Goal: Task Accomplishment & Management: Complete application form

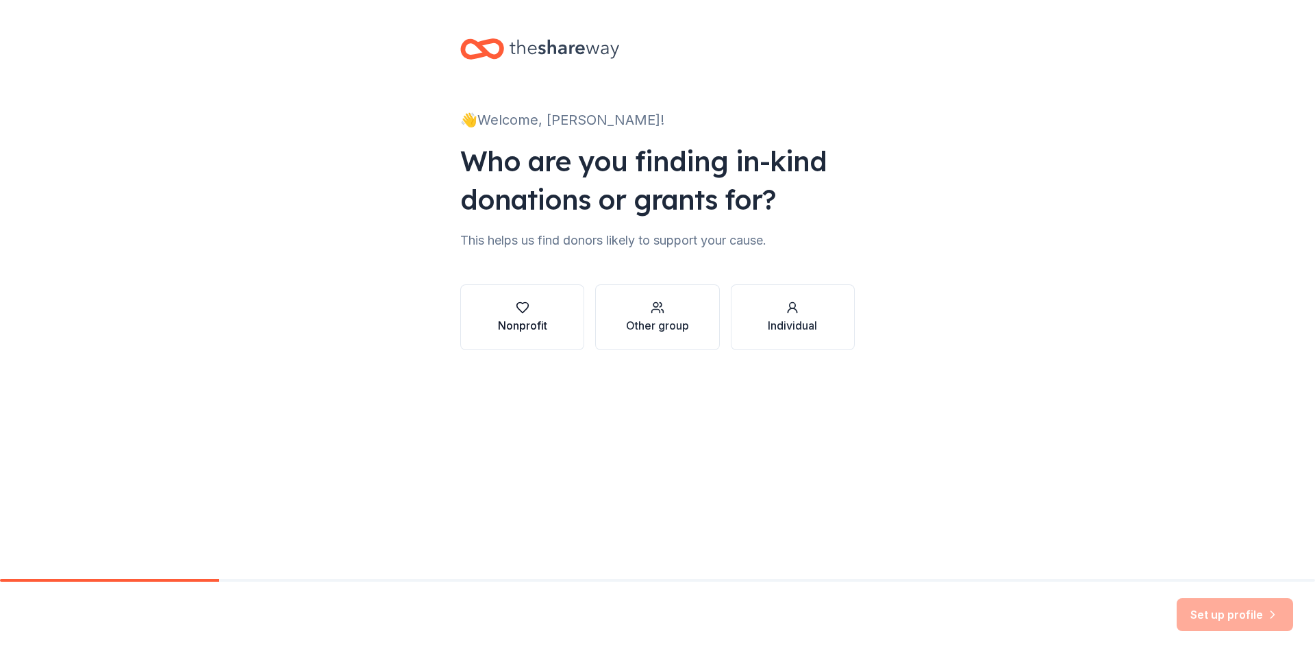
click at [546, 325] on div "Nonprofit" at bounding box center [522, 325] width 49 height 16
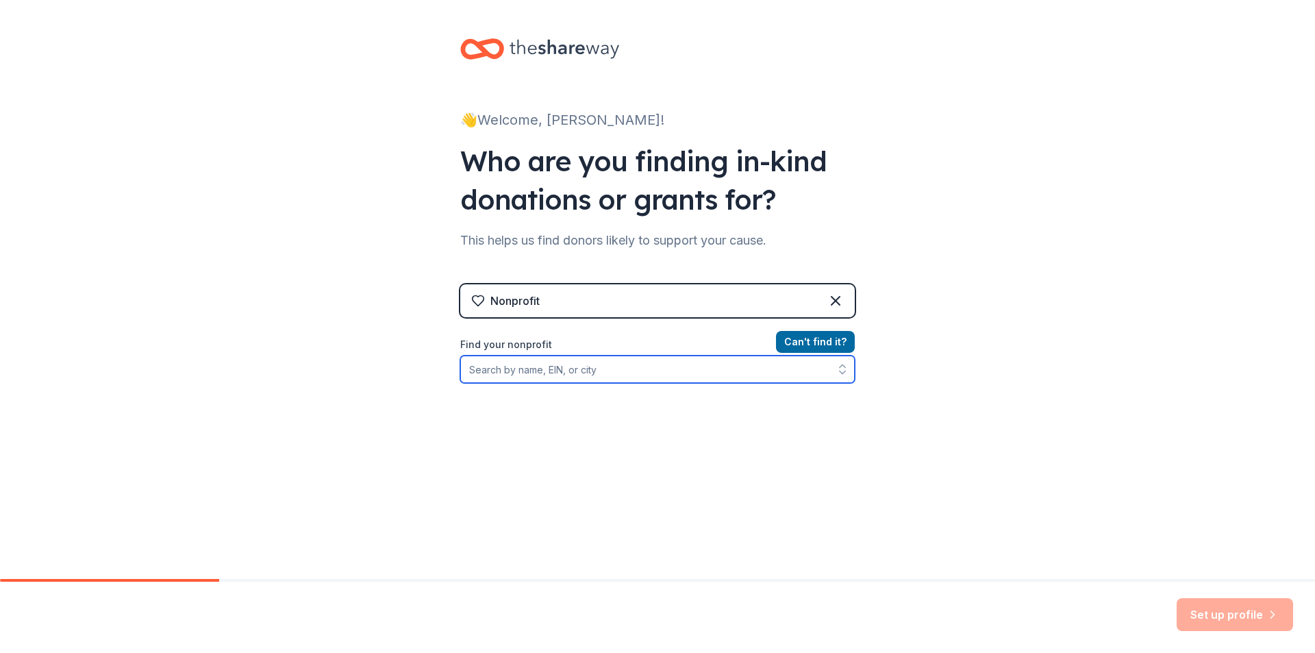
click at [570, 372] on input "Find your nonprofit" at bounding box center [657, 369] width 395 height 27
type input "yknot"
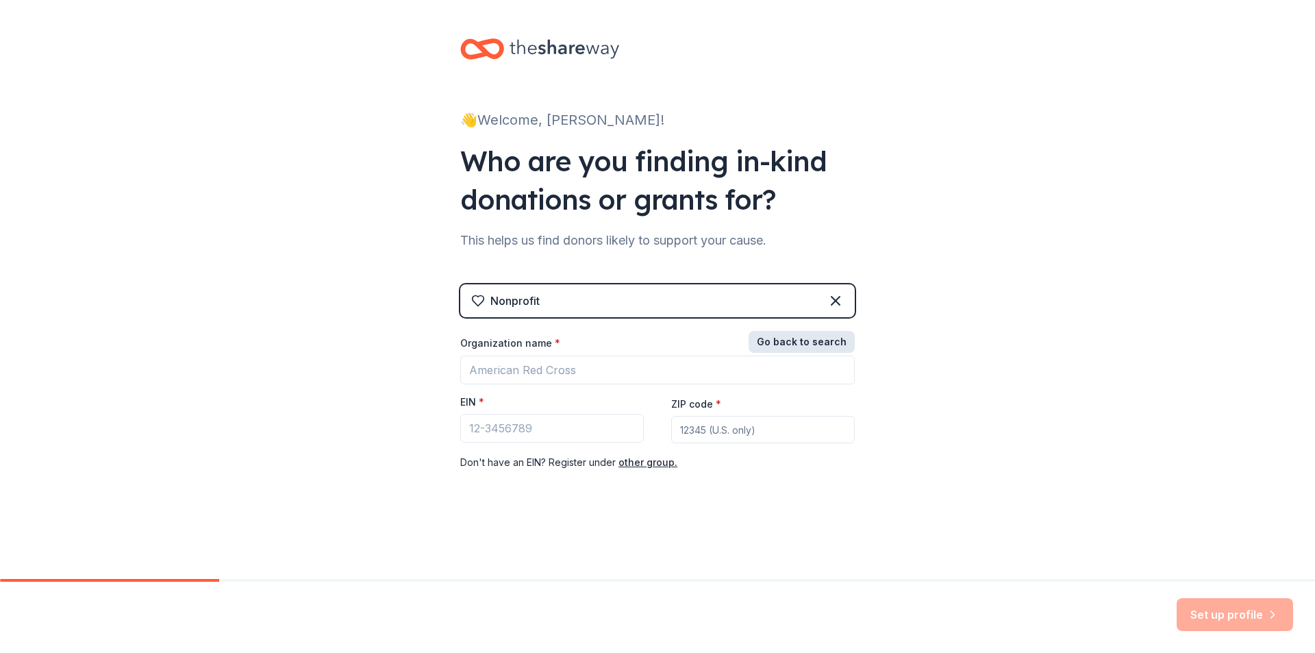
click at [790, 347] on button "Go back to search" at bounding box center [802, 342] width 106 height 22
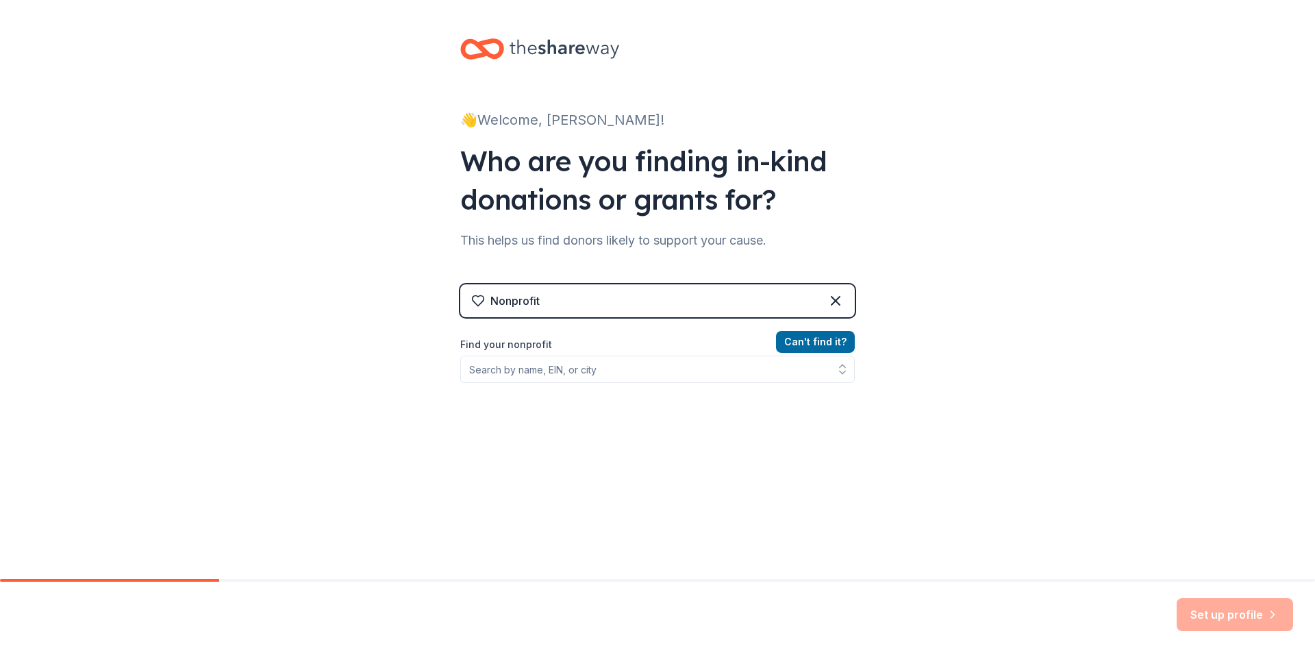
click at [695, 383] on div "Can ' t find it? Find your nonprofit" at bounding box center [657, 413] width 395 height 159
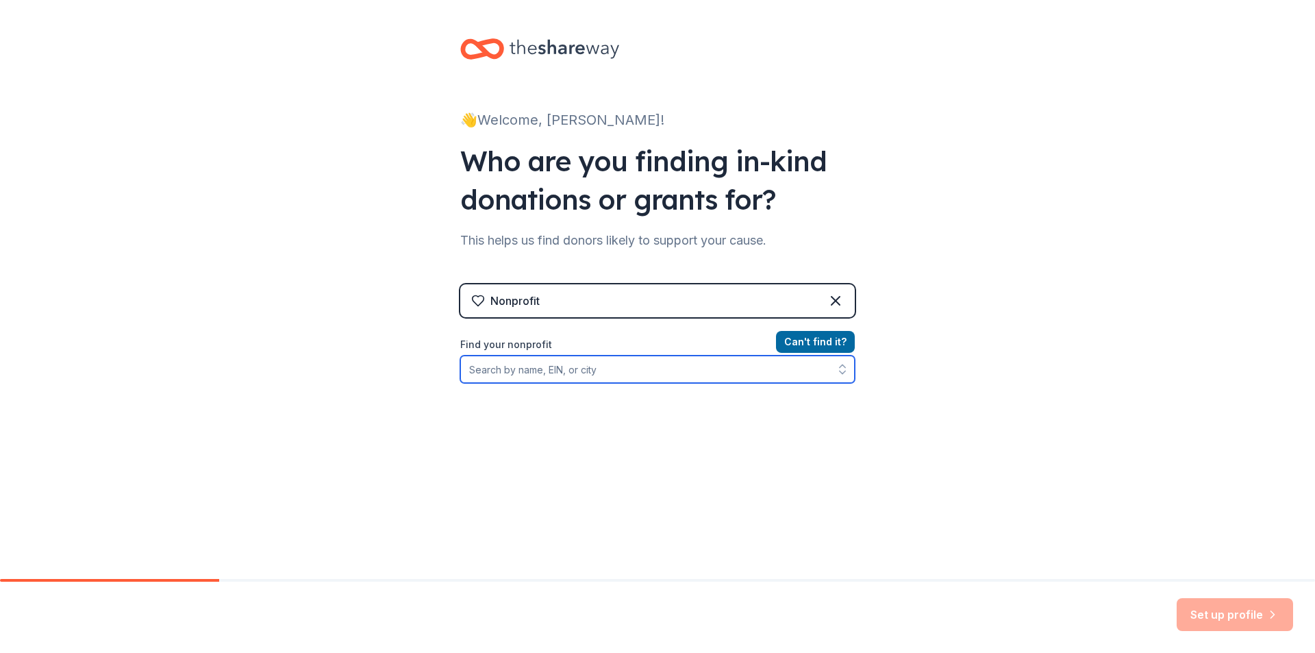
click at [696, 363] on input "Find your nonprofit" at bounding box center [657, 369] width 395 height 27
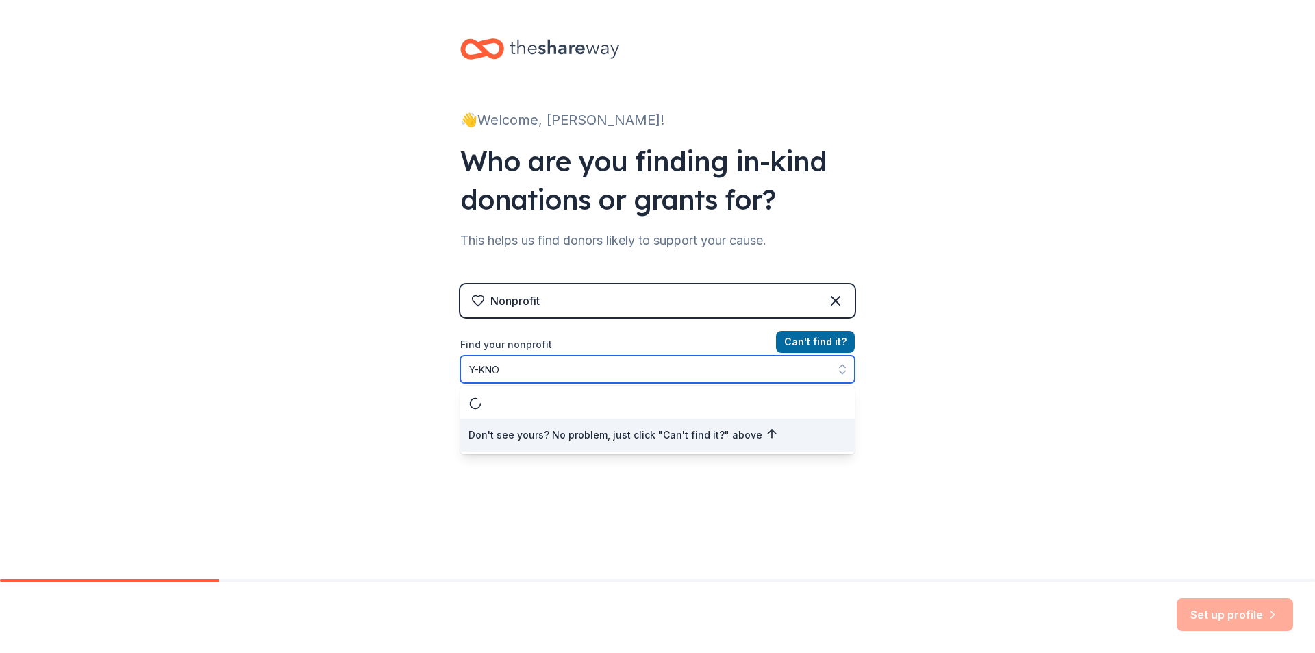
type input "Y-KNOT"
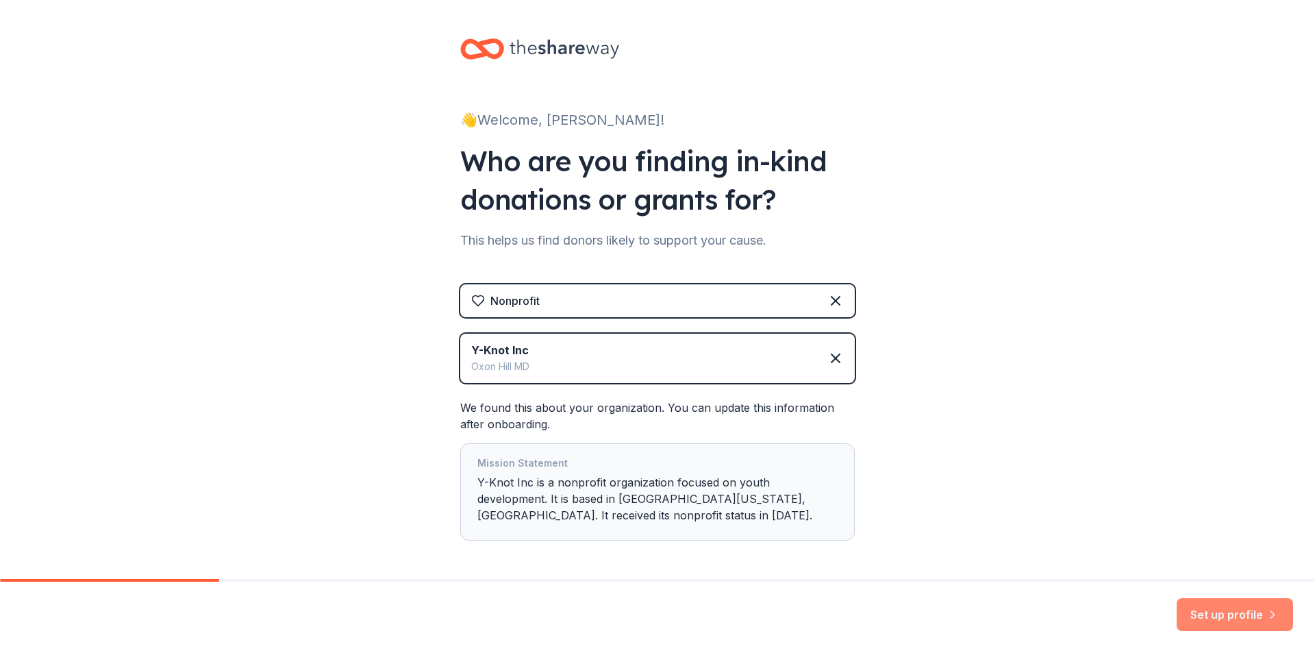
click at [1219, 603] on button "Set up profile" at bounding box center [1235, 614] width 116 height 33
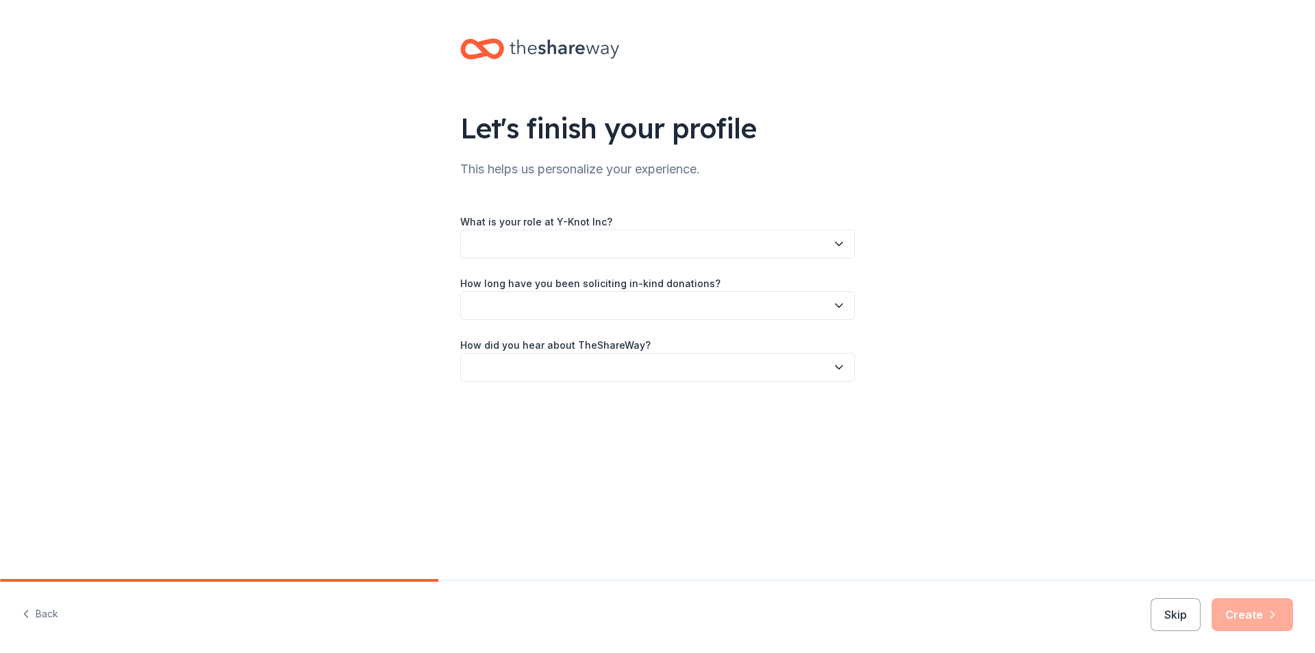
click at [723, 242] on button "button" at bounding box center [657, 243] width 395 height 29
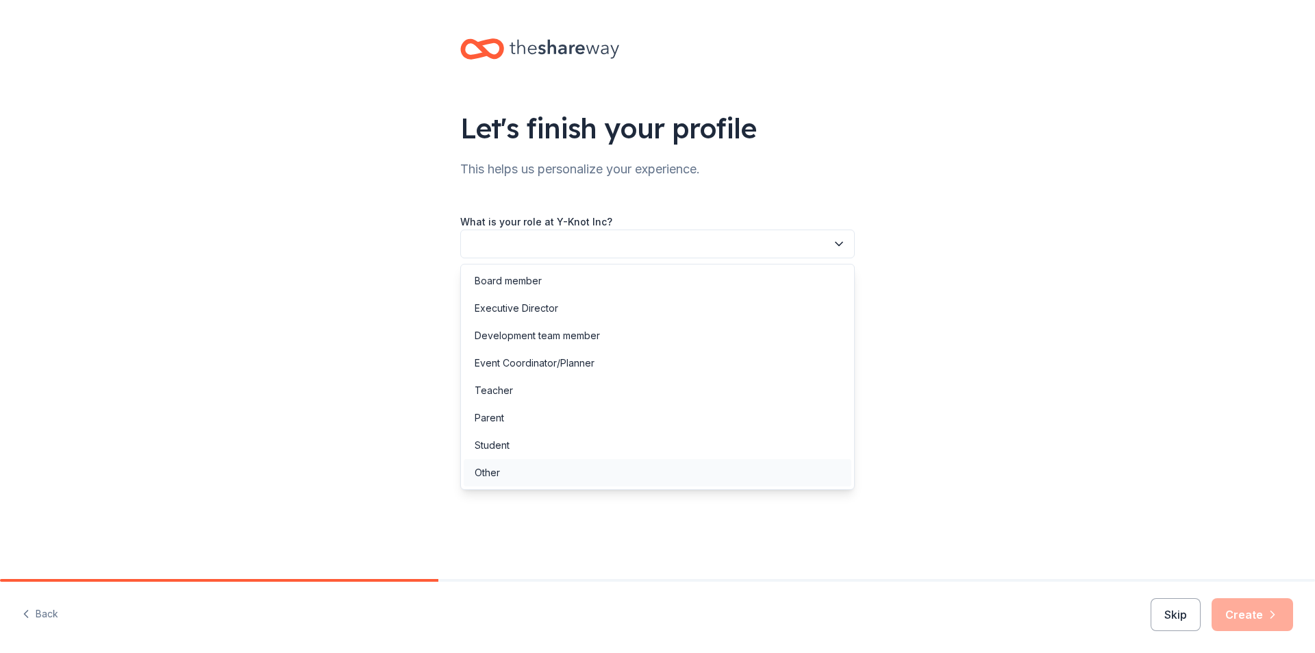
click at [633, 465] on div "Other" at bounding box center [658, 472] width 388 height 27
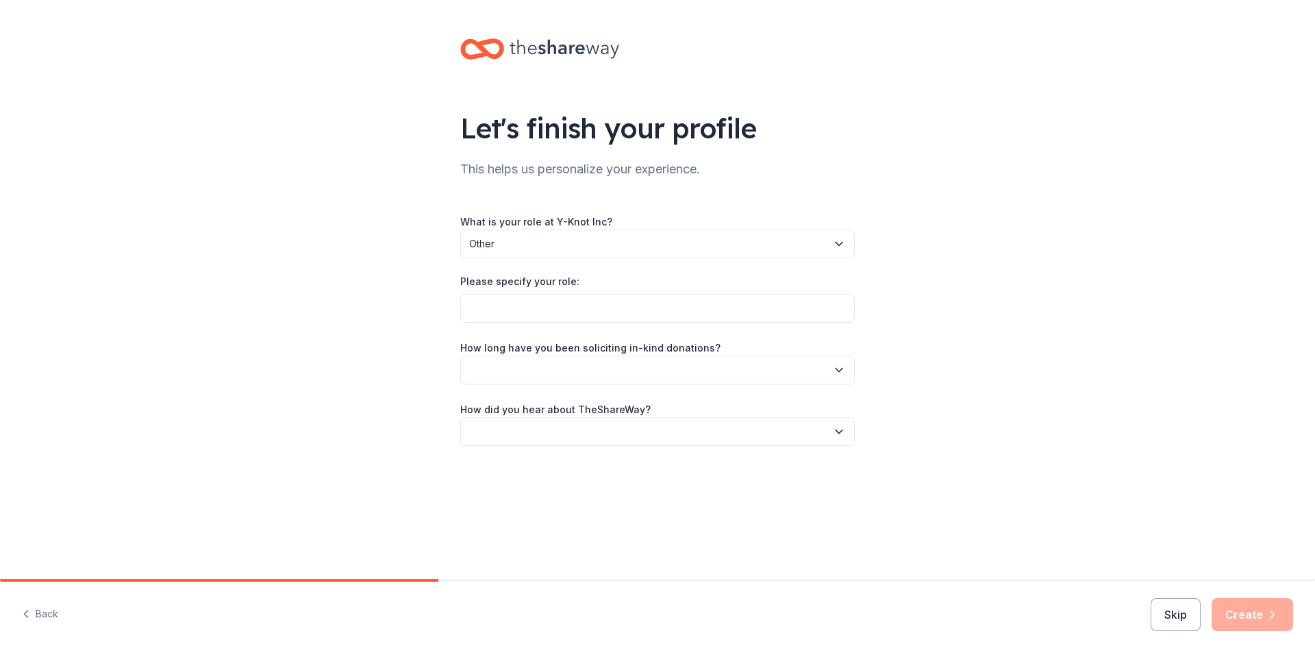
click at [685, 235] on button "Other" at bounding box center [657, 243] width 395 height 29
click at [650, 360] on button "button" at bounding box center [657, 370] width 395 height 29
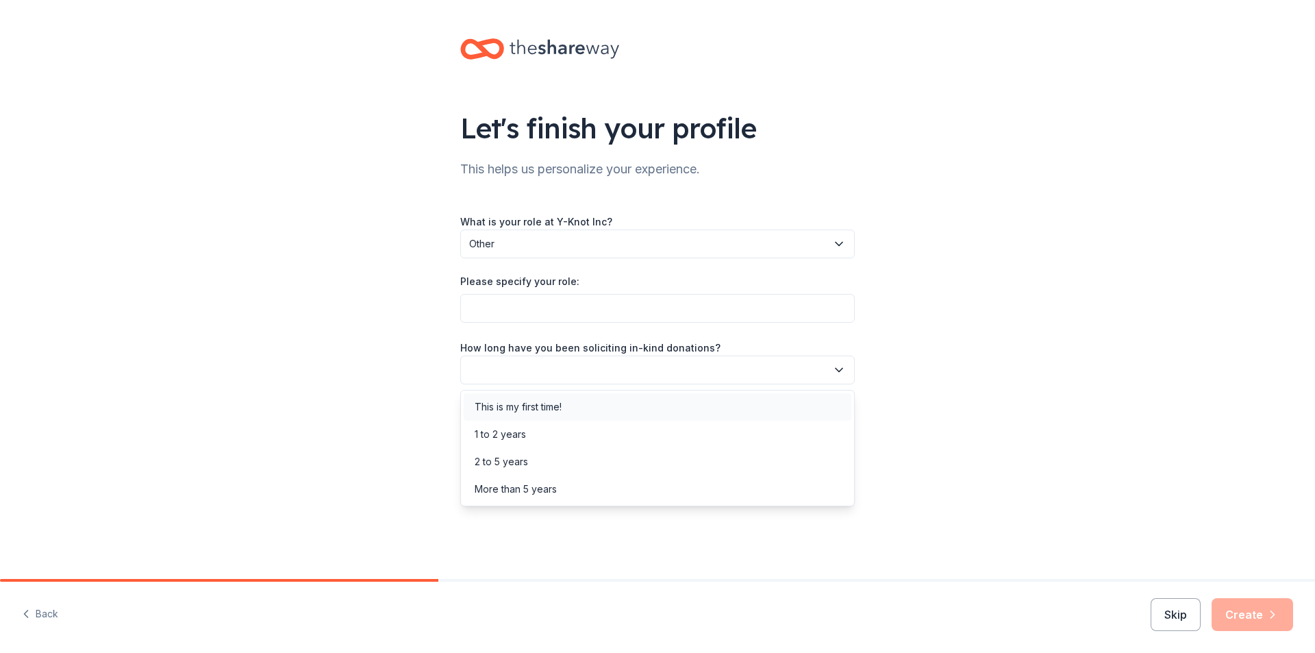
click at [629, 402] on div "This is my first time!" at bounding box center [658, 406] width 388 height 27
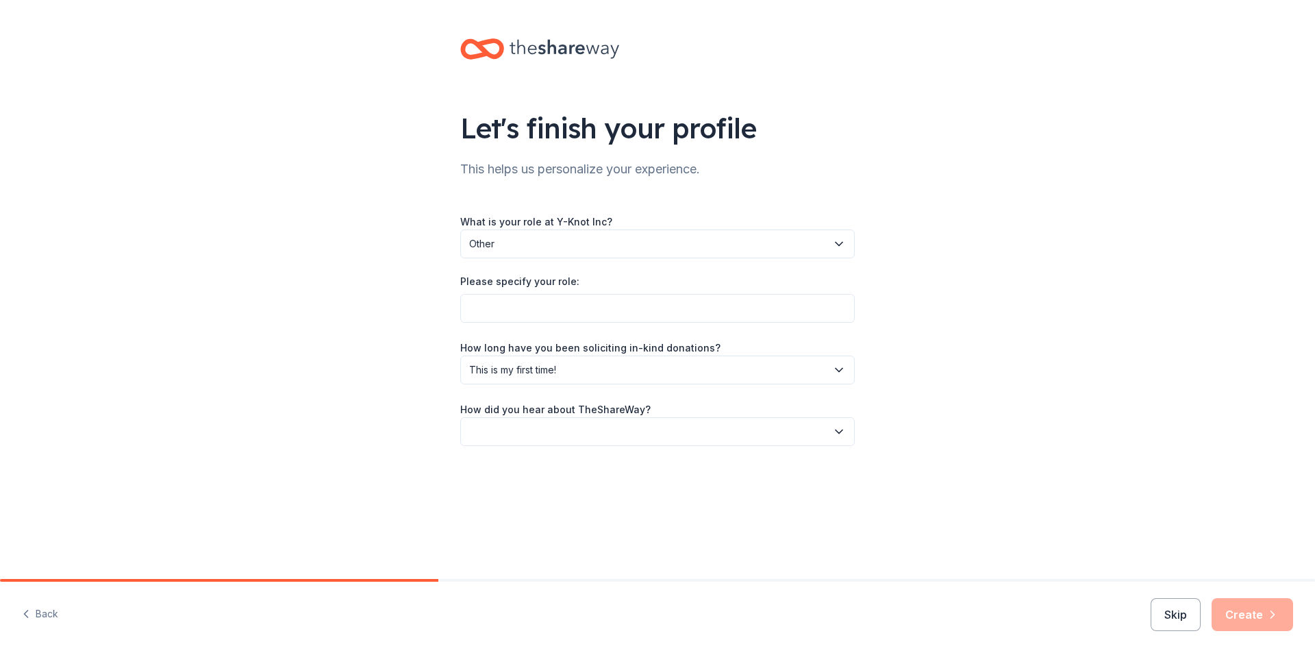
click at [623, 432] on button "button" at bounding box center [657, 431] width 395 height 29
click at [585, 477] on div "Friend or colleague" at bounding box center [658, 468] width 388 height 27
drag, startPoint x: 1243, startPoint y: 620, endPoint x: 884, endPoint y: 386, distance: 429.2
click at [884, 386] on div "Let's finish your profile This helps us personalize your experience. What is yo…" at bounding box center [657, 326] width 1315 height 653
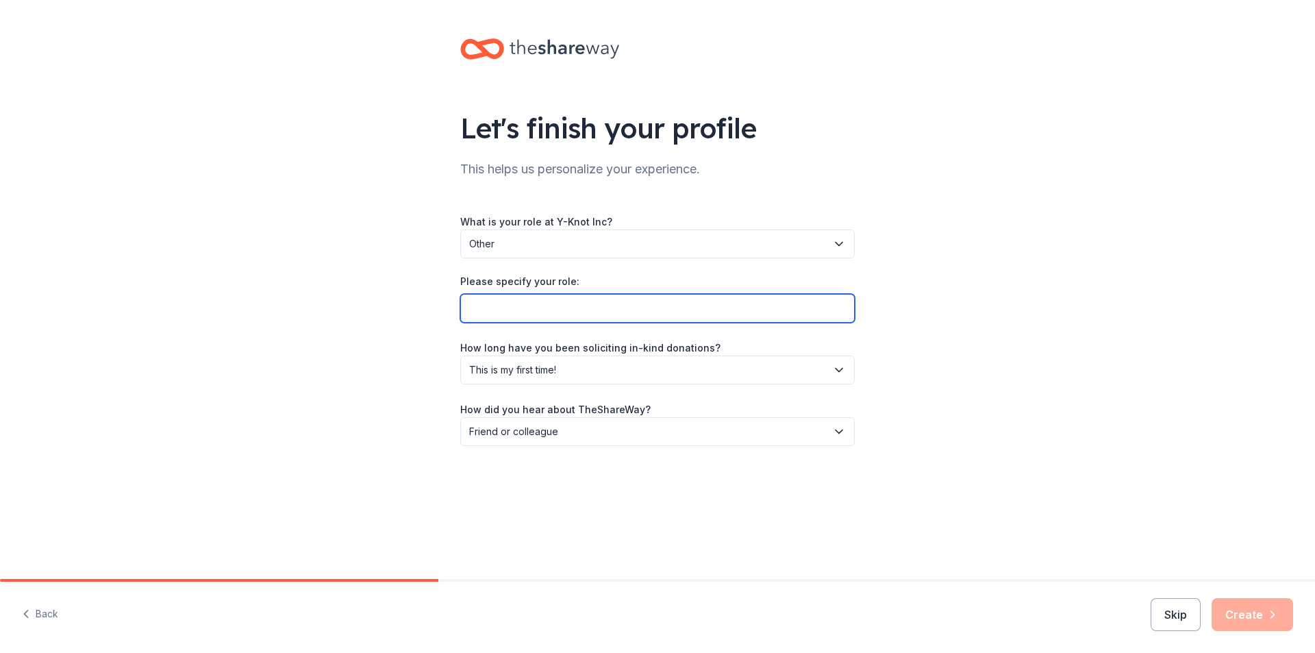
click at [784, 307] on input "Please specify your role:" at bounding box center [657, 308] width 395 height 29
type input "Assistant"
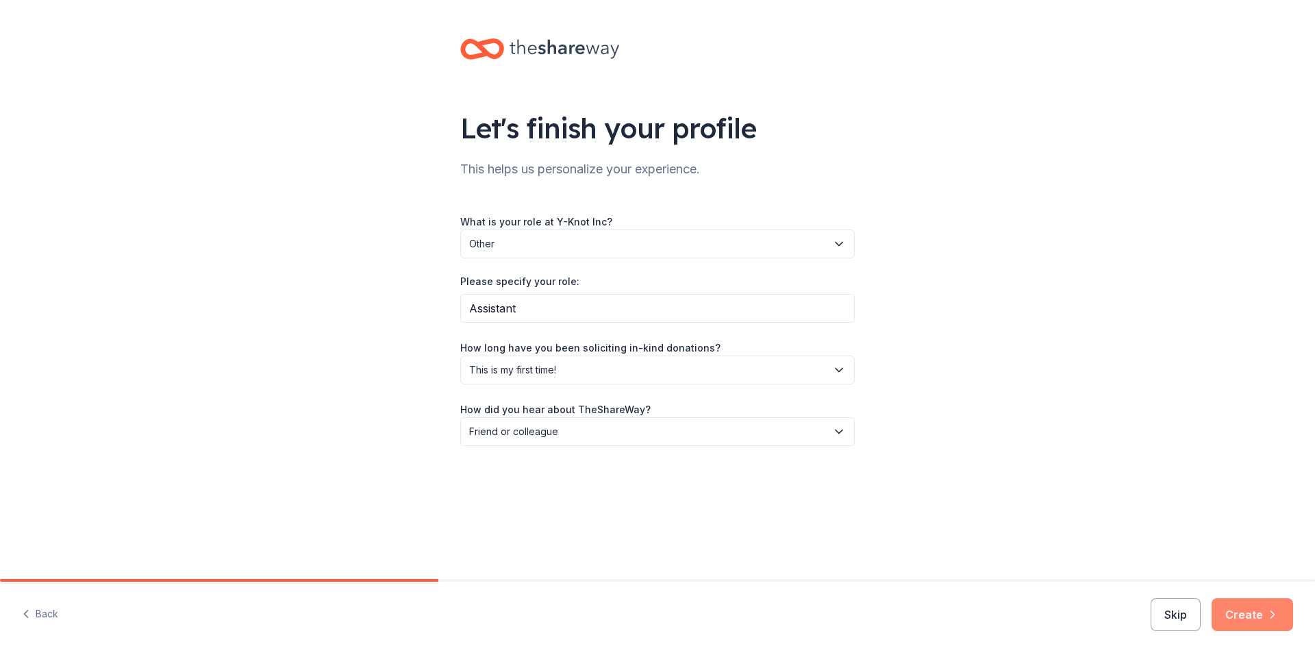
click at [1241, 612] on button "Create" at bounding box center [1253, 614] width 82 height 33
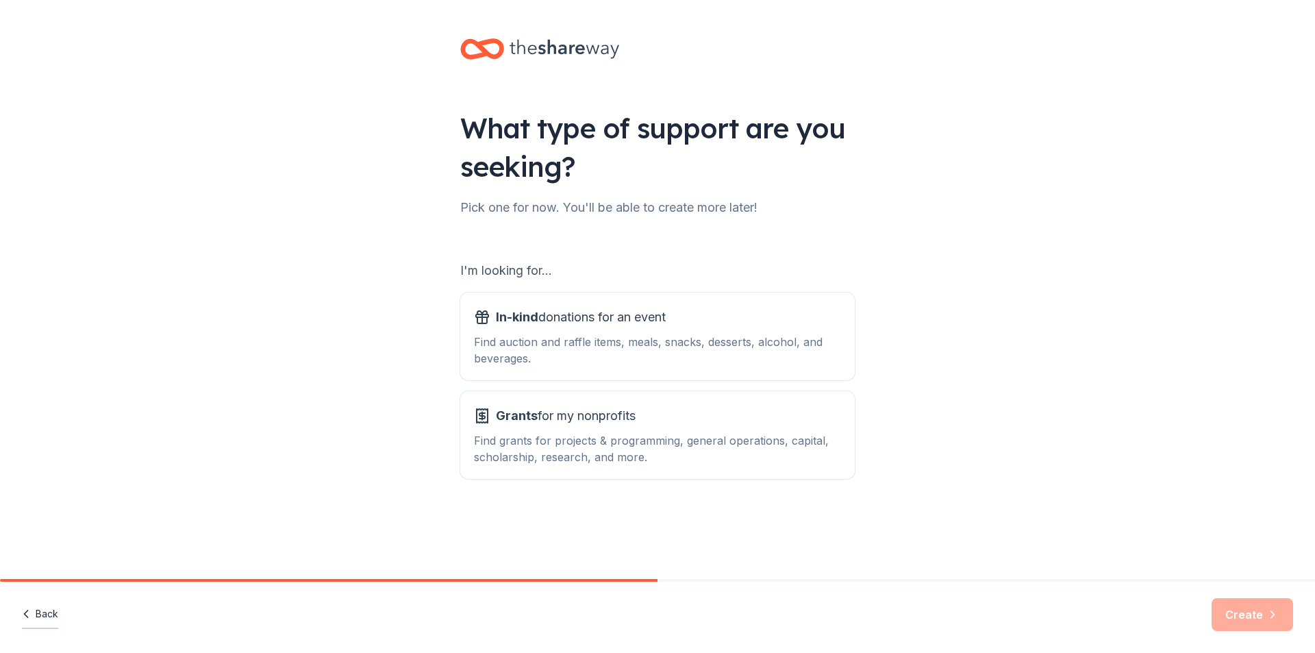
click at [40, 613] on button "Back" at bounding box center [40, 614] width 36 height 29
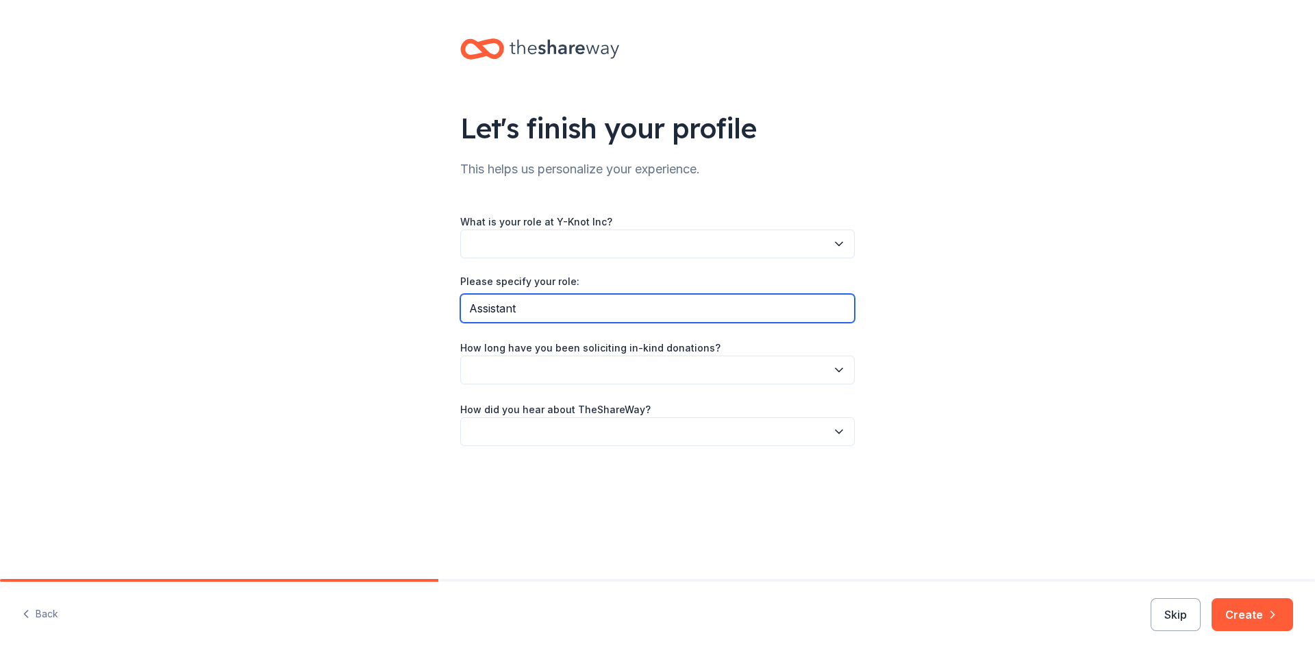
click at [536, 316] on input "Assistant" at bounding box center [657, 308] width 395 height 29
type input "Assistant/Helper"
click at [793, 237] on button "button" at bounding box center [657, 243] width 395 height 29
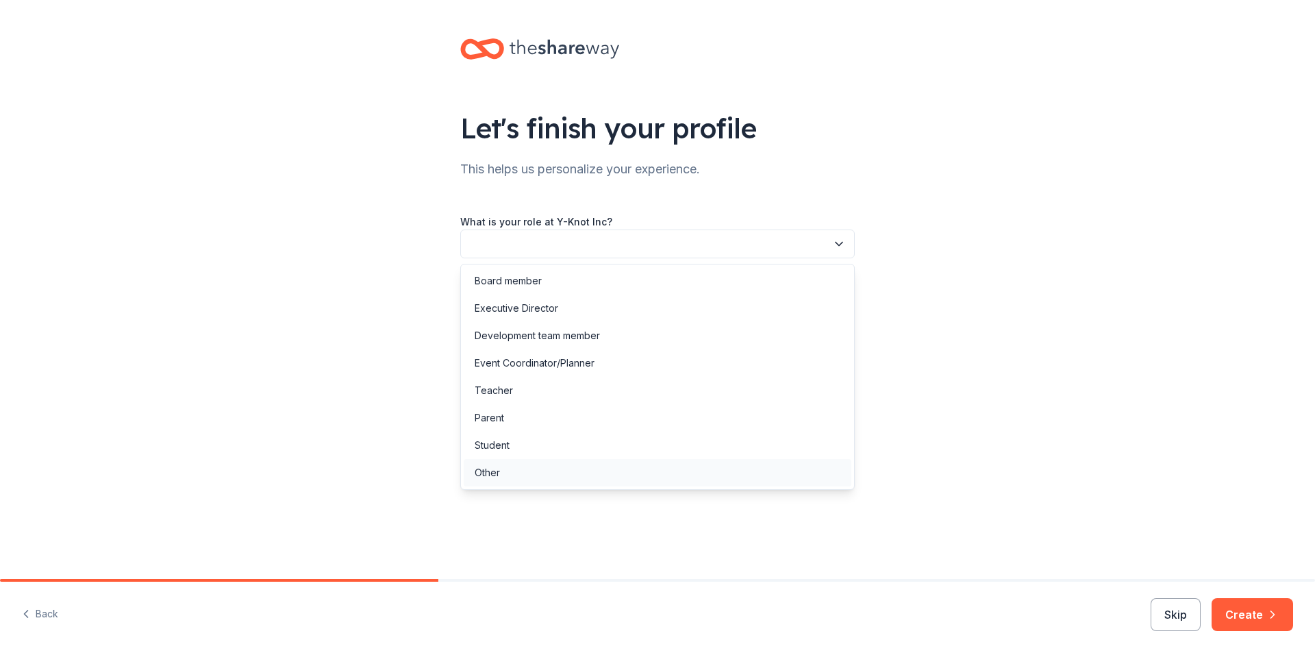
click at [578, 475] on div "Other" at bounding box center [658, 472] width 388 height 27
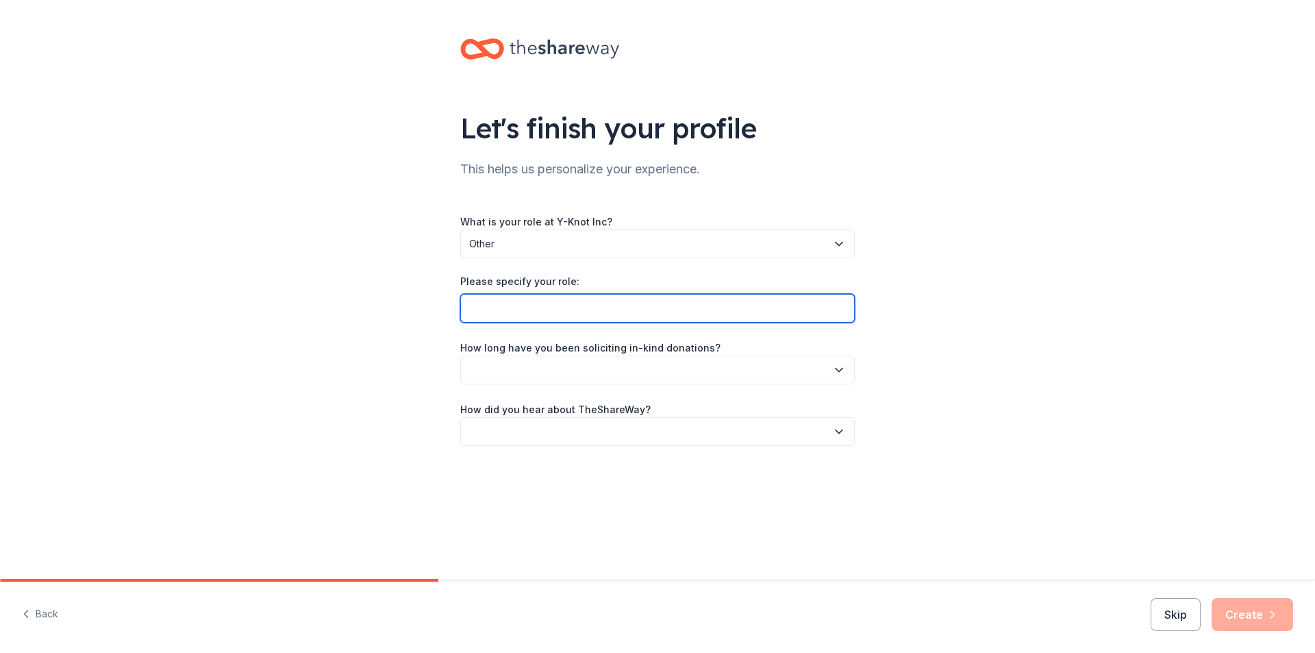
click at [604, 301] on input "Please specify your role:" at bounding box center [657, 308] width 395 height 29
type input "Assistant/Helper"
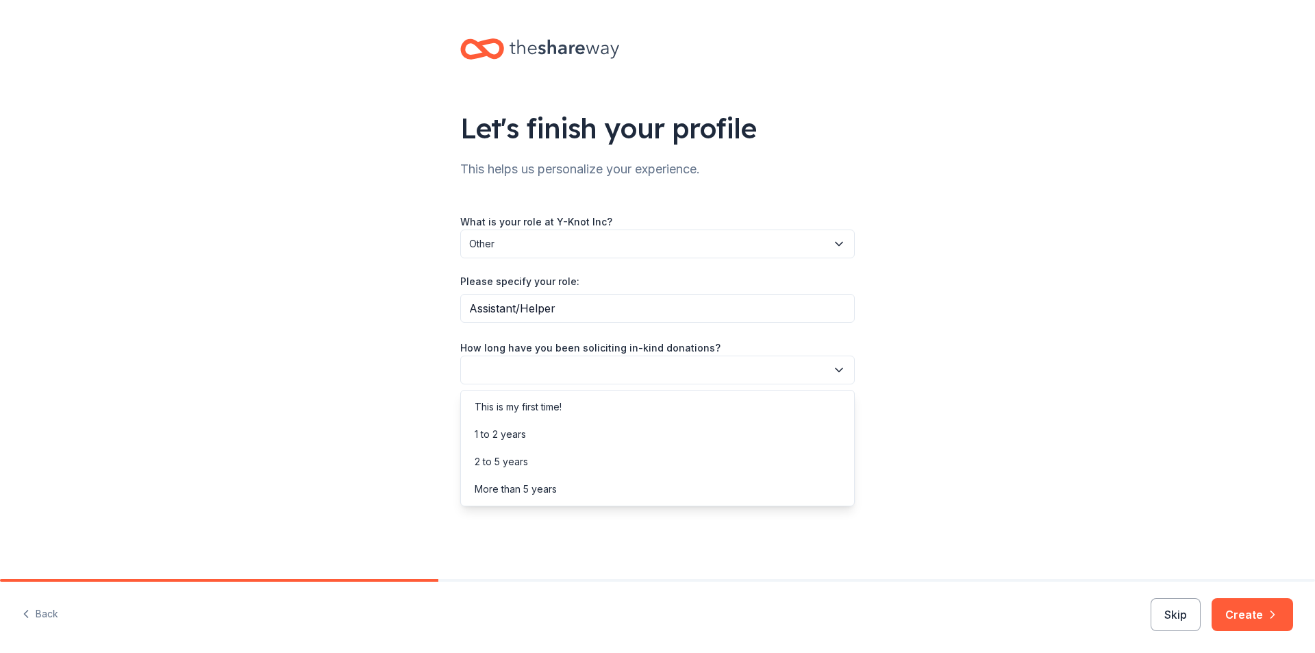
click at [602, 367] on button "button" at bounding box center [657, 370] width 395 height 29
click at [586, 411] on div "This is my first time!" at bounding box center [658, 406] width 388 height 27
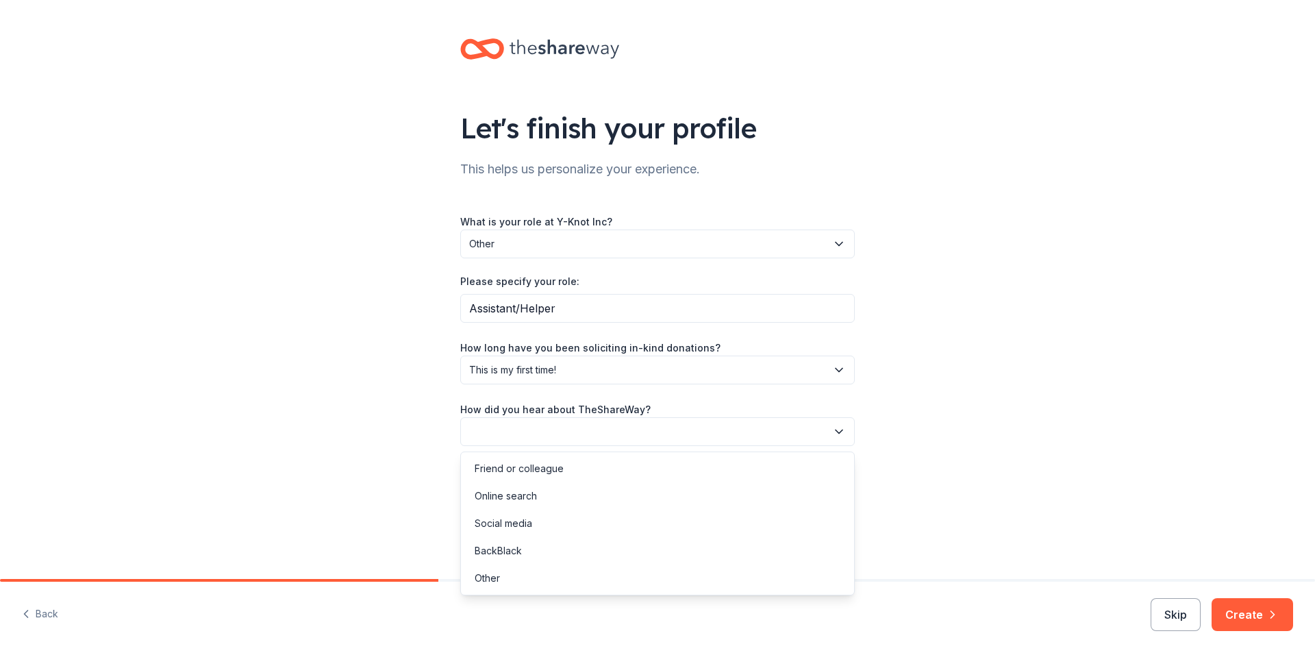
click at [586, 434] on button "button" at bounding box center [657, 431] width 395 height 29
click at [558, 473] on div "Friend or colleague" at bounding box center [519, 468] width 89 height 16
click at [1221, 608] on button "Create" at bounding box center [1253, 614] width 82 height 33
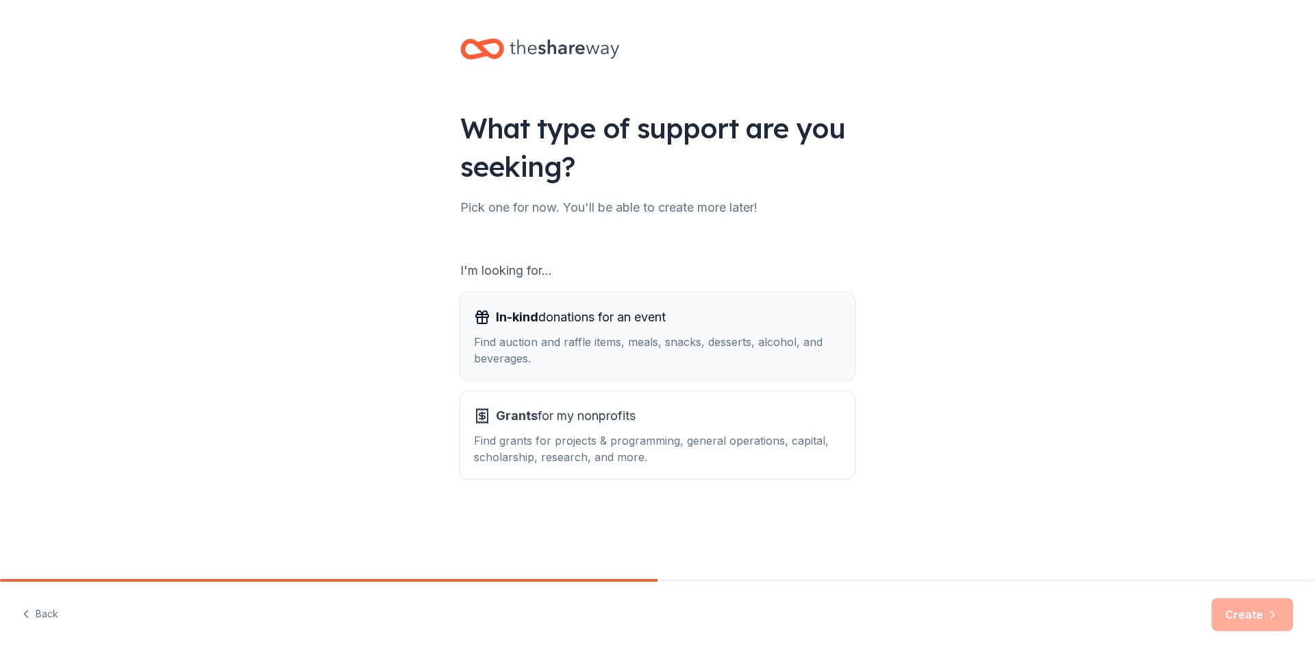
click at [778, 340] on div "Find auction and raffle items, meals, snacks, desserts, alcohol, and beverages." at bounding box center [657, 350] width 367 height 33
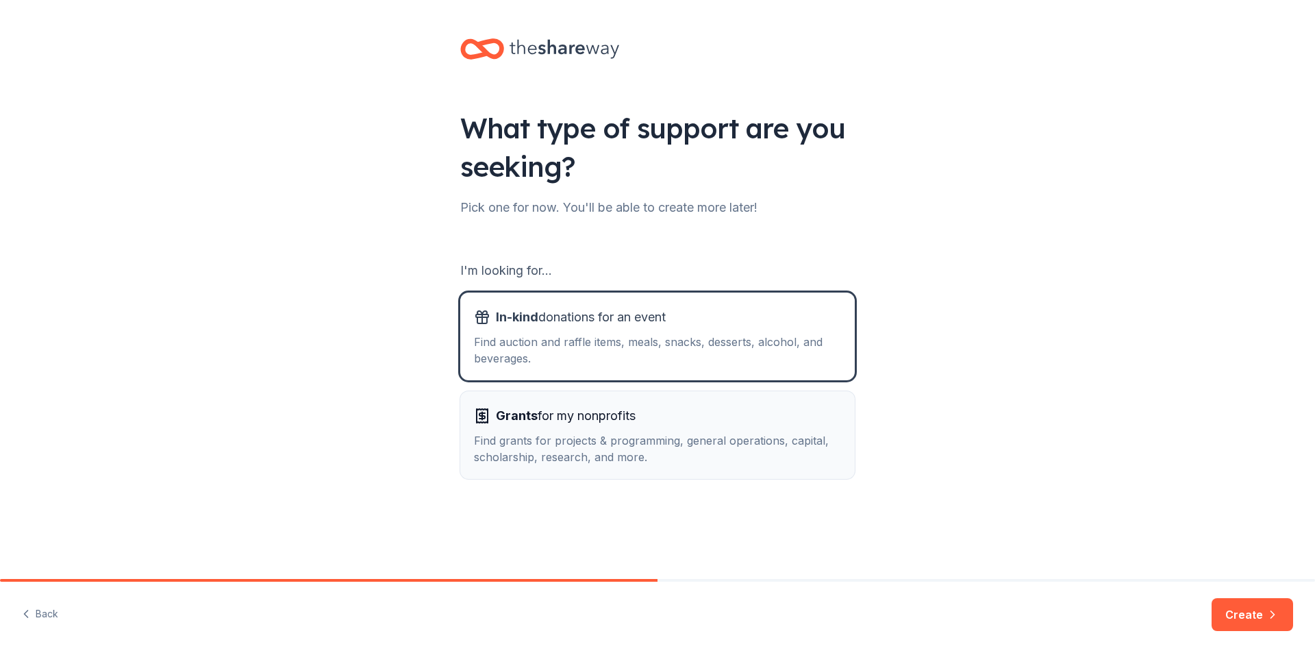
click at [769, 406] on div "Grants for my nonprofits" at bounding box center [657, 416] width 367 height 22
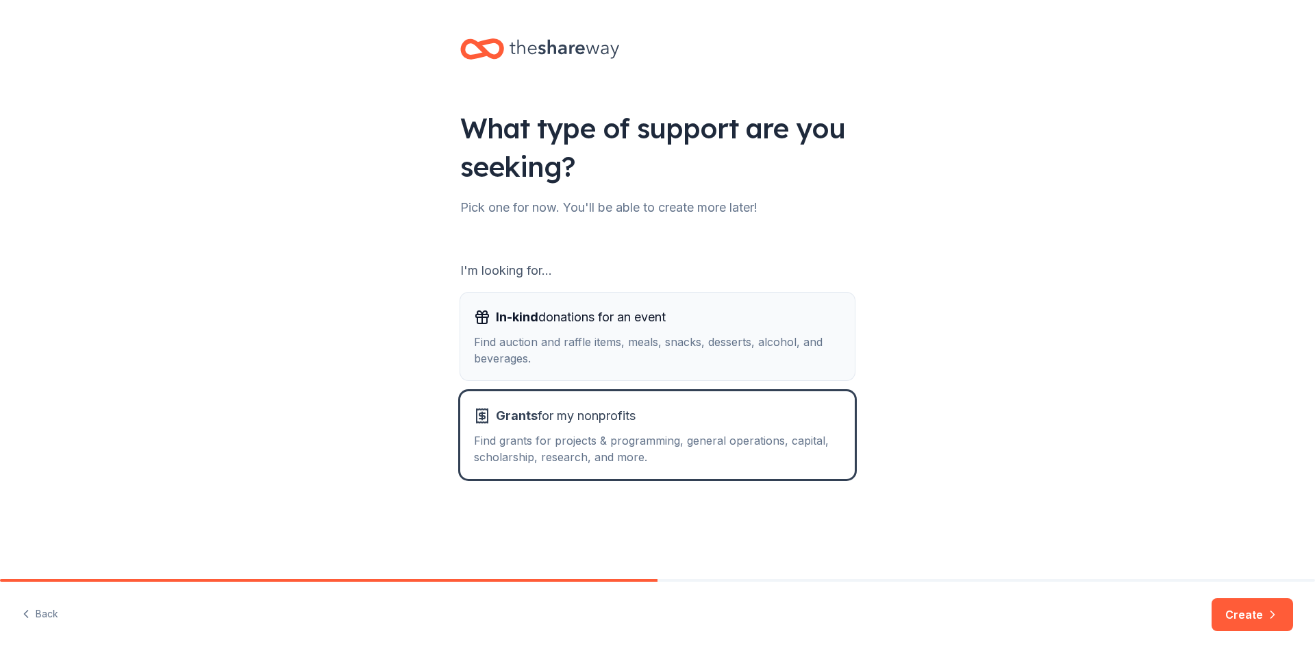
click at [769, 334] on div "Find auction and raffle items, meals, snacks, desserts, alcohol, and beverages." at bounding box center [657, 350] width 367 height 33
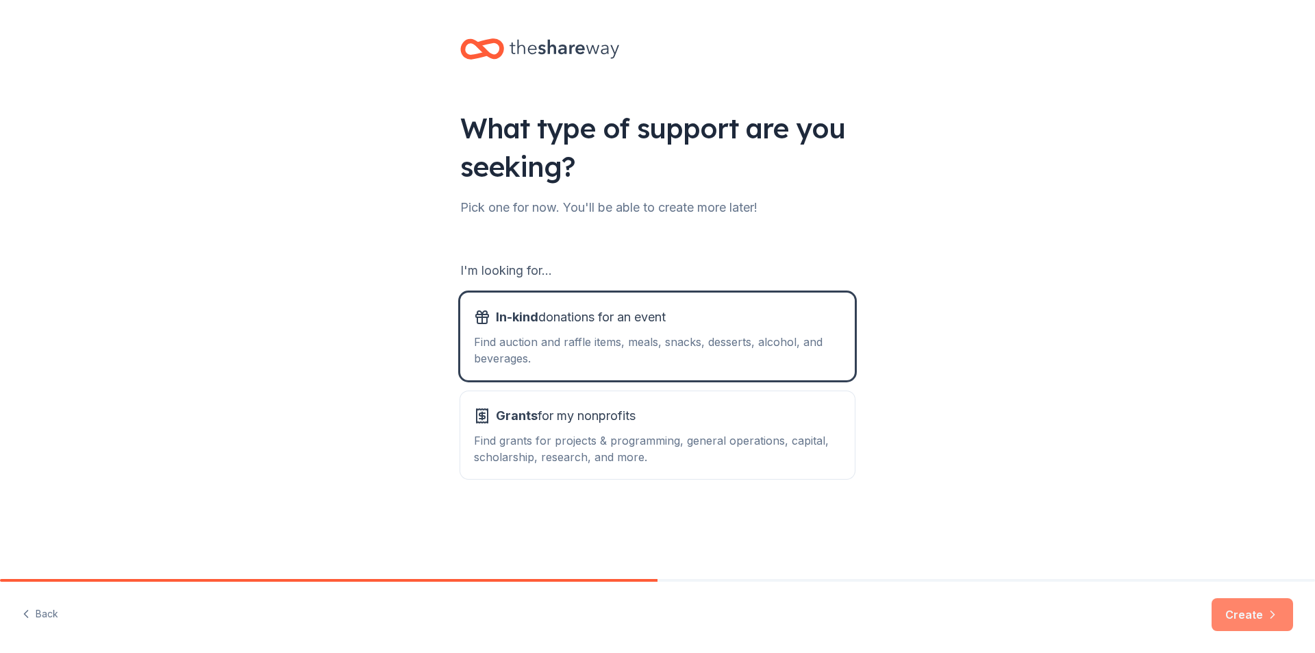
click at [1267, 623] on button "Create" at bounding box center [1253, 614] width 82 height 33
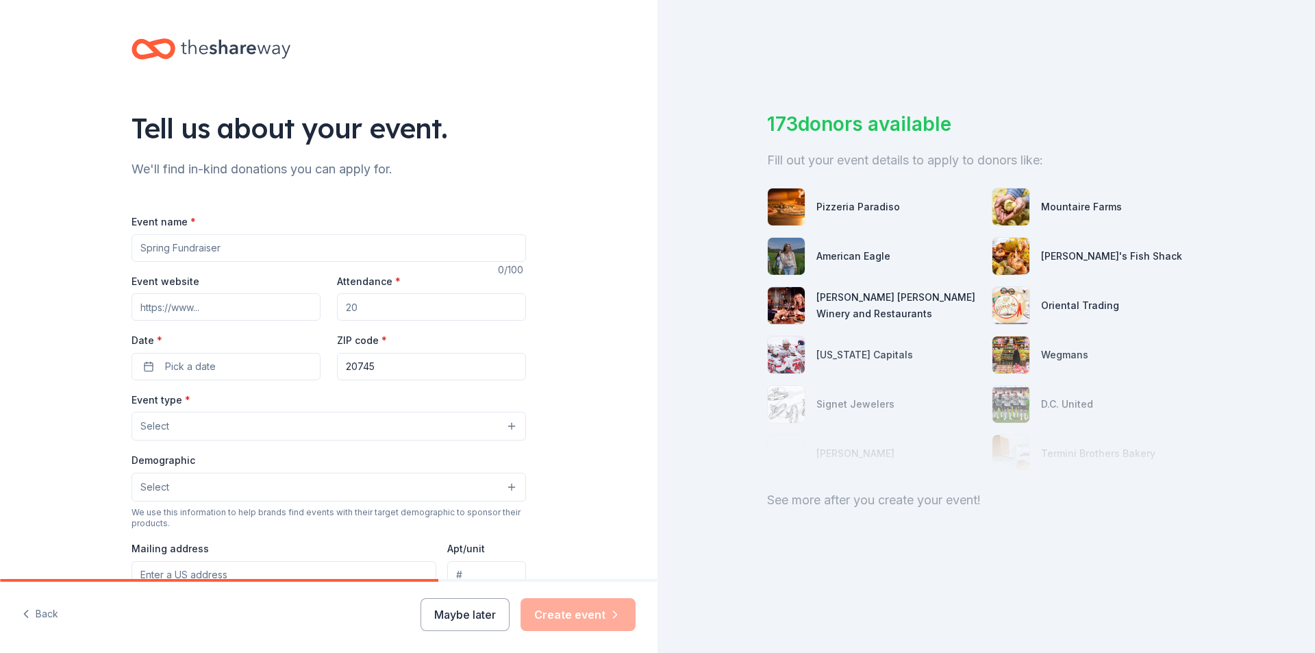
click at [497, 253] on input "Event name *" at bounding box center [329, 247] width 395 height 27
type input "Gala"
click at [374, 306] on input "Attendance *" at bounding box center [431, 306] width 189 height 27
click at [209, 366] on span "Pick a date" at bounding box center [190, 366] width 51 height 16
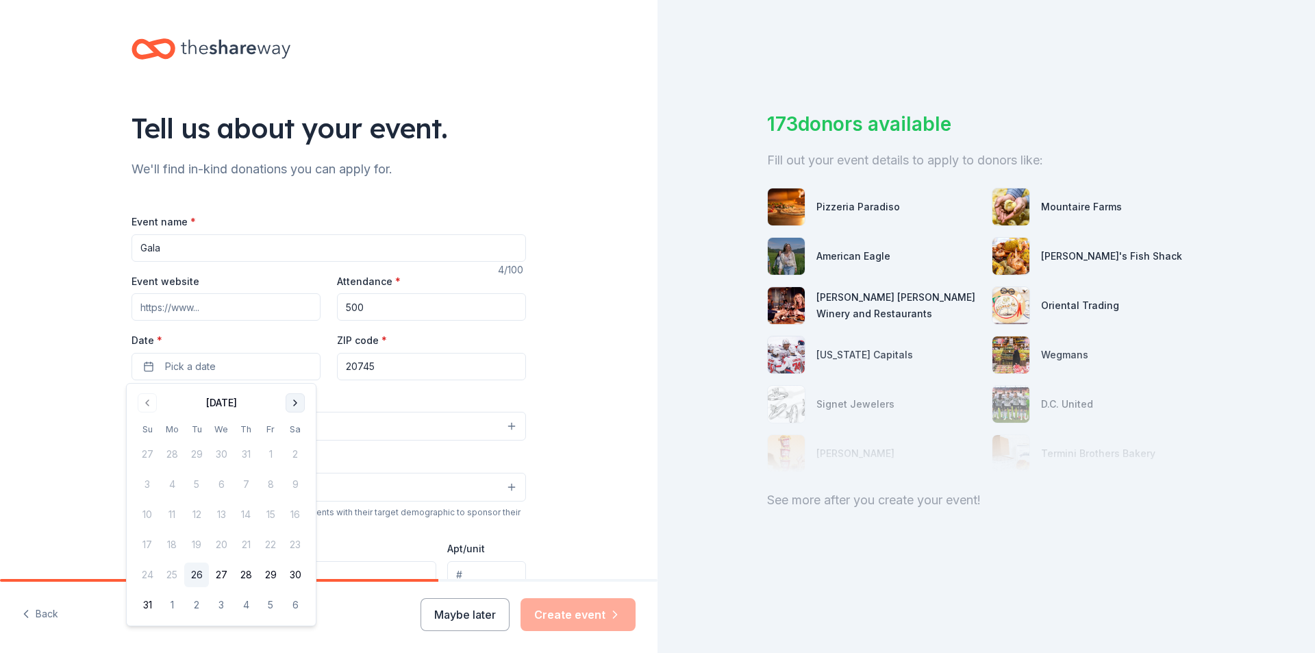
click at [292, 394] on button "Go to next month" at bounding box center [295, 402] width 19 height 19
click at [294, 457] on button "6" at bounding box center [295, 454] width 25 height 25
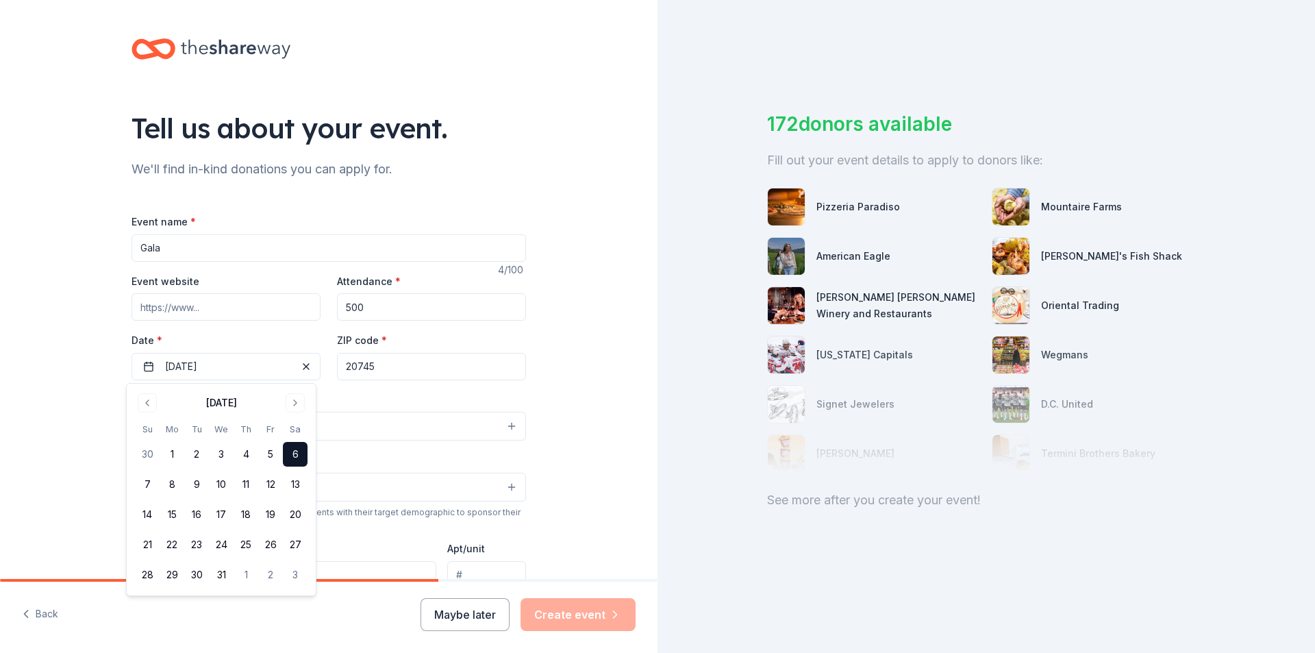
click at [501, 357] on input "20745" at bounding box center [431, 366] width 189 height 27
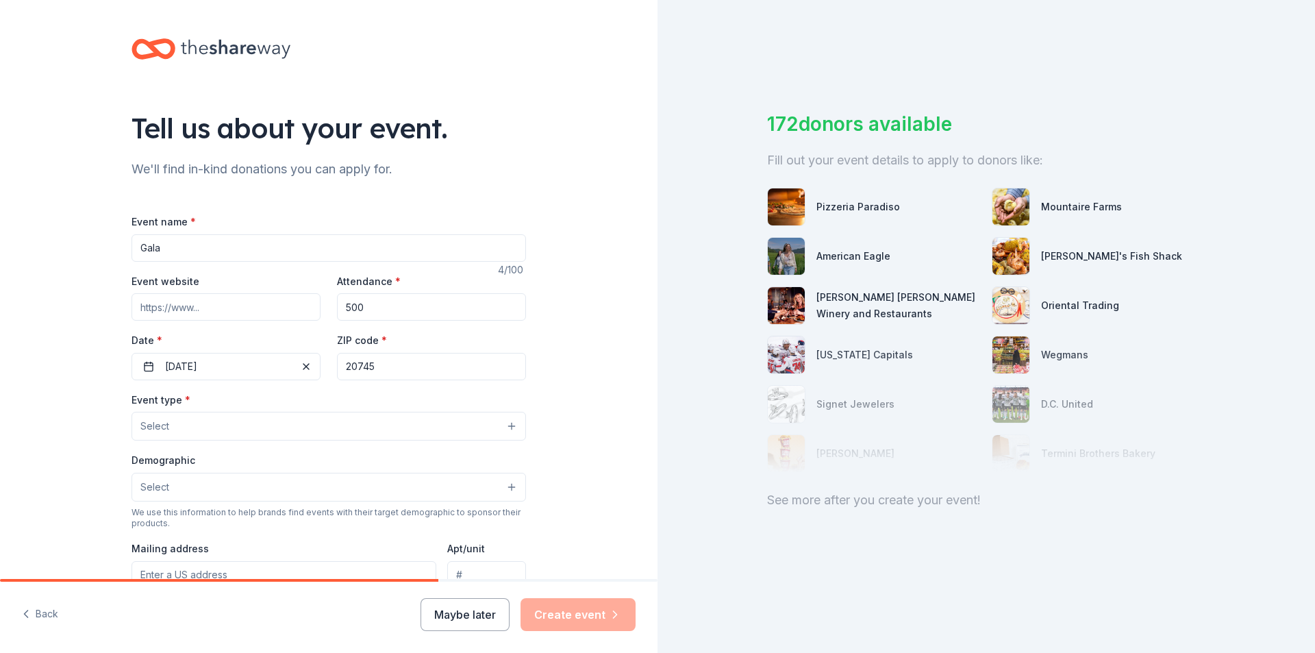
click at [452, 315] on input "500" at bounding box center [431, 306] width 189 height 27
type input "5"
type input "800"
click at [414, 362] on input "20745" at bounding box center [431, 366] width 189 height 27
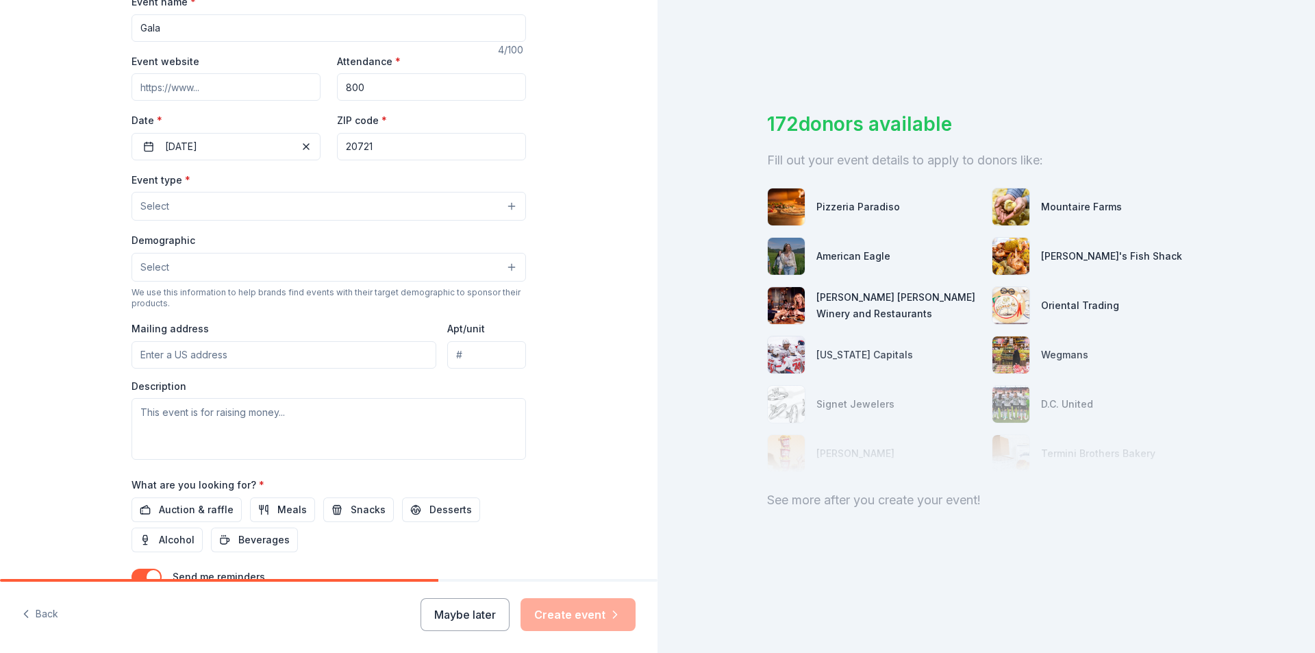
scroll to position [223, 0]
type input "20721"
click at [492, 212] on button "Select" at bounding box center [329, 203] width 395 height 29
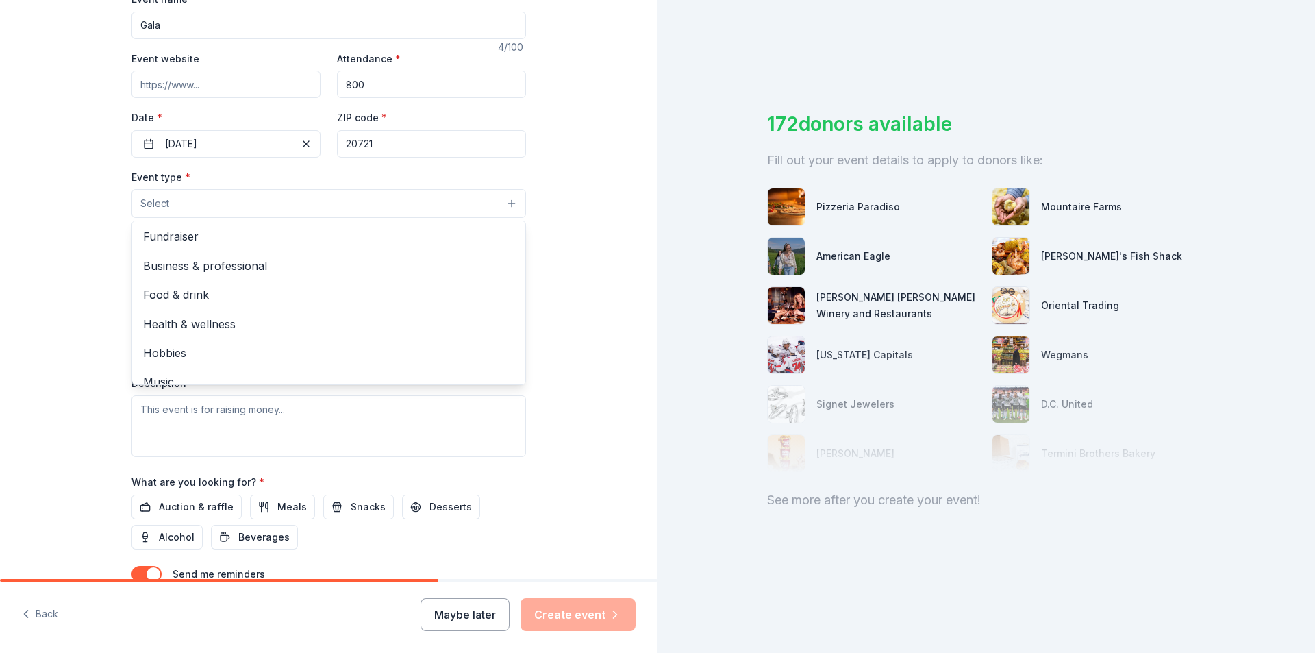
scroll to position [0, 0]
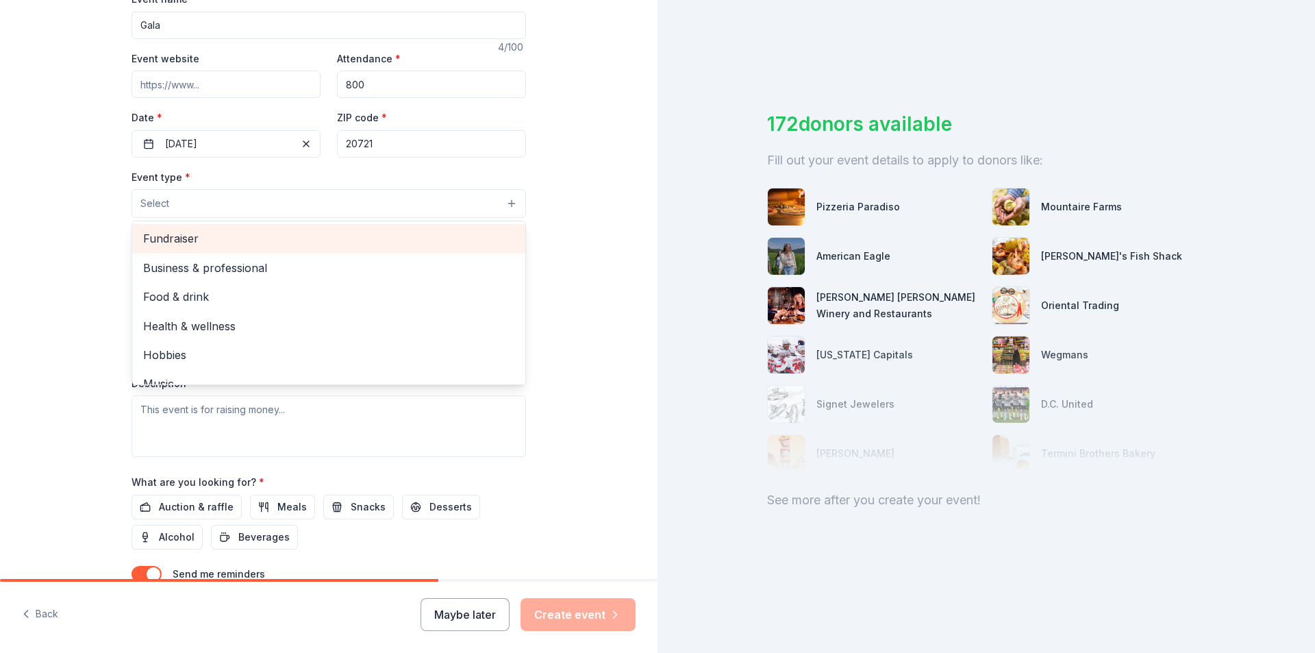
click at [420, 236] on span "Fundraiser" at bounding box center [328, 238] width 371 height 18
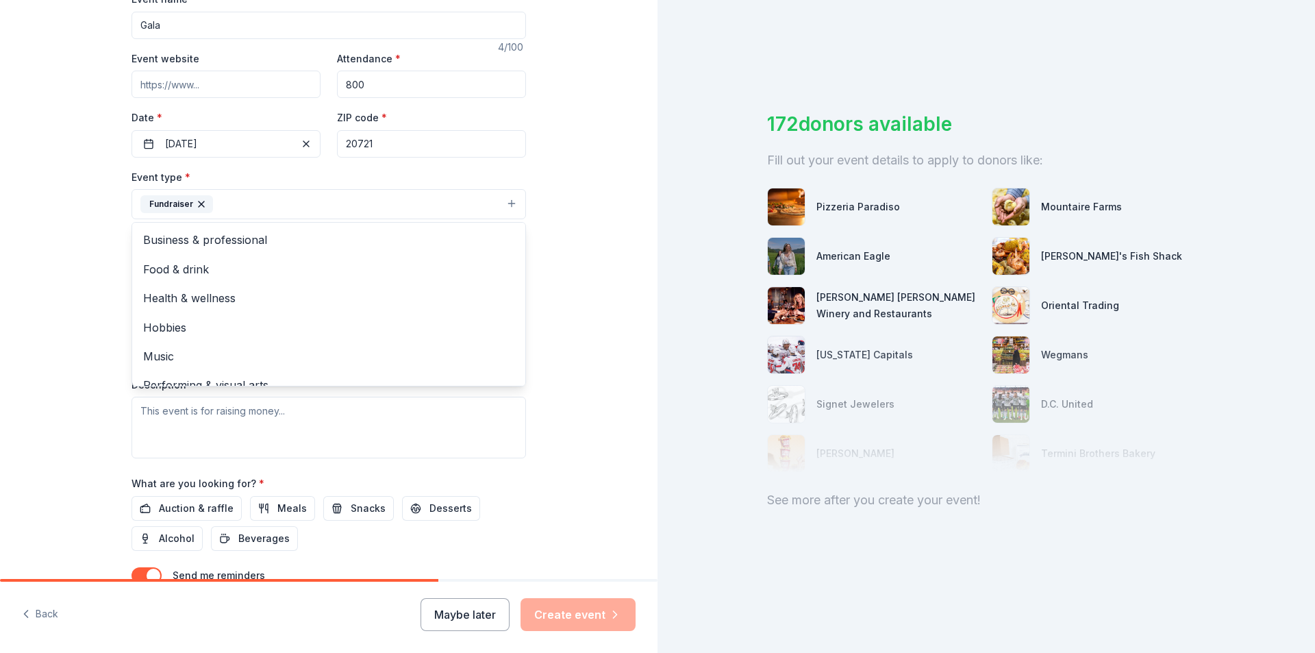
click at [603, 277] on div "Tell us about your event. We'll find in-kind donations you can apply for. Event…" at bounding box center [329, 233] width 658 height 913
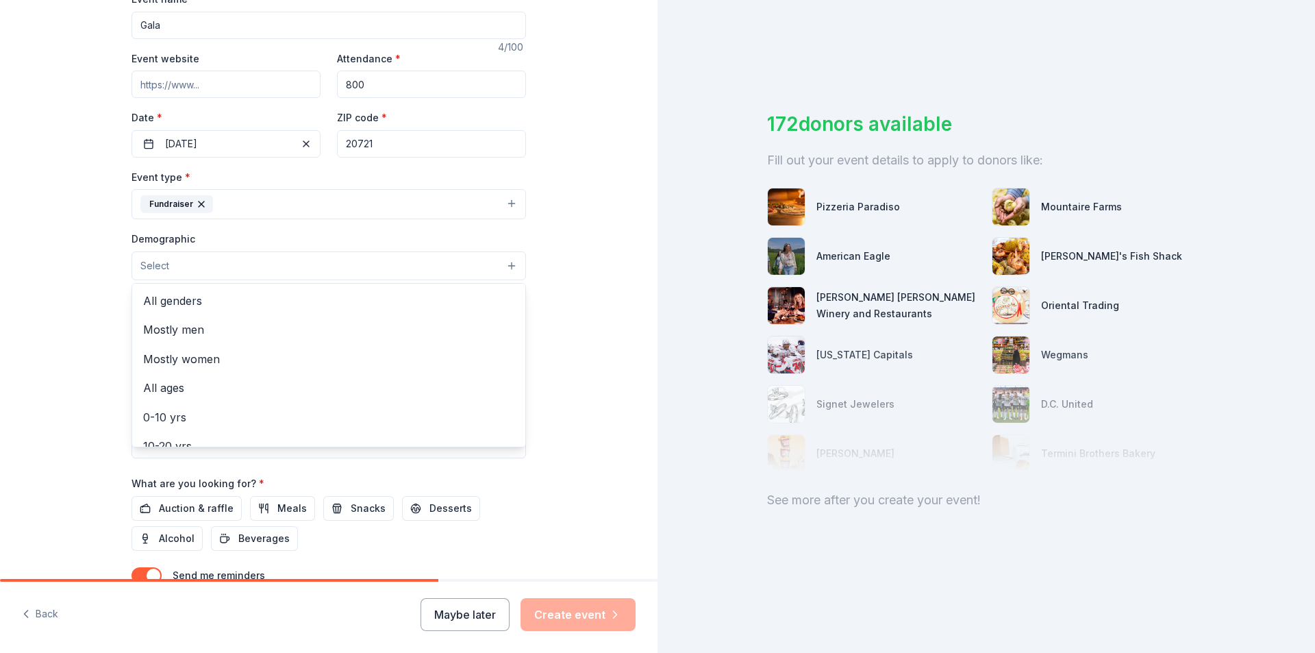
click at [492, 270] on button "Select" at bounding box center [329, 265] width 395 height 29
click at [466, 306] on span "All genders" at bounding box center [328, 301] width 371 height 18
click at [564, 294] on div "Tell us about your event. We'll find in-kind donations you can apply for. Event…" at bounding box center [329, 234] width 658 height 914
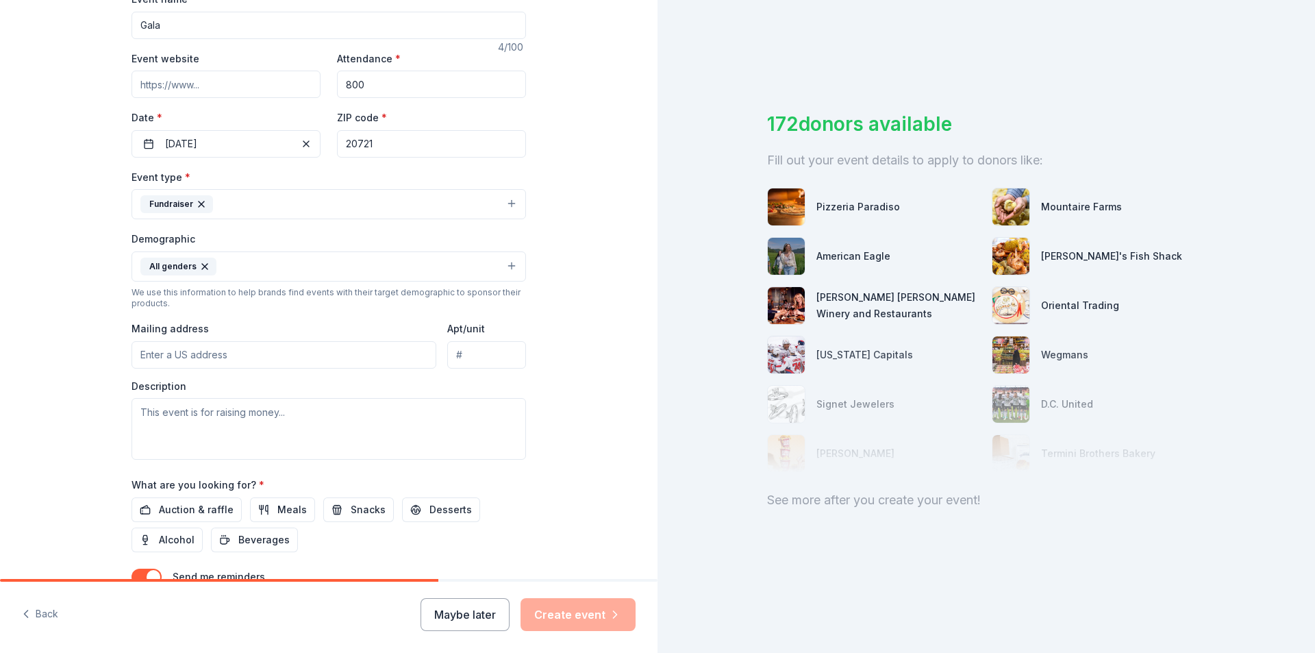
click at [518, 269] on button "All genders" at bounding box center [329, 266] width 395 height 30
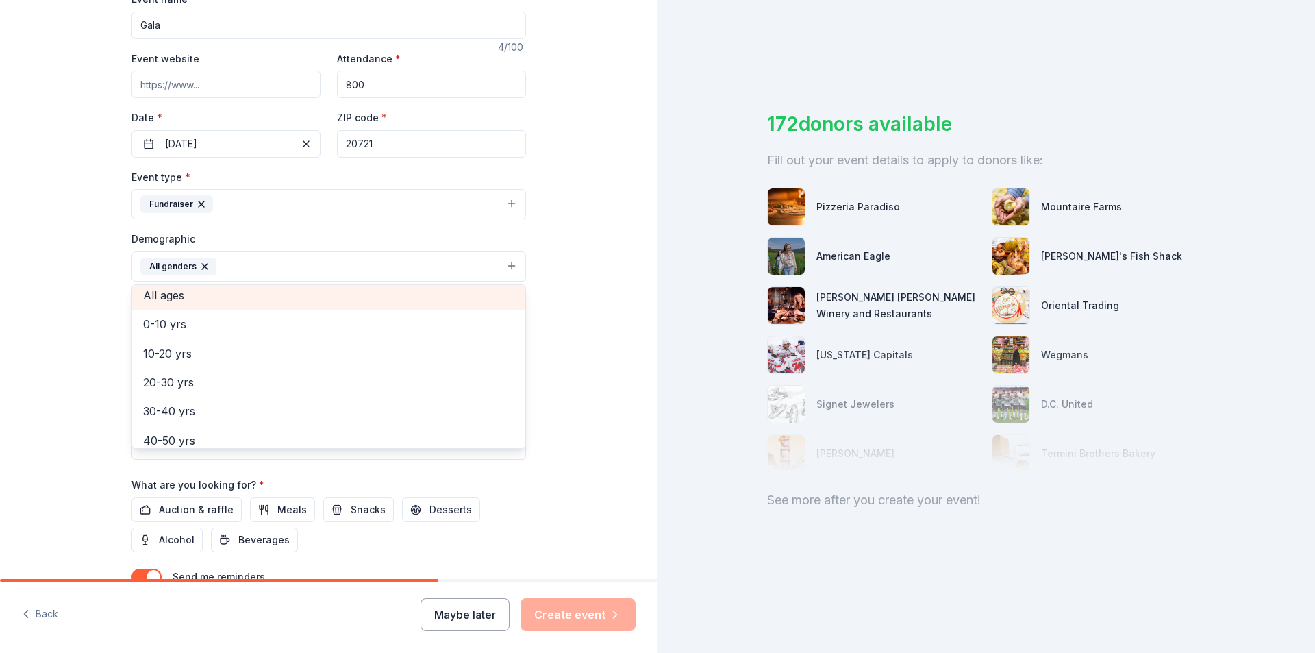
scroll to position [61, 0]
click at [432, 293] on span "All ages" at bounding box center [328, 299] width 371 height 18
click at [543, 296] on div "Tell us about your event. We'll find in-kind donations you can apply for. Event…" at bounding box center [329, 234] width 658 height 914
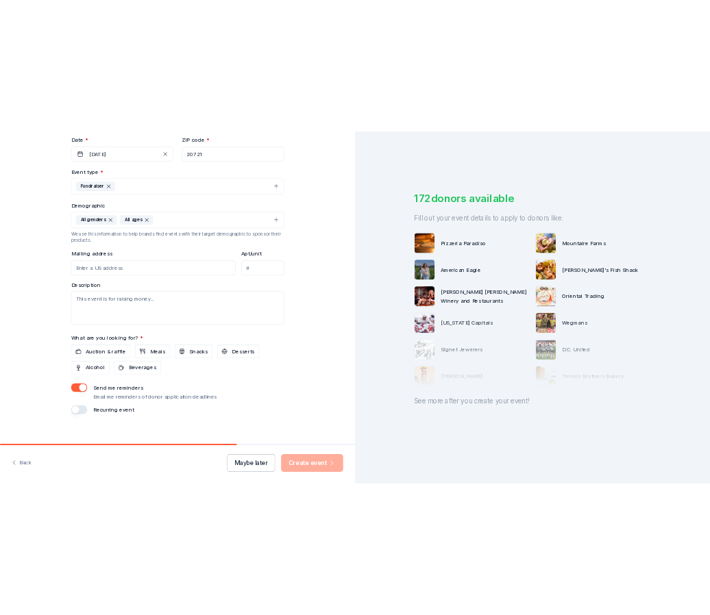
scroll to position [336, 0]
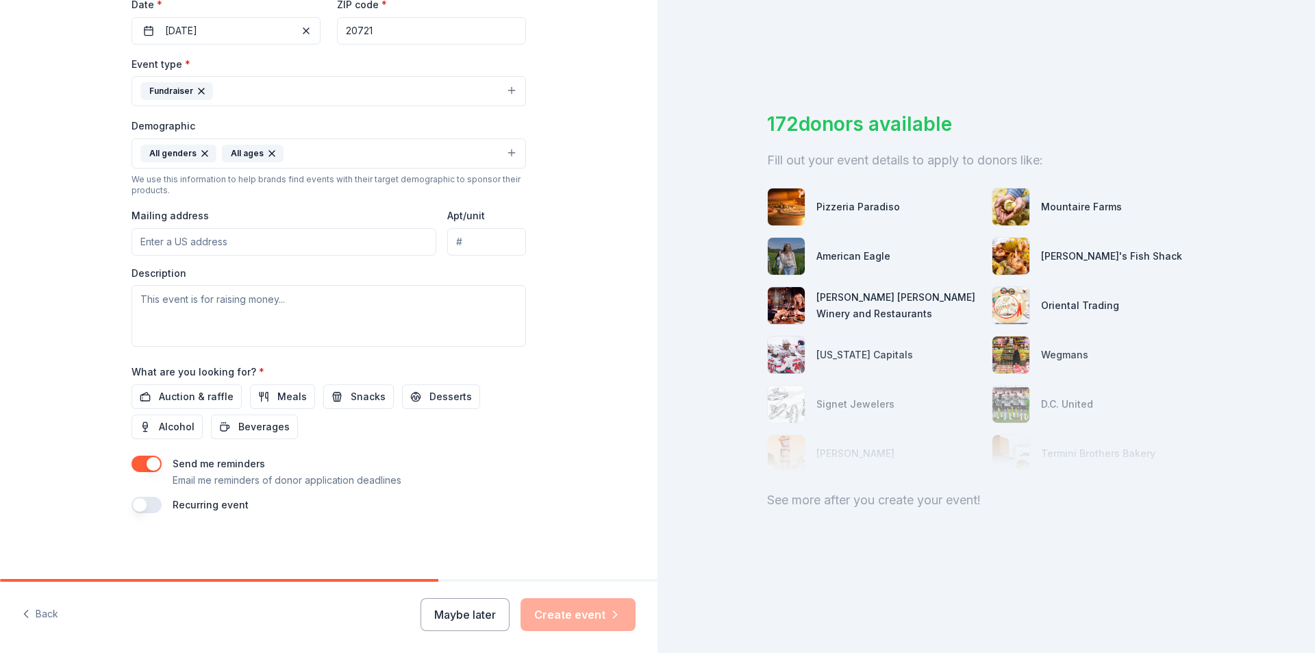
click at [414, 249] on input "Mailing address" at bounding box center [284, 241] width 305 height 27
click at [301, 329] on textarea at bounding box center [329, 316] width 395 height 62
click at [331, 301] on textarea "This event is a fundraising event for Y-Knot Inc." at bounding box center [329, 316] width 395 height 62
click at [388, 292] on textarea "This event is a fundraising event for Y-KNOT Inc." at bounding box center [329, 316] width 395 height 62
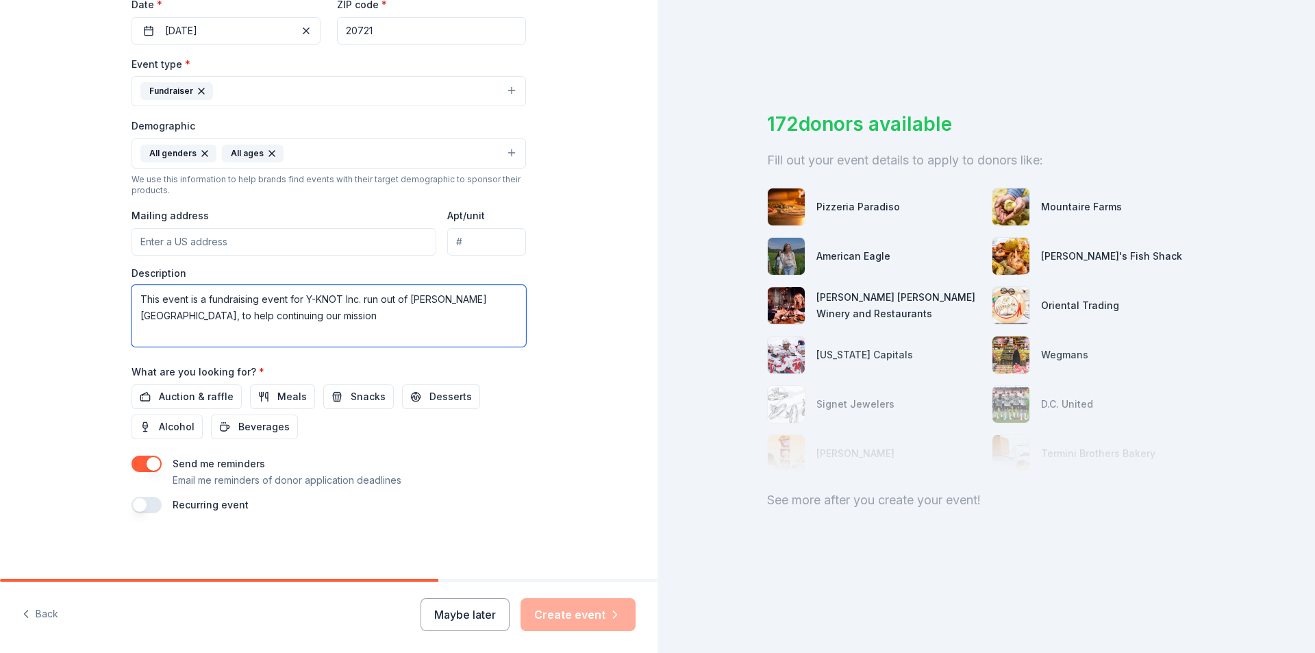
paste textarea "Y-KNOT Inc. strives to empower youth by nurturing their innovative ideas, creat…"
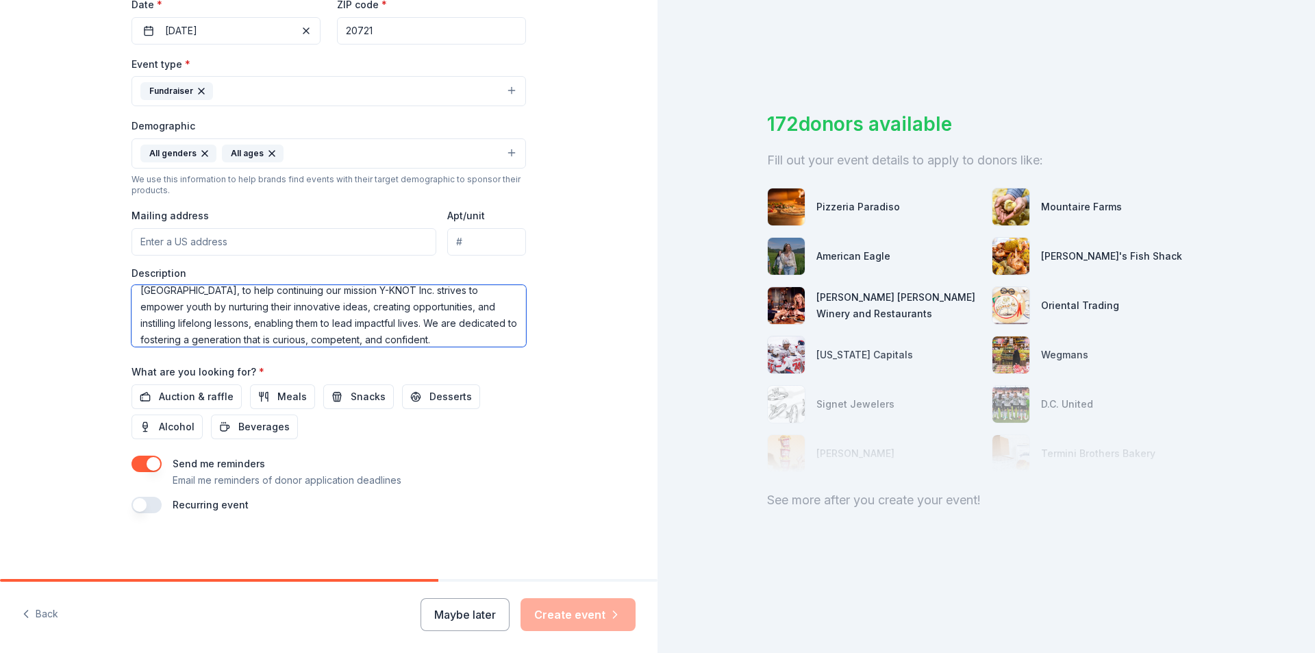
scroll to position [0, 0]
click at [465, 303] on textarea "This event is a fundraising event for Y-KNOT Inc. run out of [PERSON_NAME][GEOG…" at bounding box center [329, 316] width 395 height 62
drag, startPoint x: 298, startPoint y: 316, endPoint x: 241, endPoint y: 312, distance: 57.1
click at [241, 312] on textarea "This event is a fundraising event for Y-KNOT Inc. run out of [PERSON_NAME][GEOG…" at bounding box center [329, 316] width 395 height 62
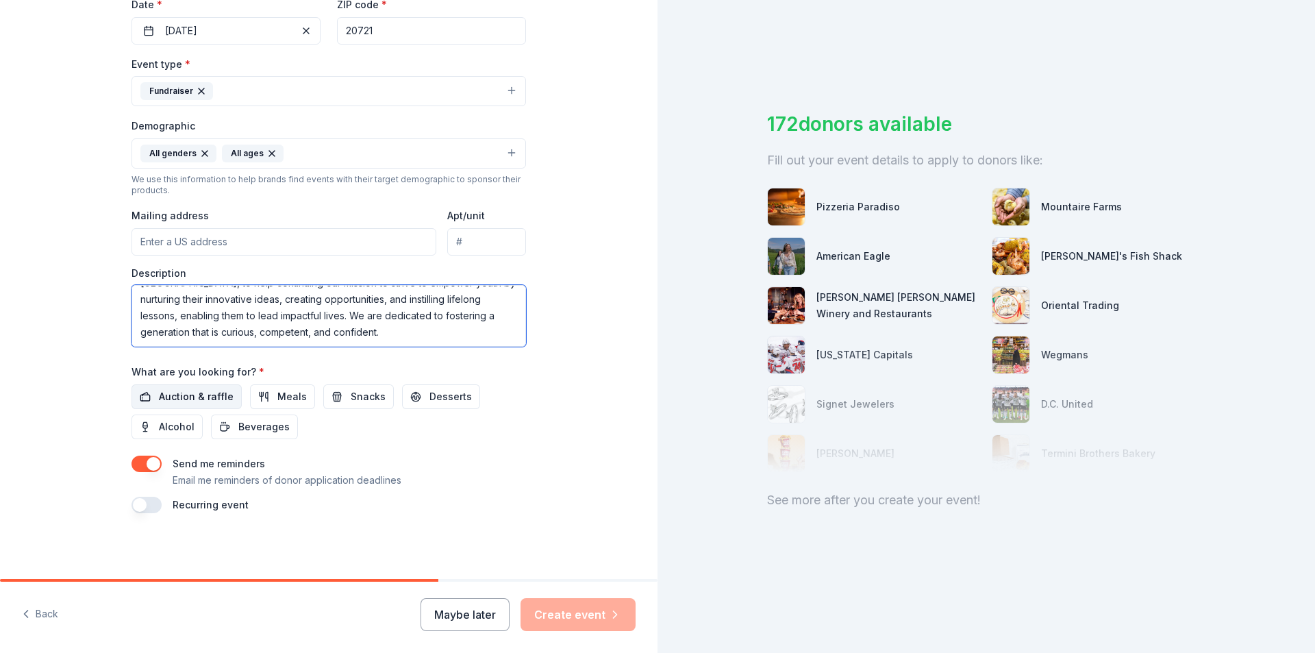
type textarea "This event is a fundraising event for Y-KNOT Inc. run out of [PERSON_NAME][GEOG…"
click at [210, 393] on span "Auction & raffle" at bounding box center [196, 396] width 75 height 16
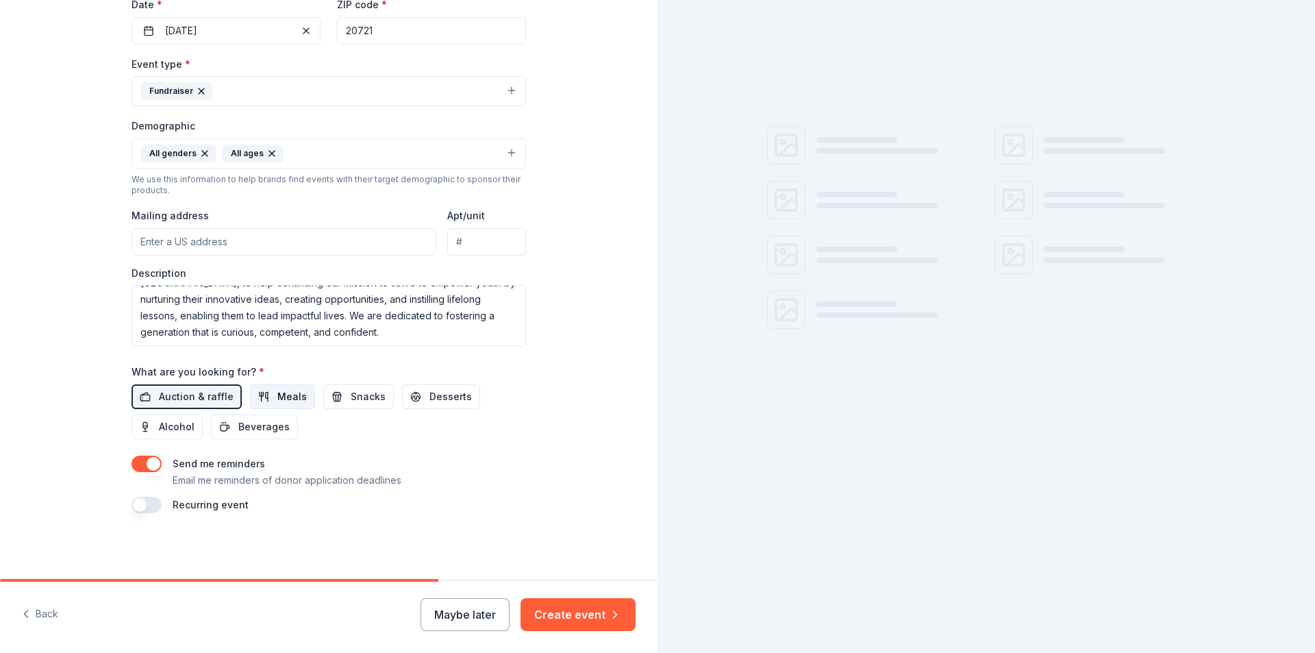
click at [260, 397] on button "Meals" at bounding box center [282, 396] width 65 height 25
click at [351, 395] on span "Snacks" at bounding box center [368, 396] width 35 height 16
click at [429, 392] on span "Desserts" at bounding box center [450, 396] width 42 height 16
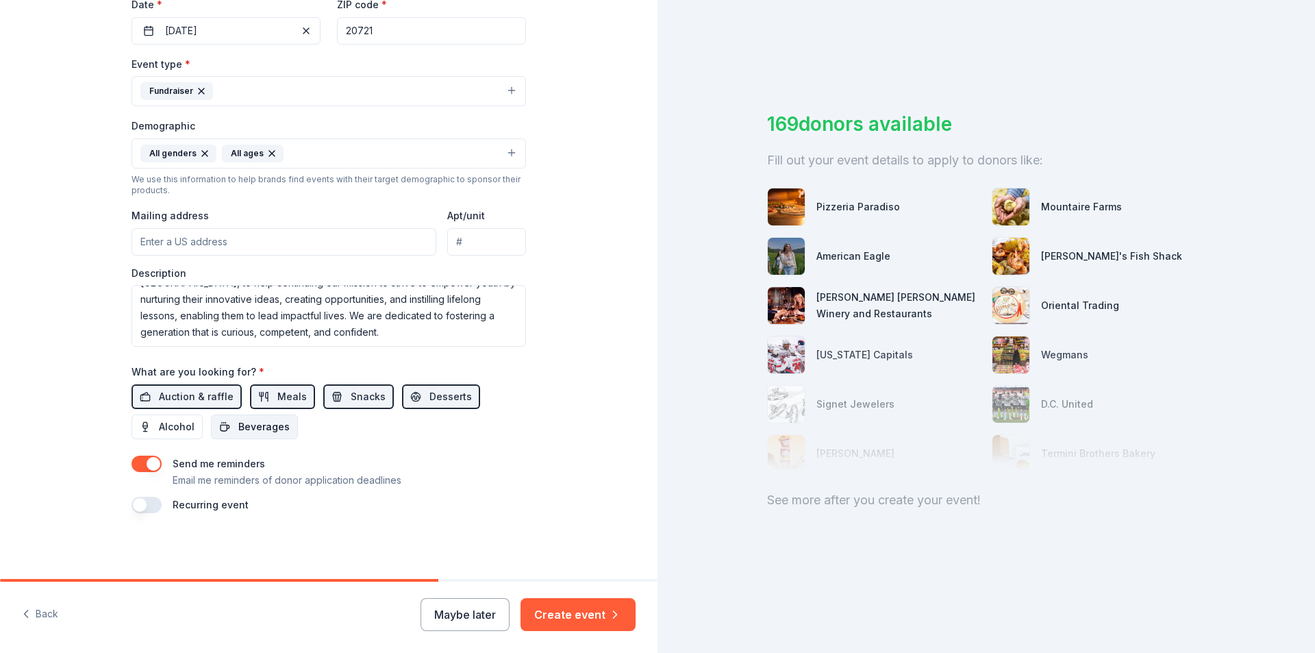
click at [215, 431] on button "Beverages" at bounding box center [254, 426] width 87 height 25
click at [180, 429] on span "Alcohol" at bounding box center [177, 427] width 36 height 16
click at [229, 499] on label "Recurring event" at bounding box center [211, 505] width 76 height 12
click at [148, 504] on button "button" at bounding box center [147, 505] width 30 height 16
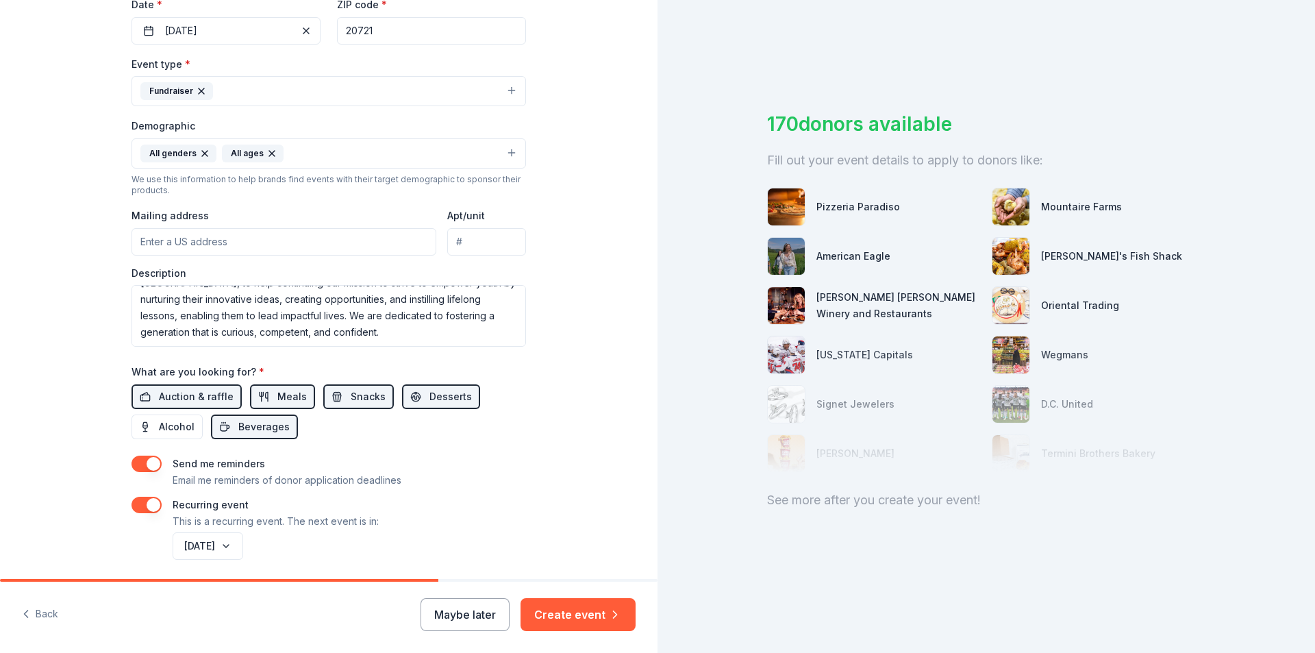
scroll to position [385, 0]
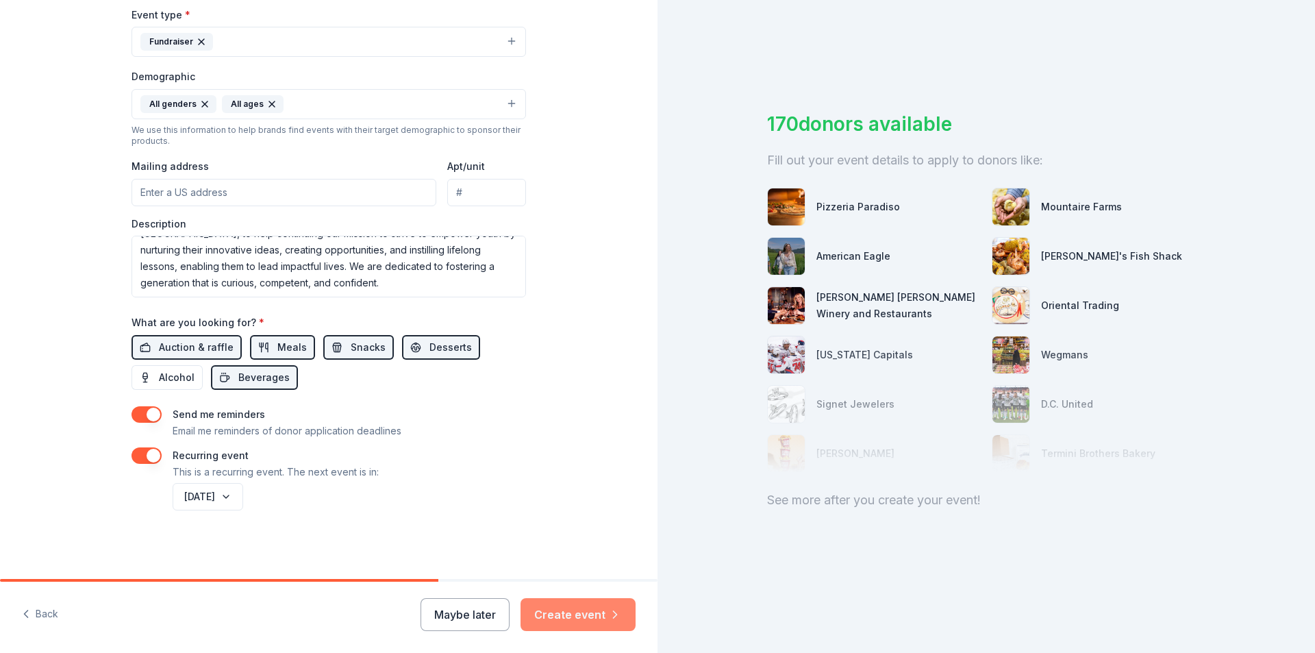
click at [606, 625] on button "Create event" at bounding box center [578, 614] width 115 height 33
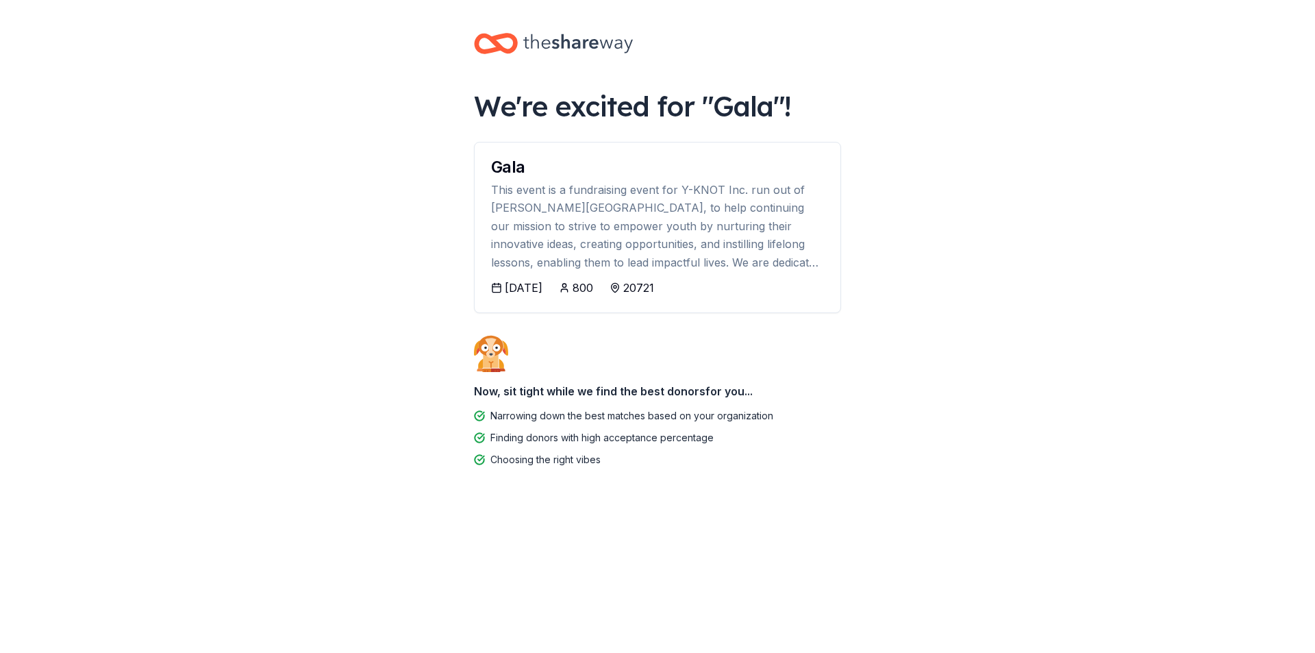
click at [519, 162] on div "Gala" at bounding box center [657, 167] width 333 height 16
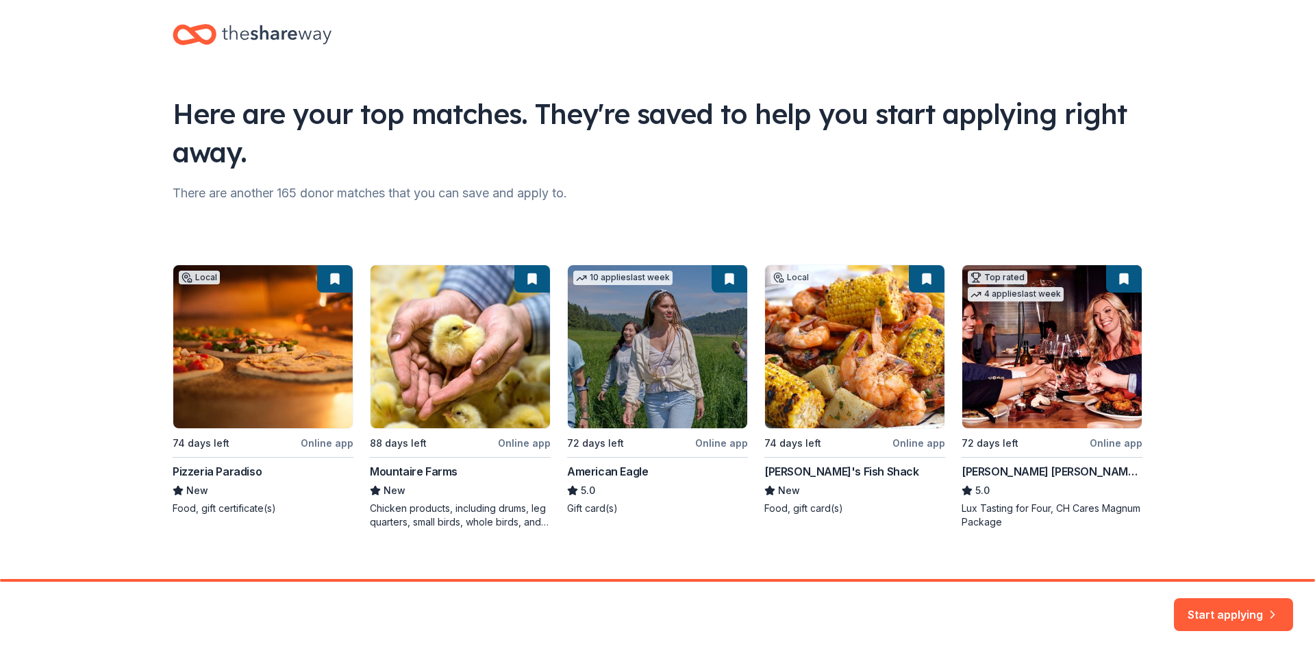
scroll to position [30, 0]
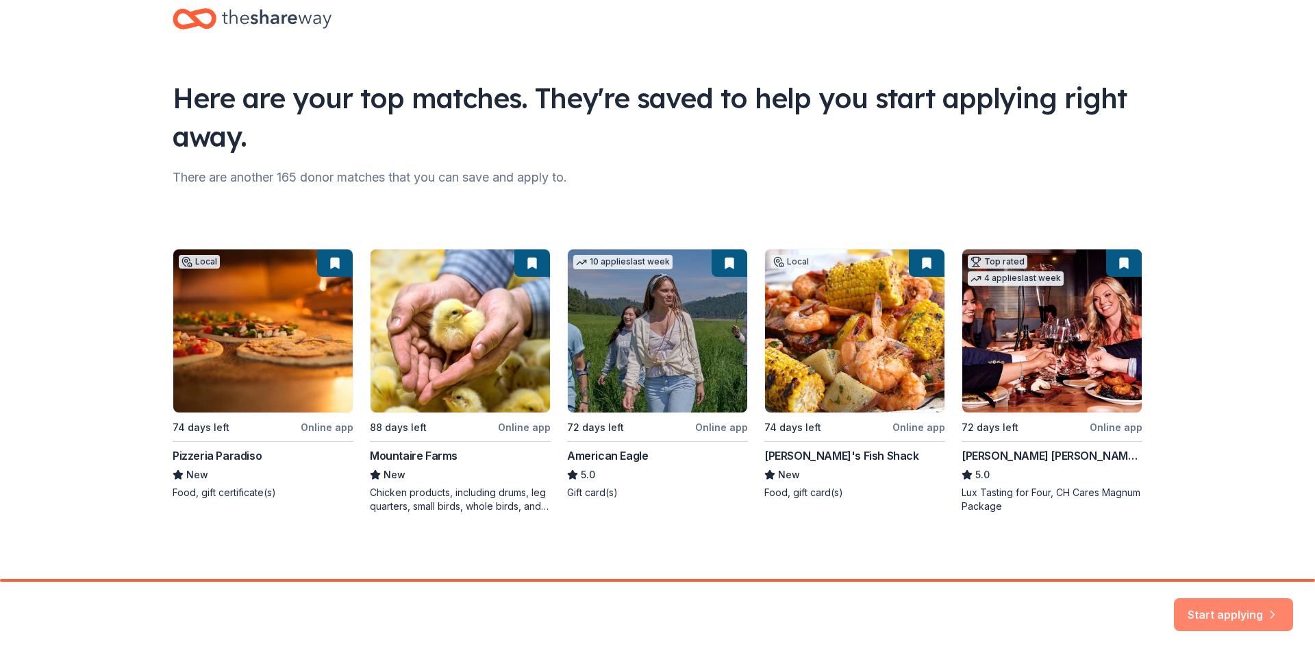
click at [1206, 620] on button "Start applying" at bounding box center [1233, 606] width 119 height 33
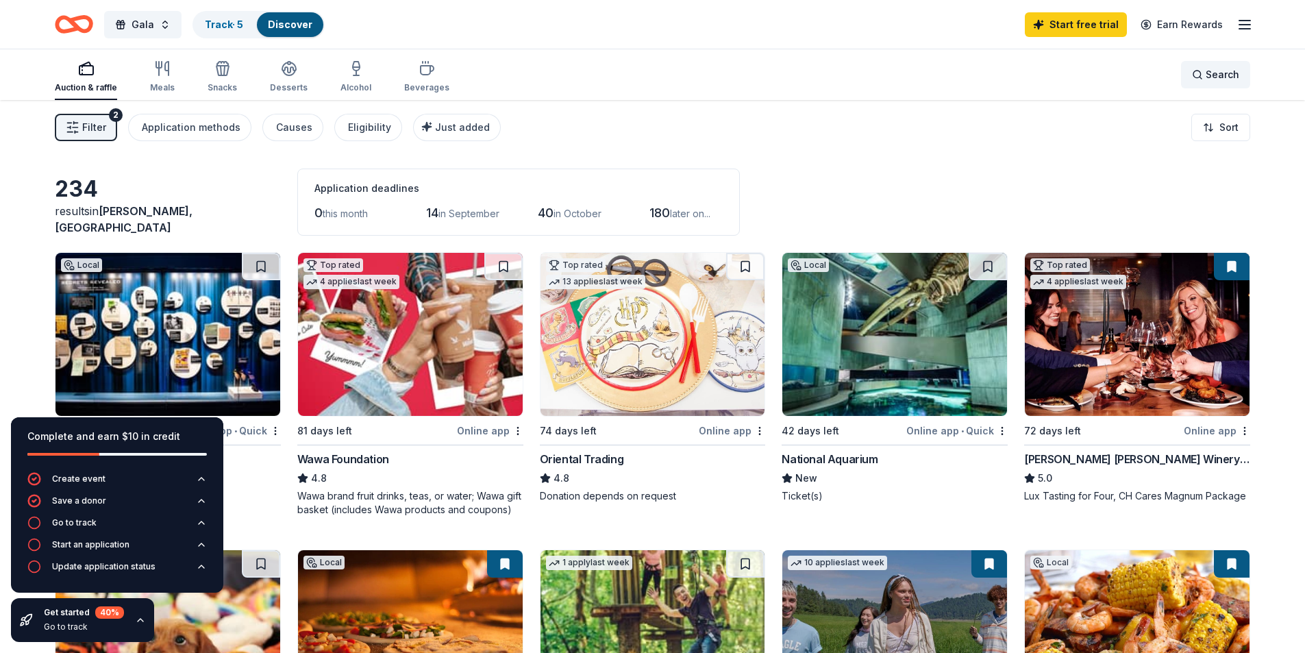
click at [1222, 79] on span "Search" at bounding box center [1223, 74] width 34 height 16
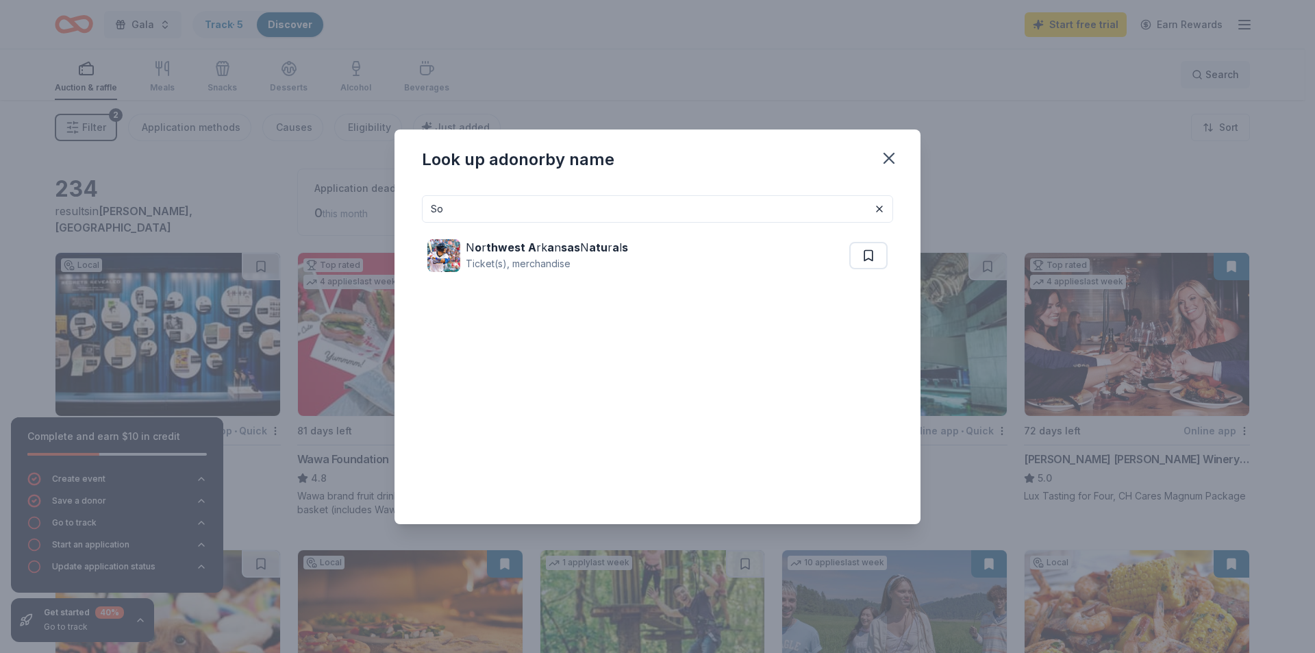
type input "S"
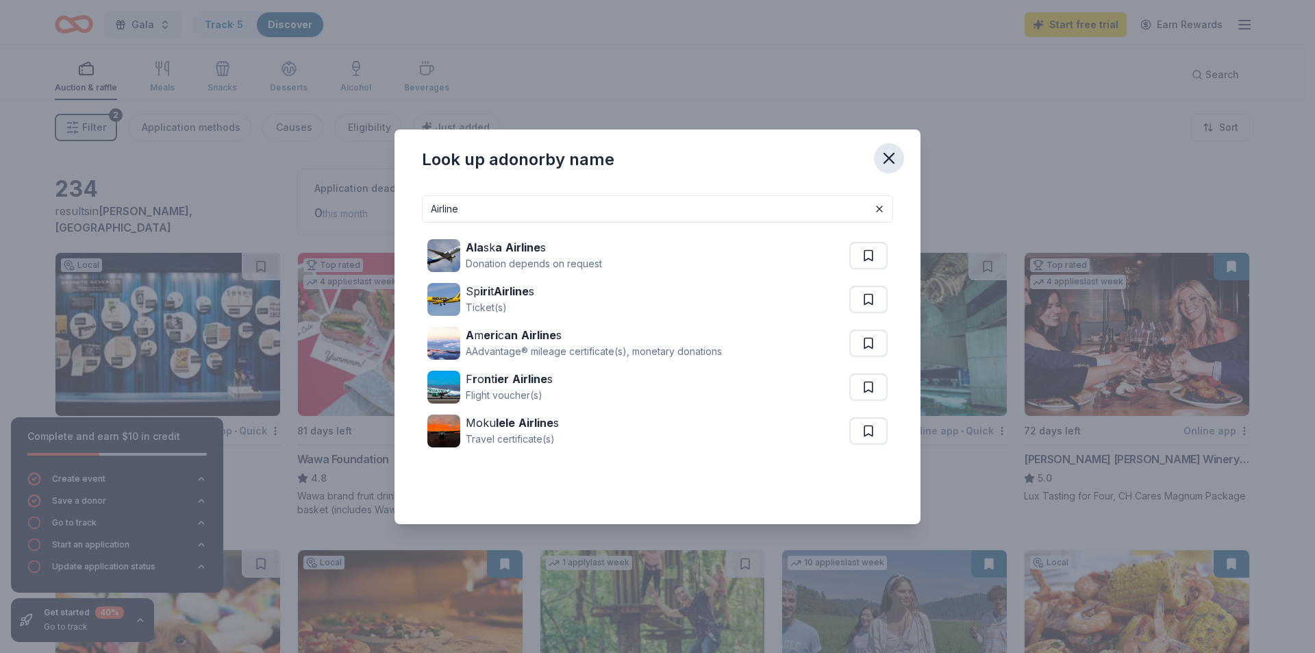
type input "Airline"
click at [893, 160] on icon "button" at bounding box center [889, 158] width 19 height 19
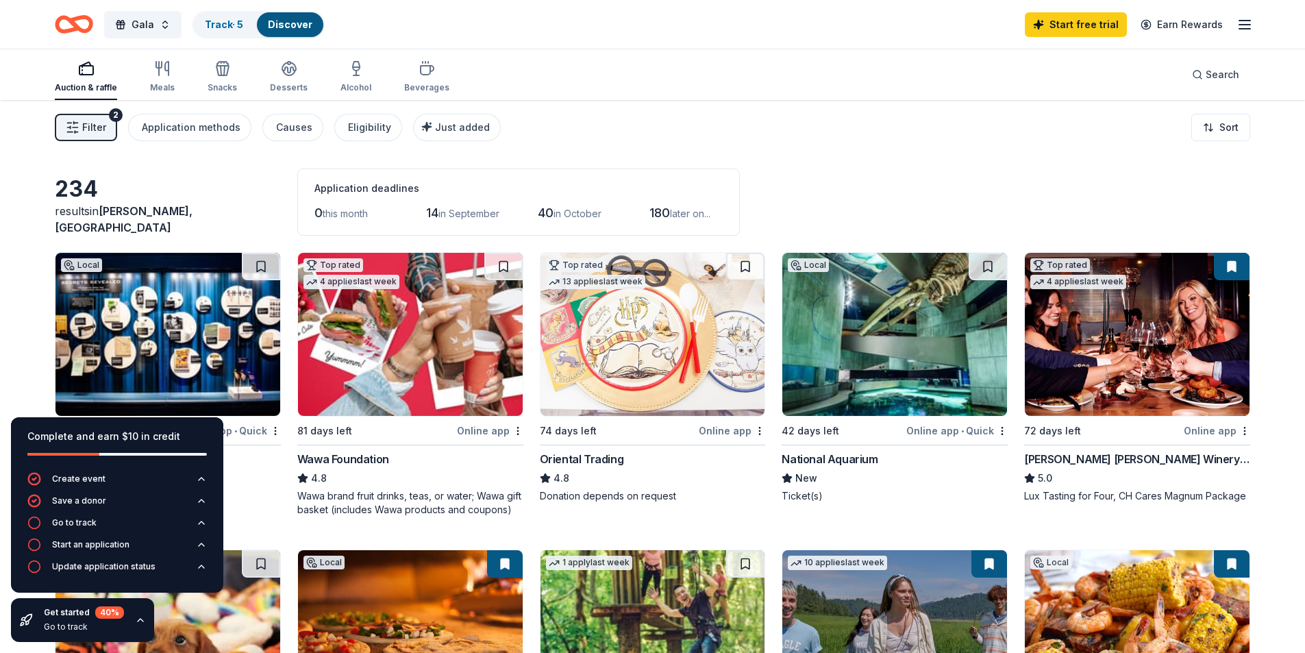
click at [107, 123] on button "Filter 2" at bounding box center [86, 127] width 62 height 27
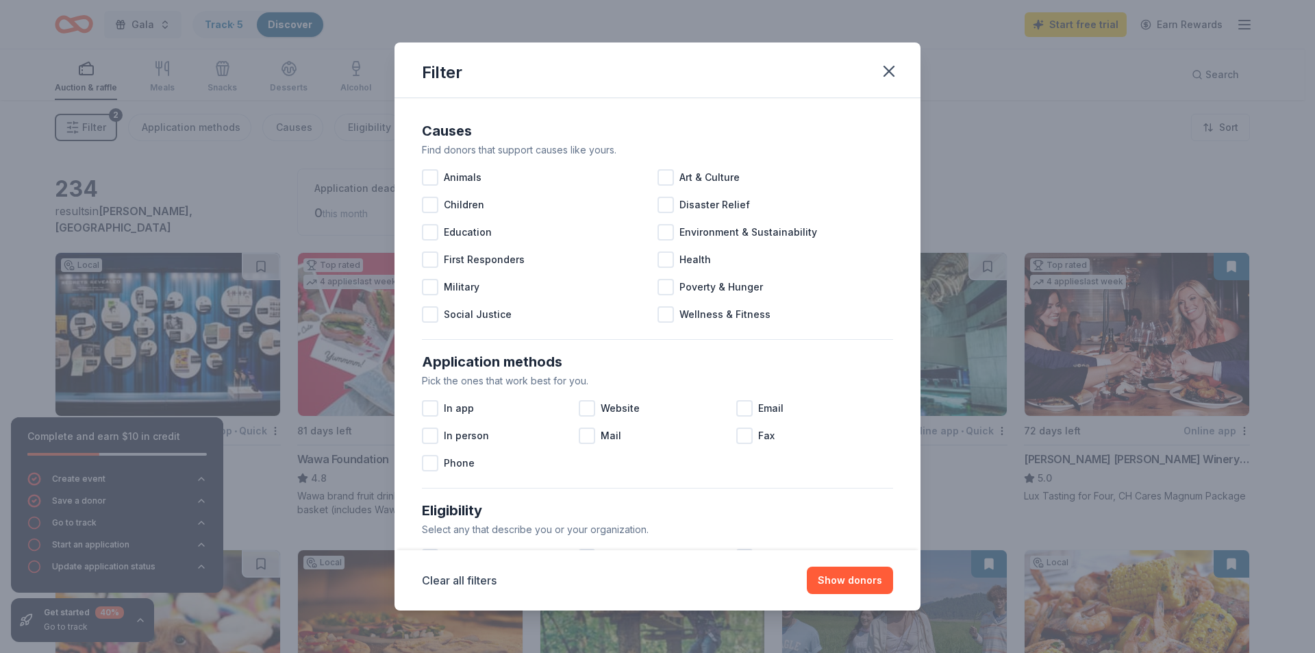
drag, startPoint x: 921, startPoint y: 280, endPoint x: 917, endPoint y: 329, distance: 48.8
click at [917, 329] on div "Filter Causes Find donors that support causes like yours. Animals Art & Culture…" at bounding box center [657, 326] width 1315 height 653
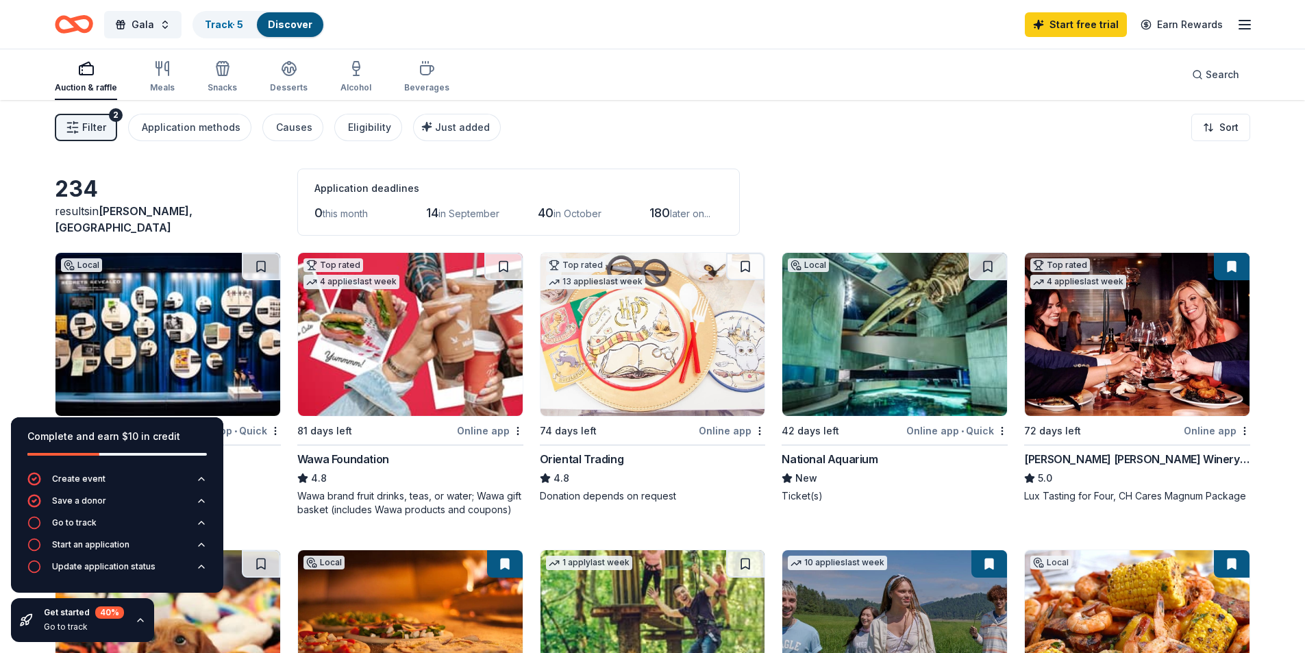
click at [105, 125] on button "Filter 2" at bounding box center [86, 127] width 62 height 27
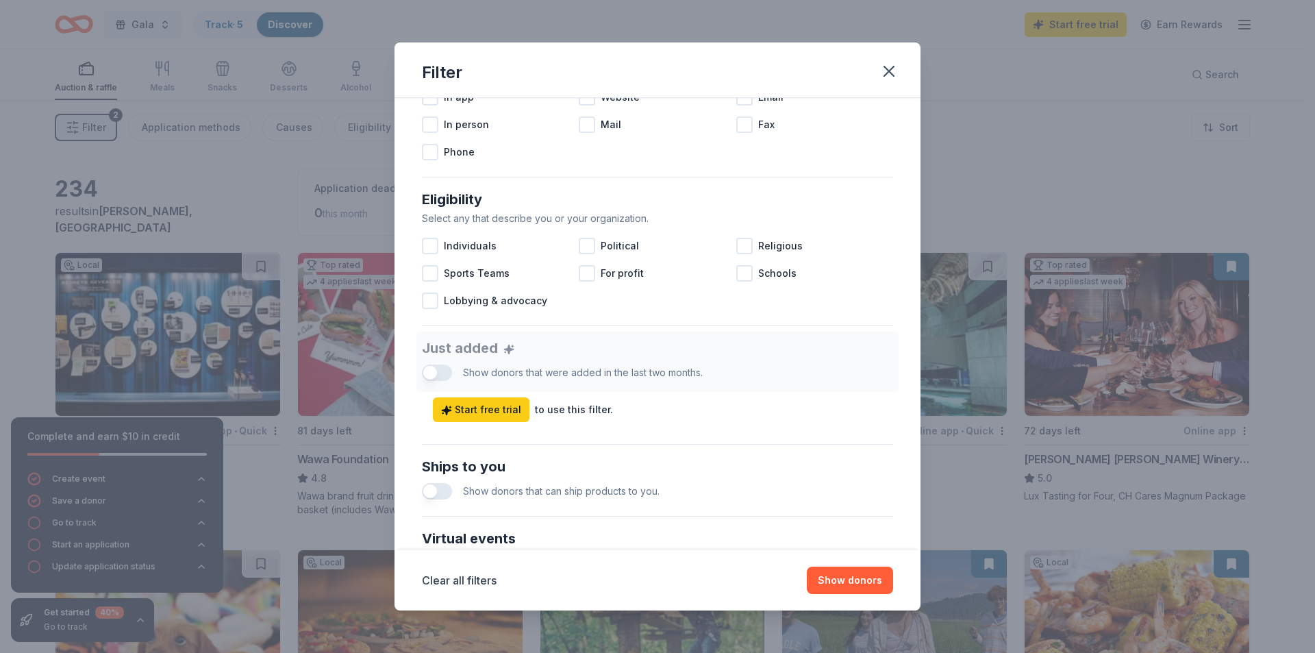
scroll to position [319, 0]
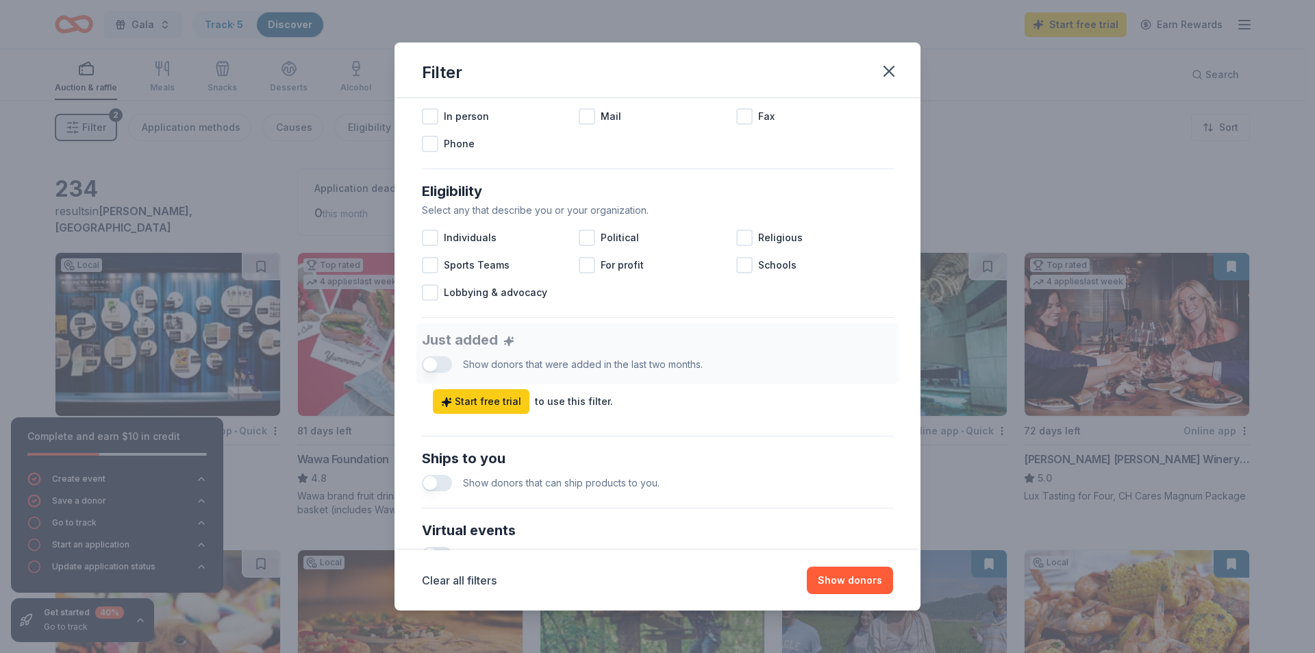
drag, startPoint x: 864, startPoint y: 341, endPoint x: 849, endPoint y: 392, distance: 53.5
click at [849, 386] on div "Just added Show donors that were added in the last two months. Start free trial…" at bounding box center [657, 368] width 471 height 90
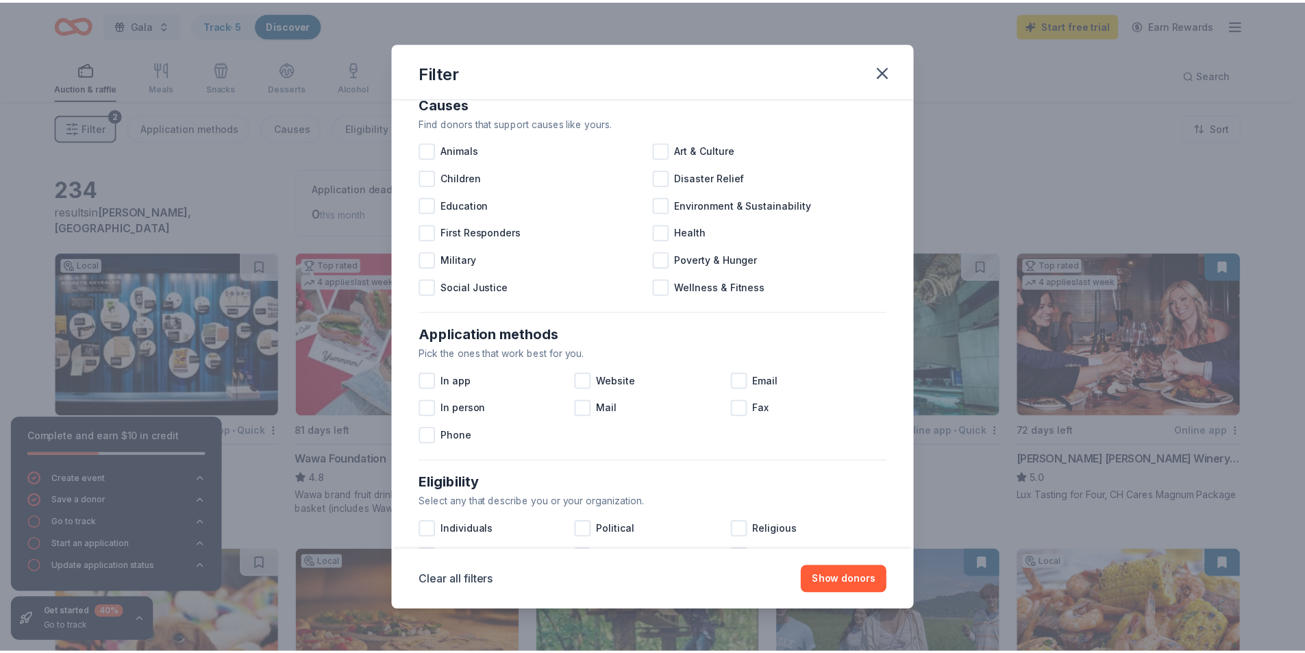
scroll to position [0, 0]
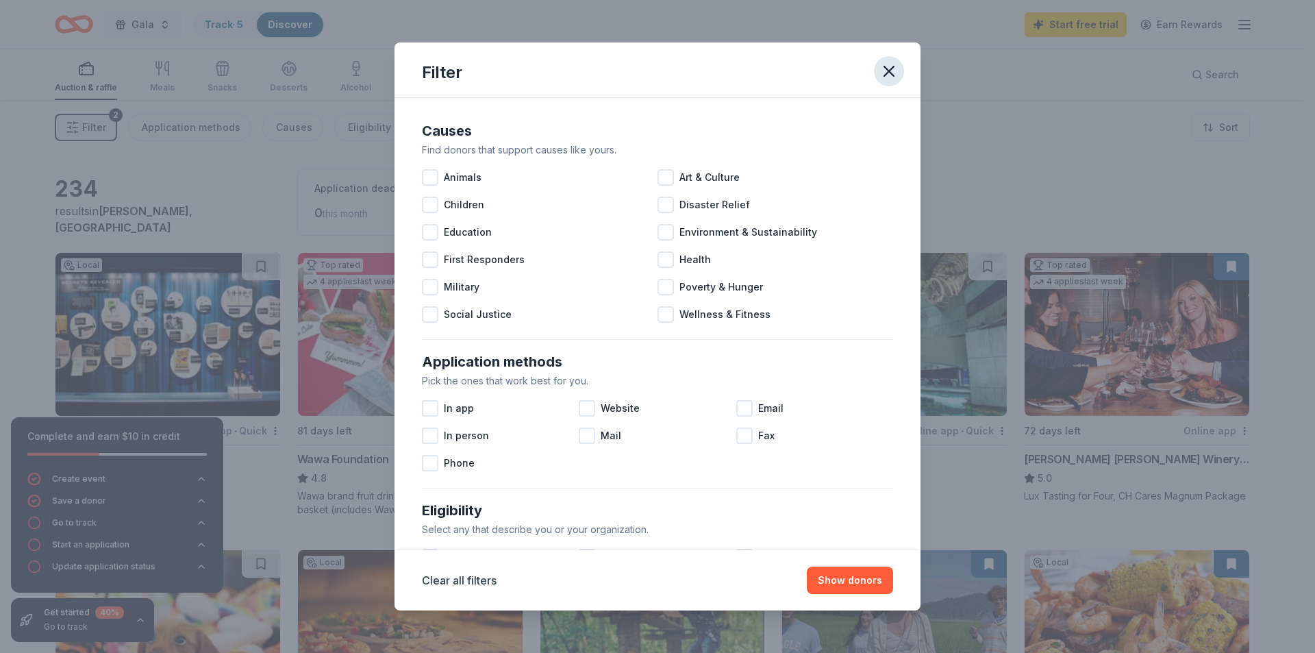
click at [893, 70] on icon "button" at bounding box center [889, 71] width 19 height 19
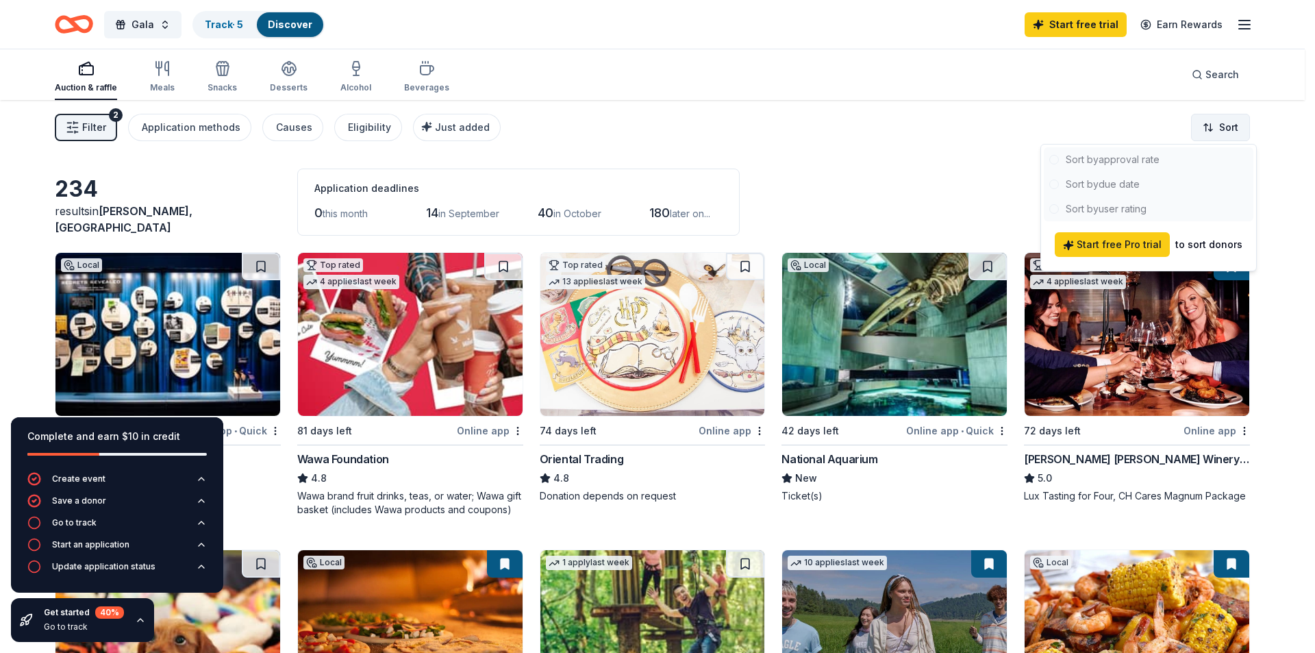
click at [1219, 123] on html "Gala Track · 5 Discover Start free trial Earn Rewards Auction & raffle Meals Sn…" at bounding box center [657, 326] width 1315 height 653
click at [1208, 96] on html "Gala Track · 5 Discover Start free trial Earn Rewards Auction & raffle Meals Sn…" at bounding box center [657, 326] width 1315 height 653
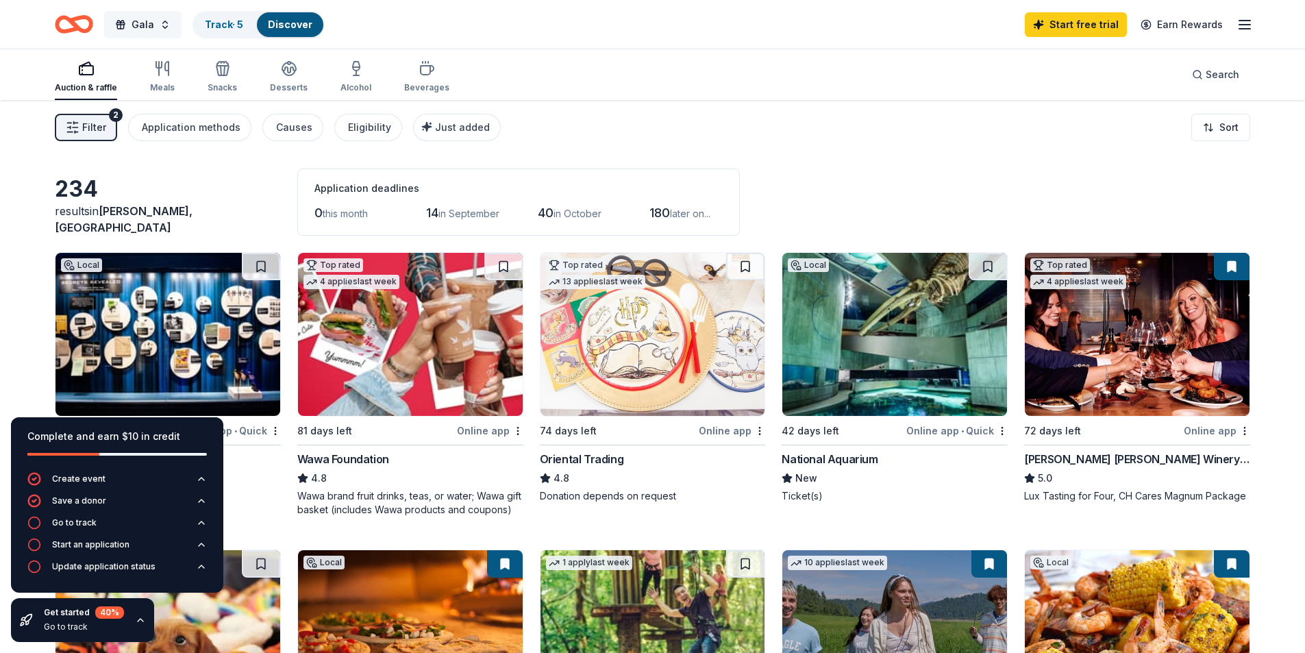
click at [138, 16] on span "Gala" at bounding box center [143, 24] width 23 height 16
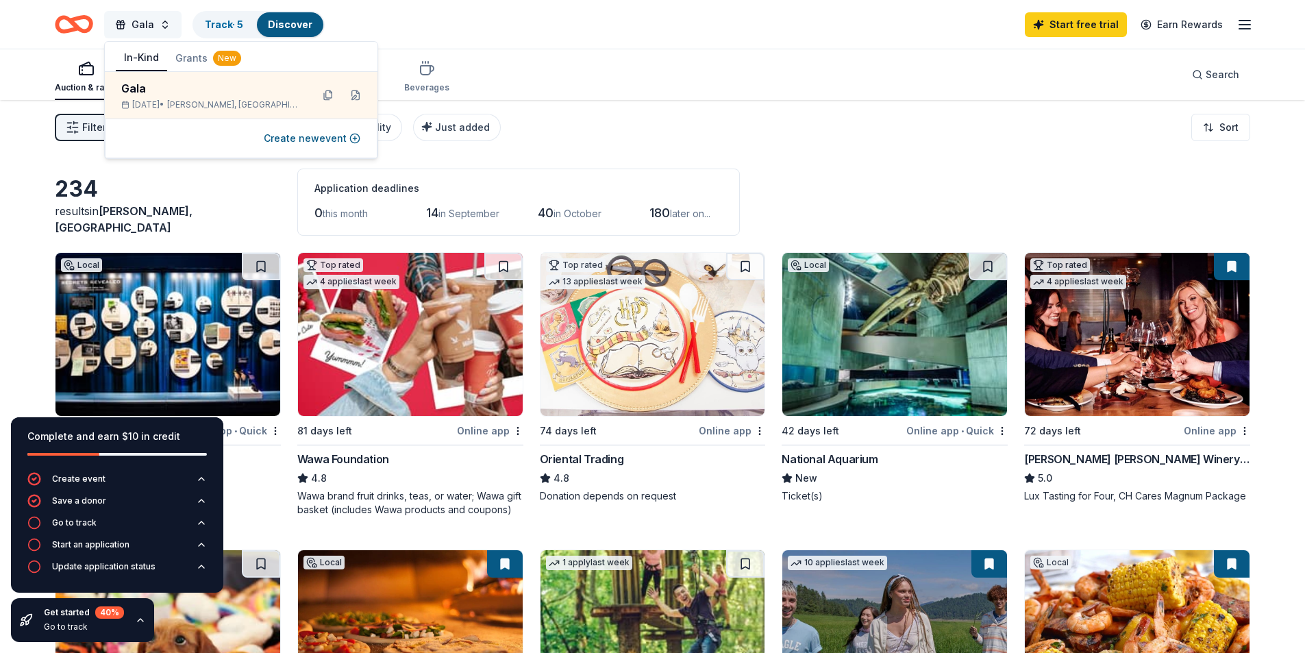
click at [138, 16] on span "Gala" at bounding box center [143, 24] width 23 height 16
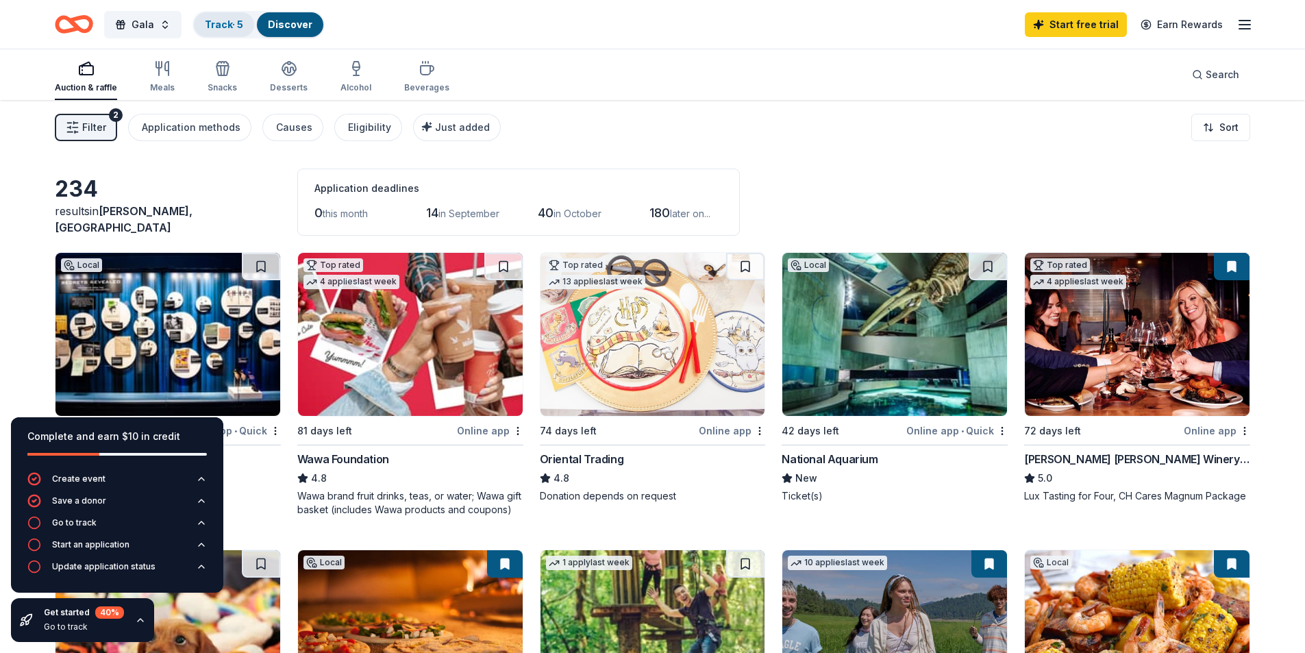
click at [224, 34] on div "Track · 5" at bounding box center [224, 24] width 60 height 25
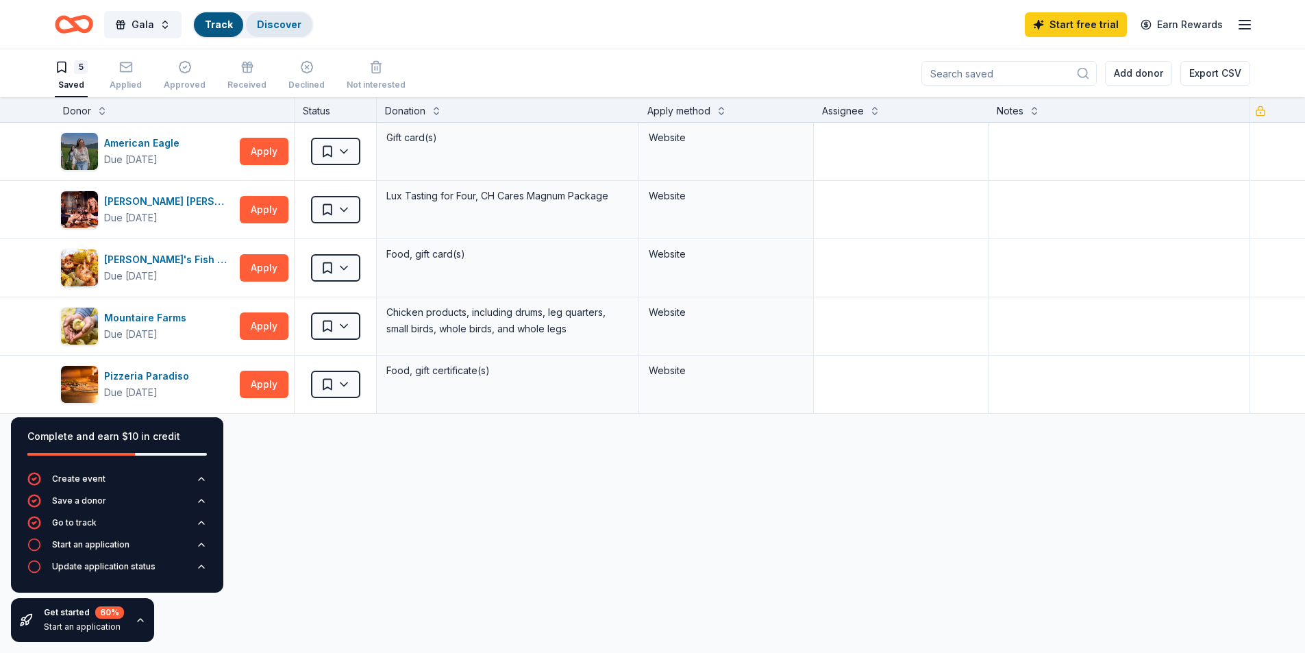
click at [283, 31] on div "Discover" at bounding box center [279, 24] width 66 height 25
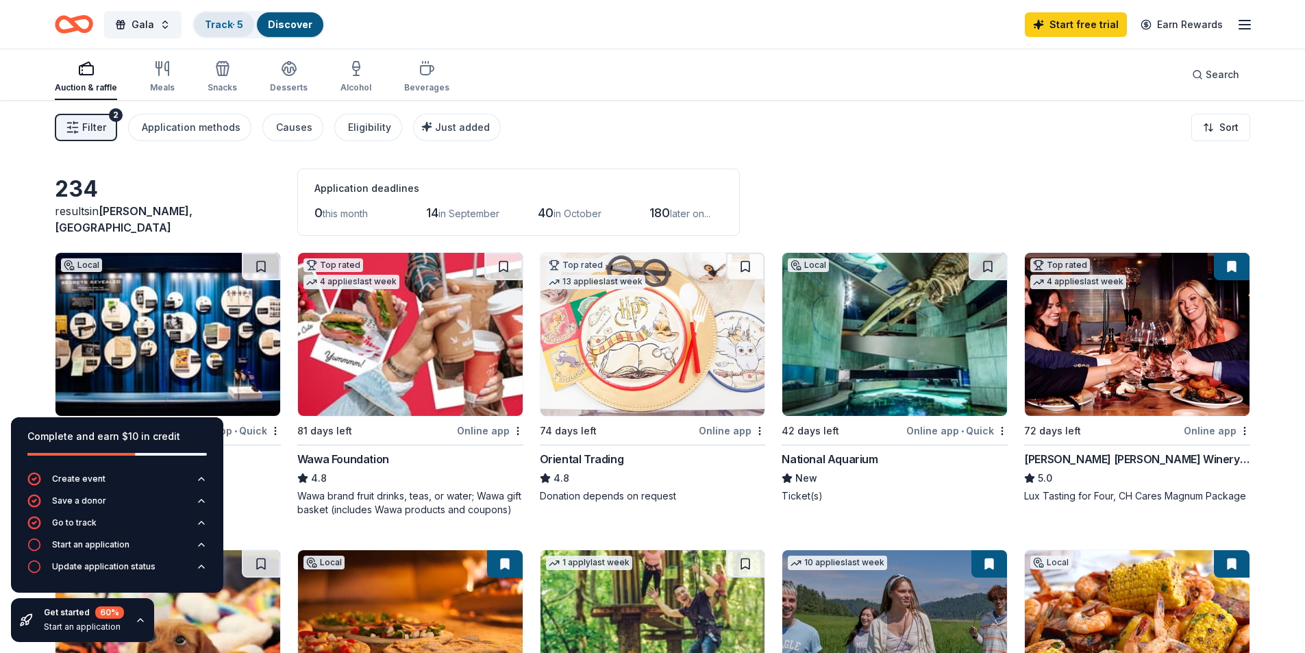
click at [233, 27] on link "Track · 5" at bounding box center [224, 24] width 38 height 12
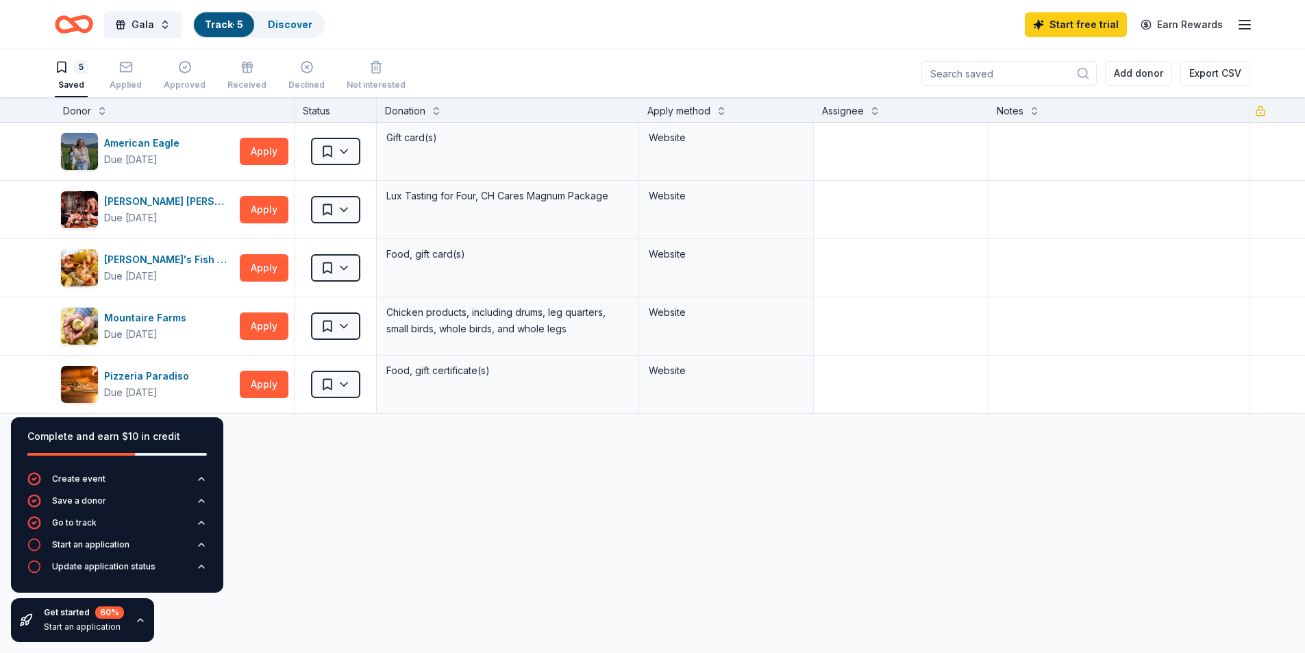
click at [263, 512] on div "American Eagle Due [DATE] Apply Saved Gift card(s) Website [PERSON_NAME] [PERSO…" at bounding box center [652, 397] width 1305 height 549
click at [280, 25] on link "Discover" at bounding box center [290, 24] width 45 height 12
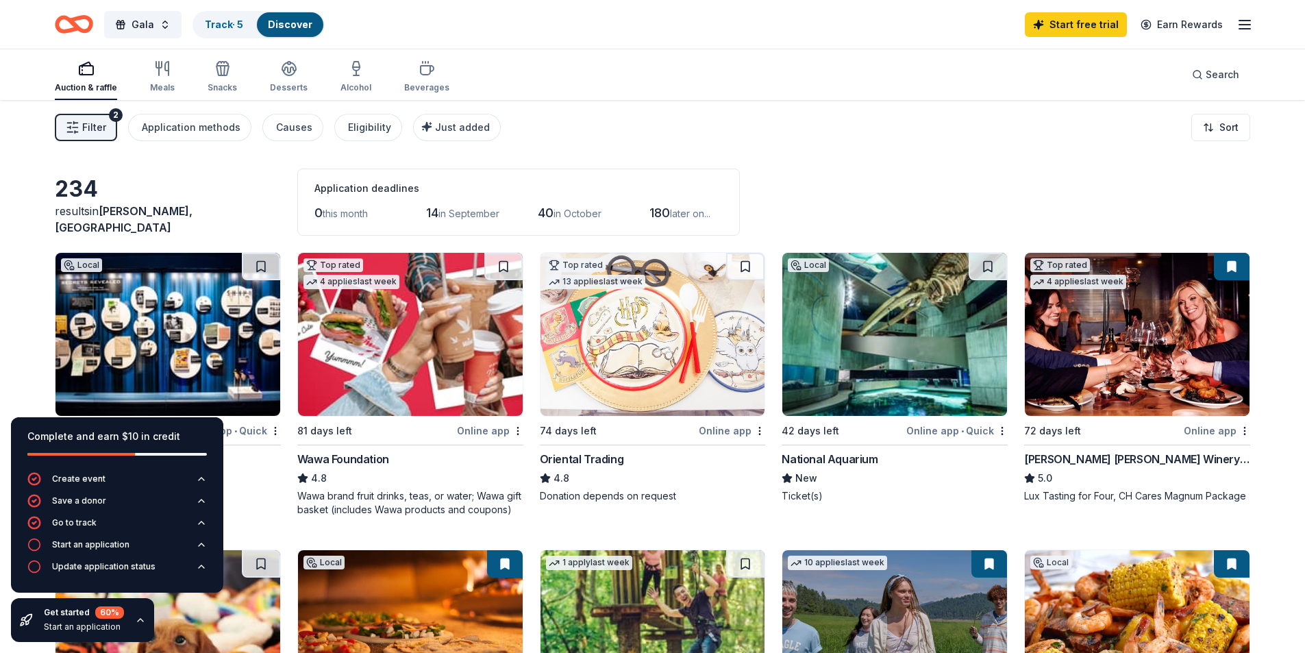
click at [512, 150] on div "Filter 2 Application methods Causes Eligibility Just added Sort" at bounding box center [652, 127] width 1305 height 55
click at [1198, 84] on button "Search" at bounding box center [1215, 74] width 69 height 27
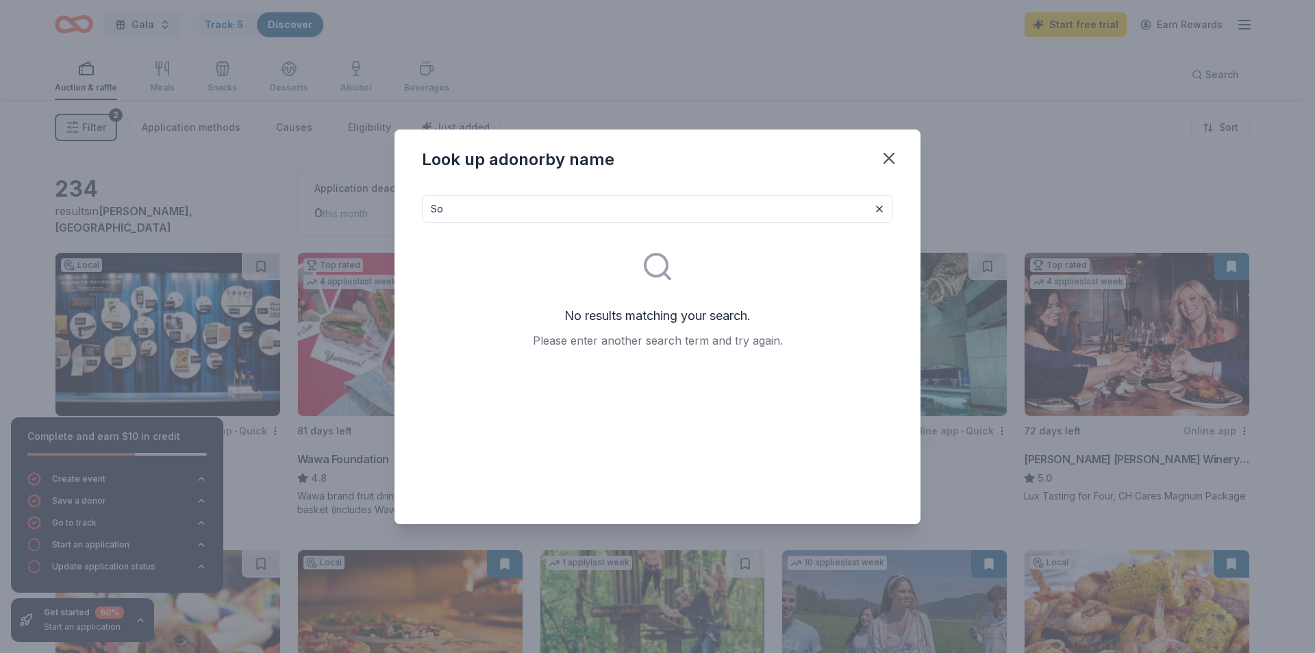
type input "S"
type input "J"
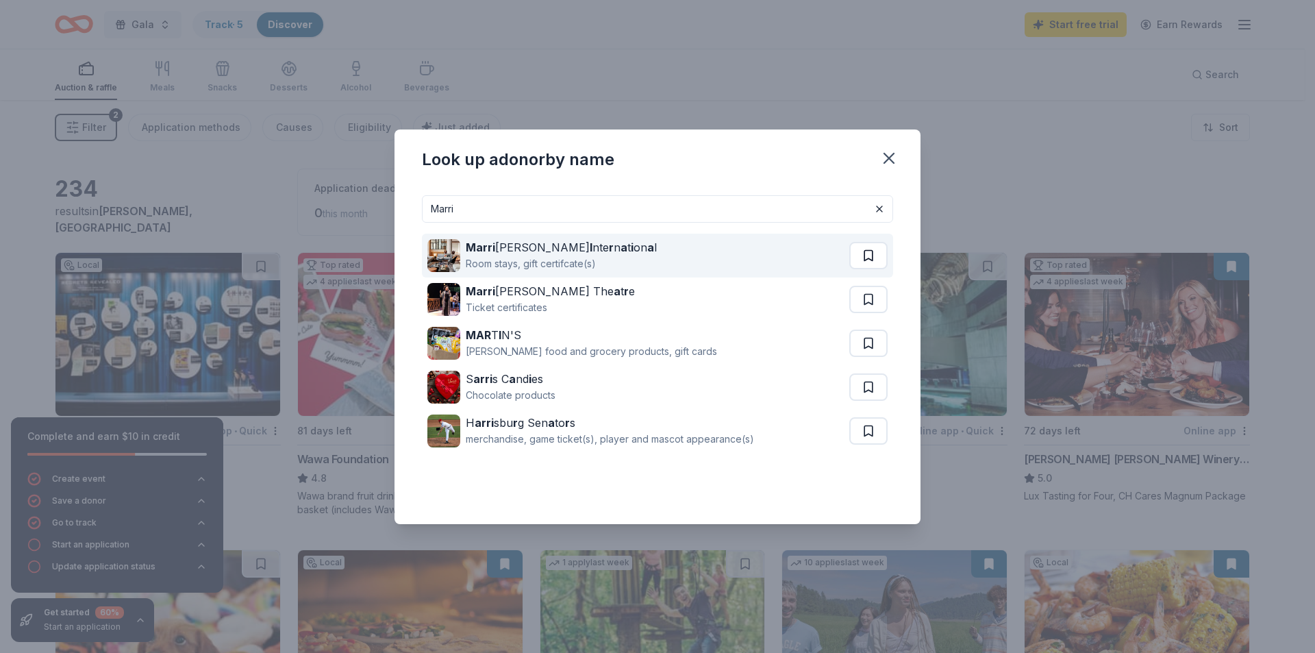
click at [862, 257] on button at bounding box center [868, 255] width 38 height 27
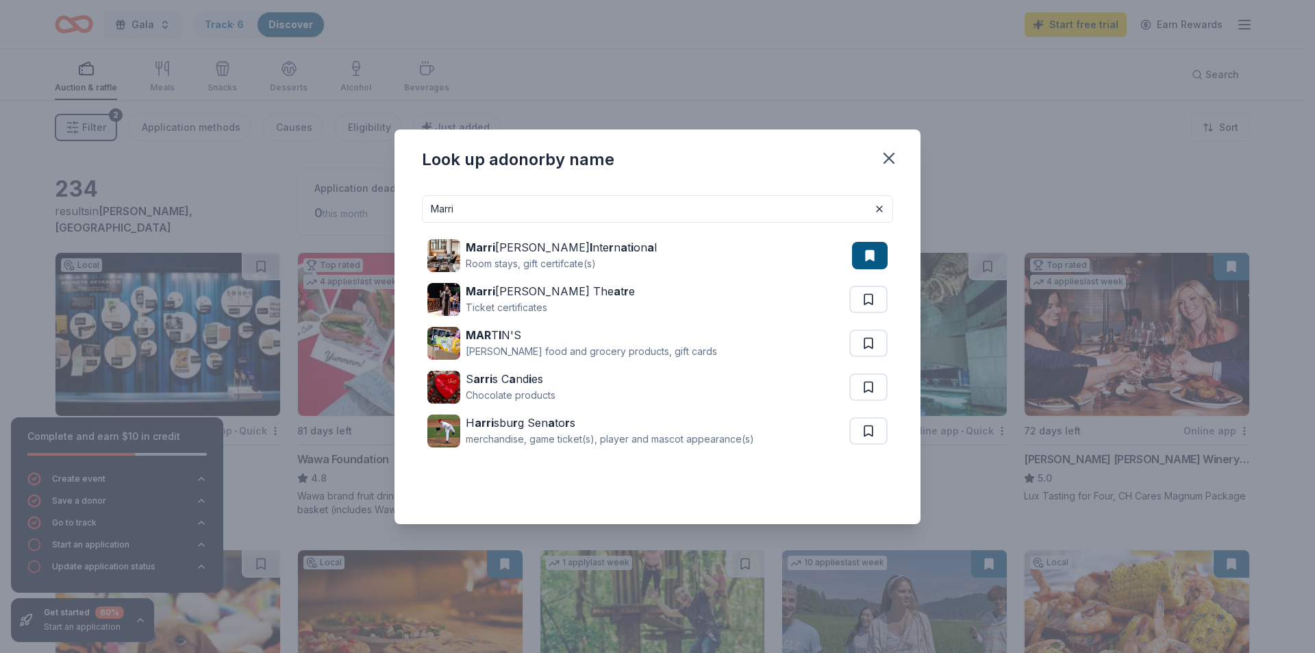
click at [710, 214] on input "Marri" at bounding box center [657, 208] width 471 height 27
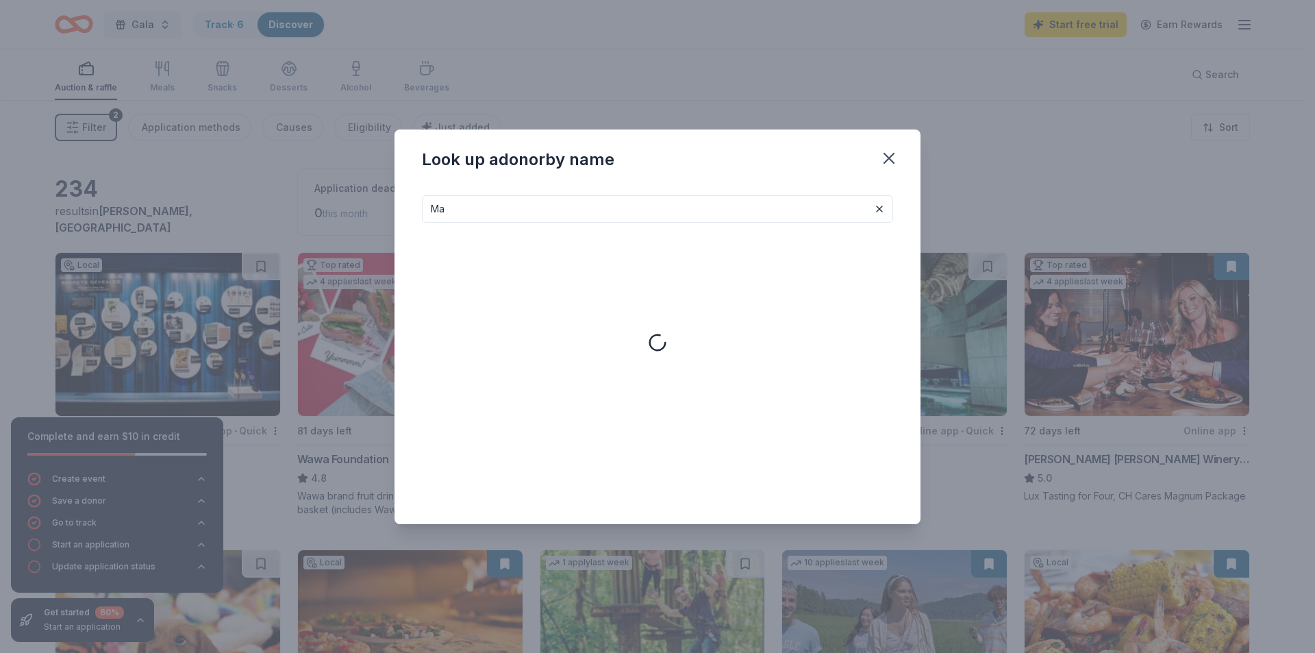
type input "M"
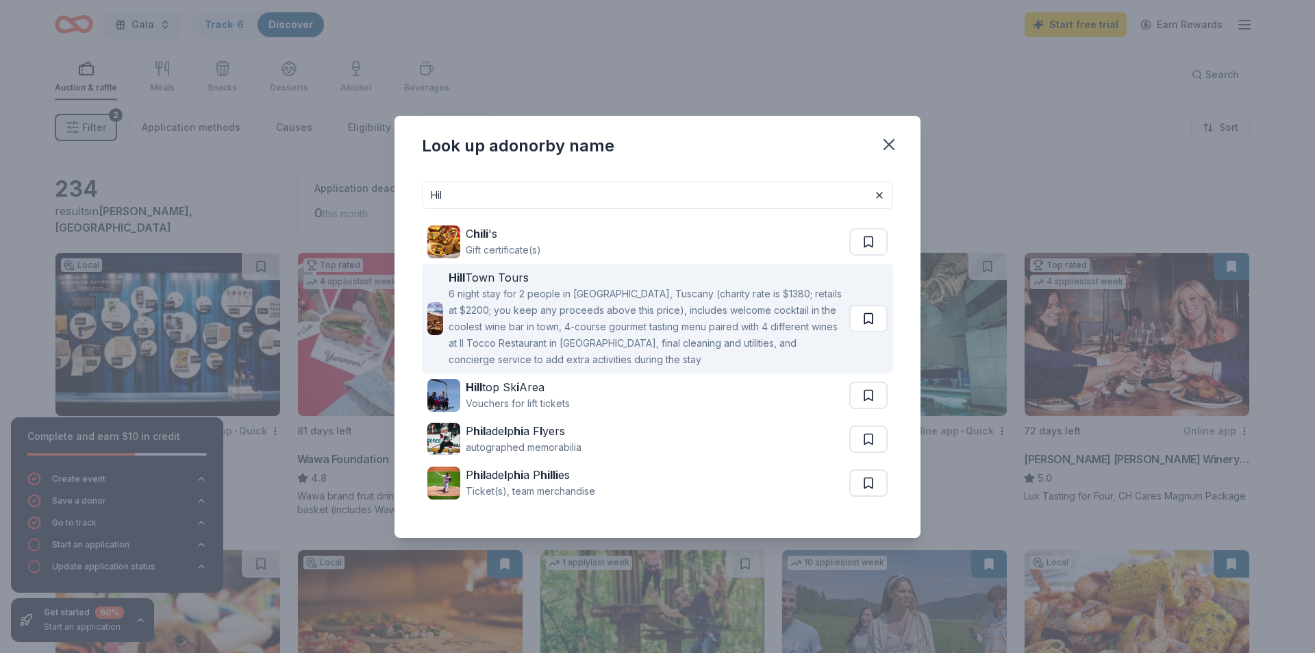
click at [865, 255] on button at bounding box center [868, 241] width 38 height 27
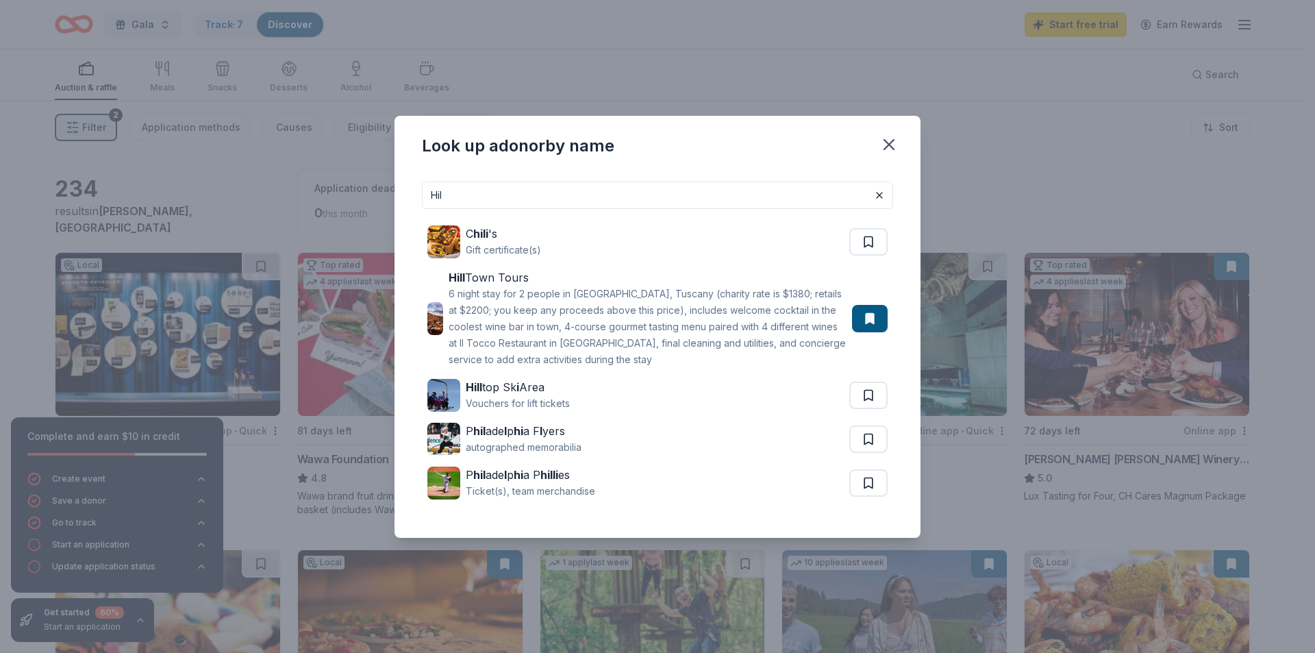
click at [679, 200] on input "Hil" at bounding box center [657, 195] width 471 height 27
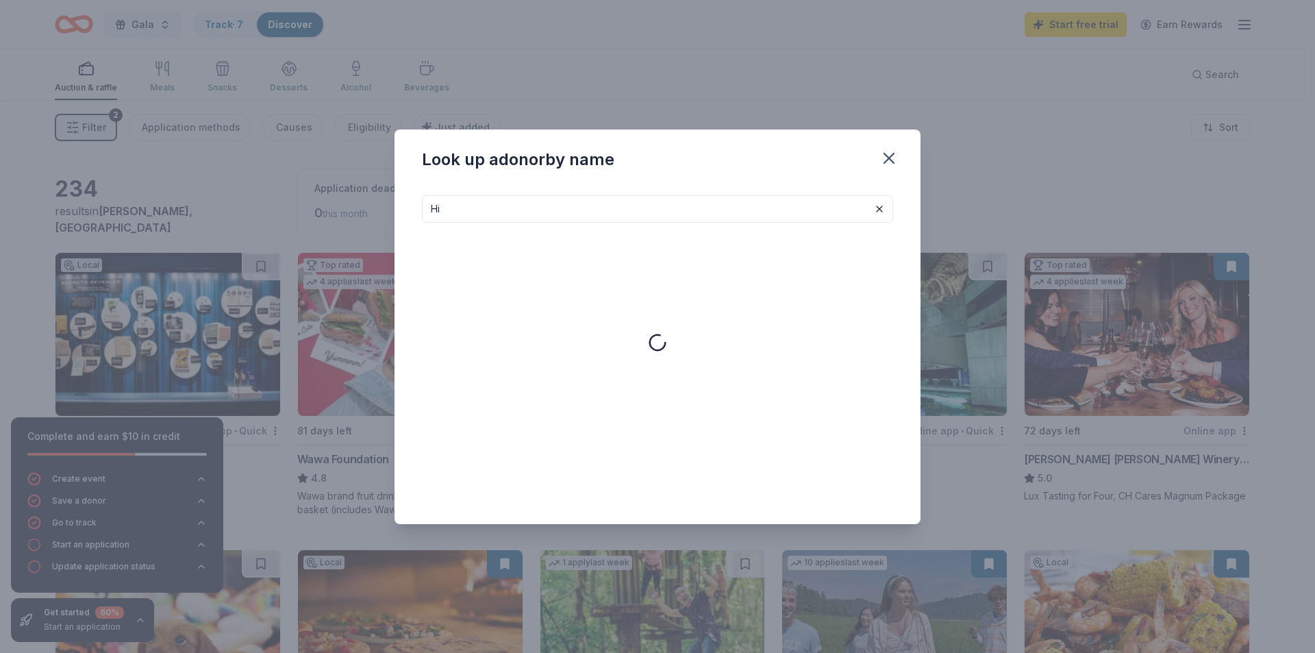
type input "H"
type input "a"
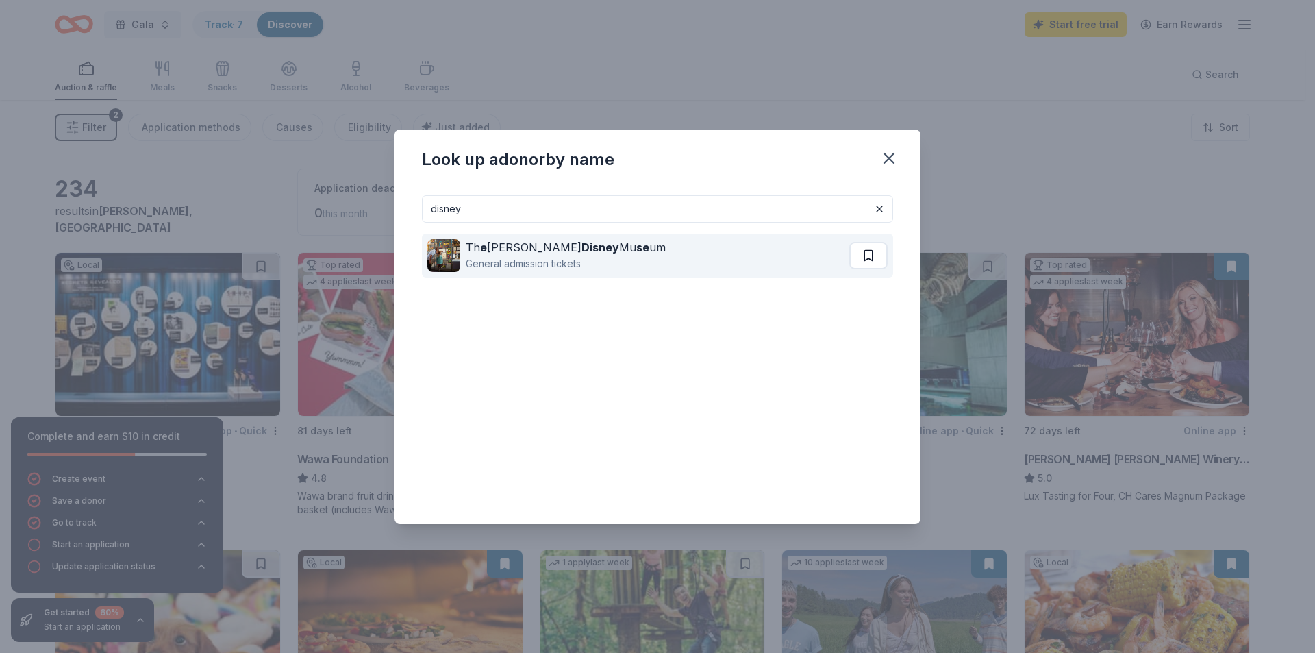
click at [863, 260] on button at bounding box center [868, 255] width 38 height 27
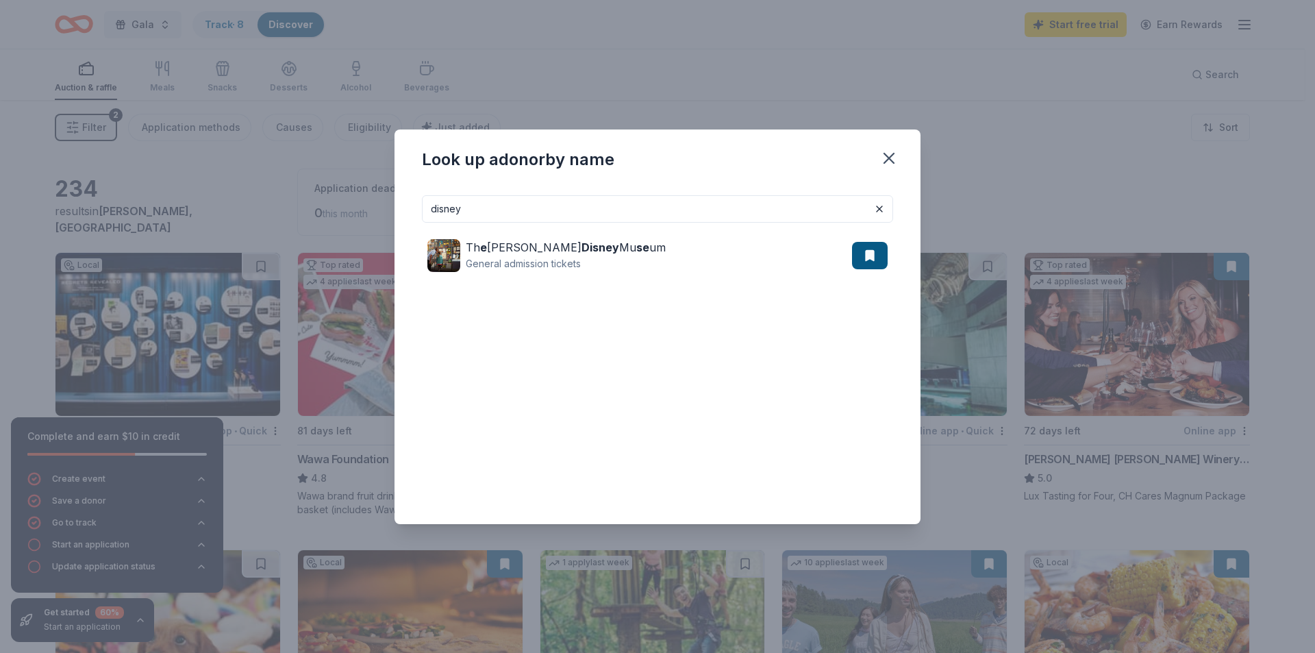
click at [765, 212] on input "disney" at bounding box center [657, 208] width 471 height 27
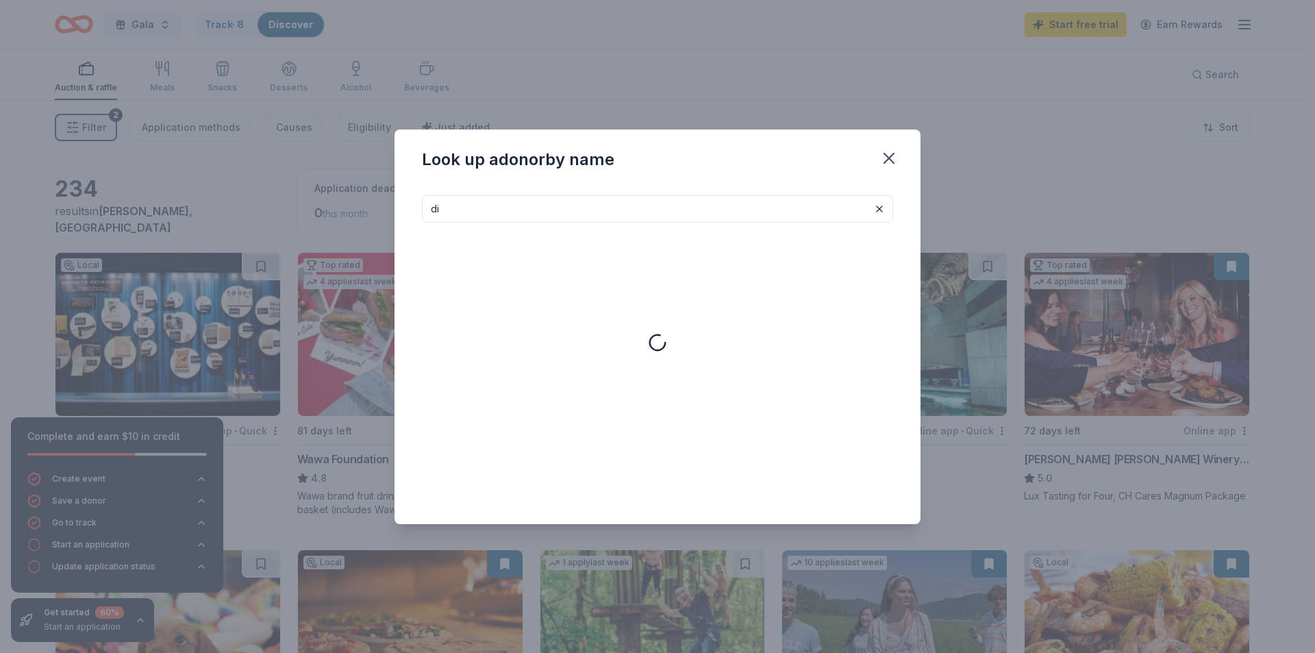
type input "d"
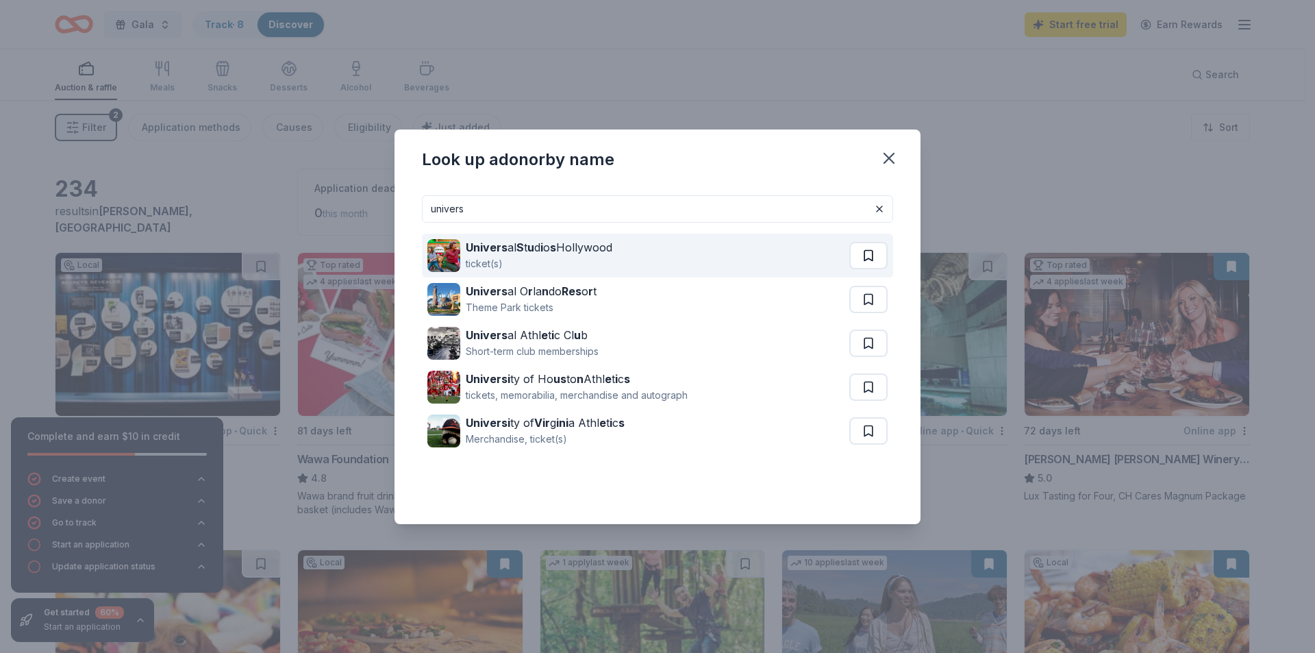
type input "univers"
click at [863, 261] on button at bounding box center [868, 255] width 38 height 27
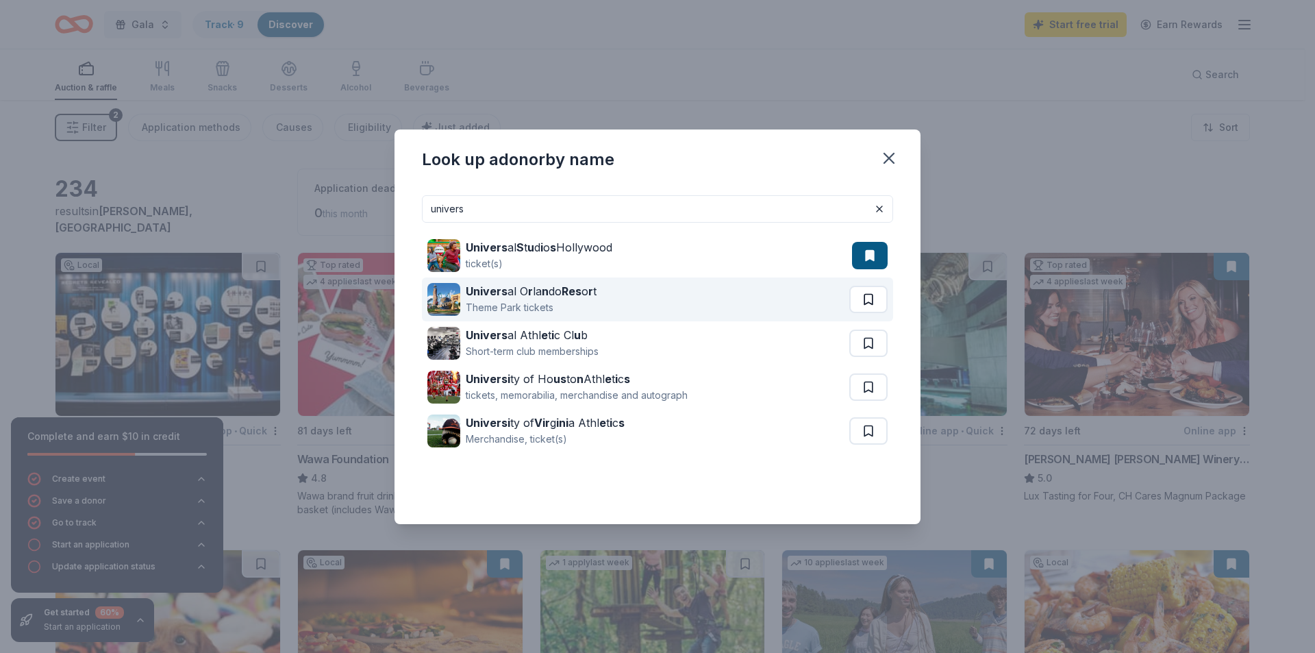
click at [864, 296] on button at bounding box center [868, 299] width 38 height 27
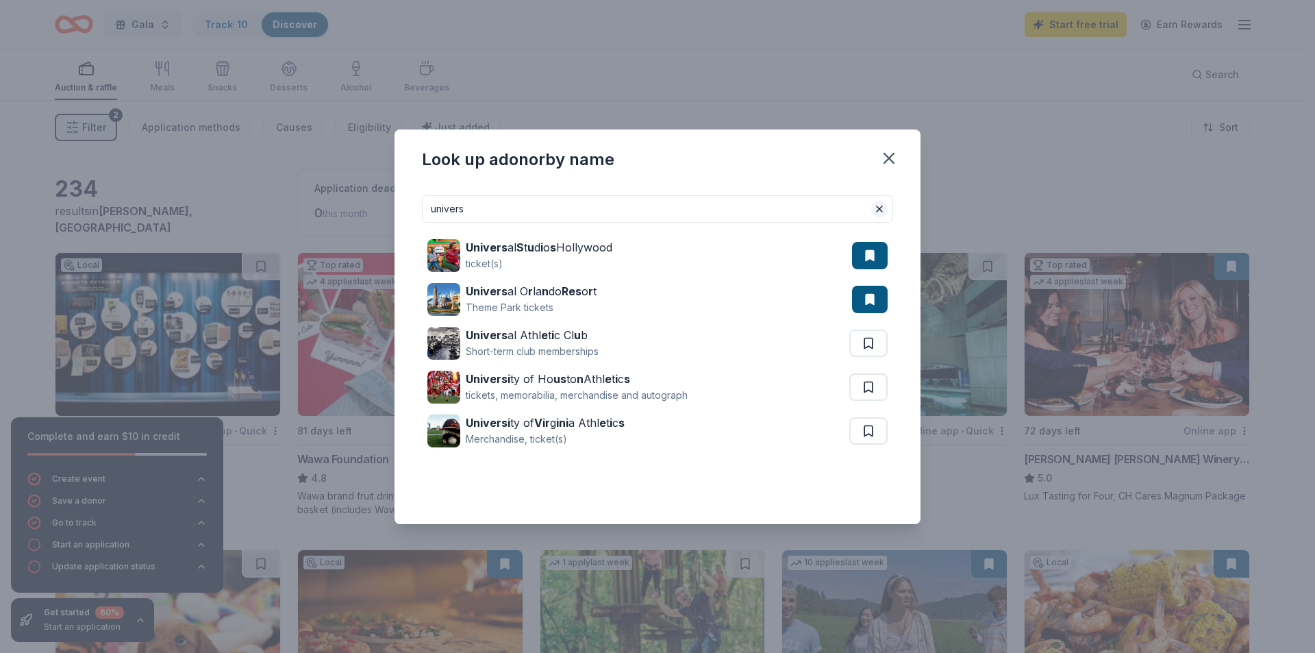
click at [885, 210] on button at bounding box center [879, 209] width 16 height 16
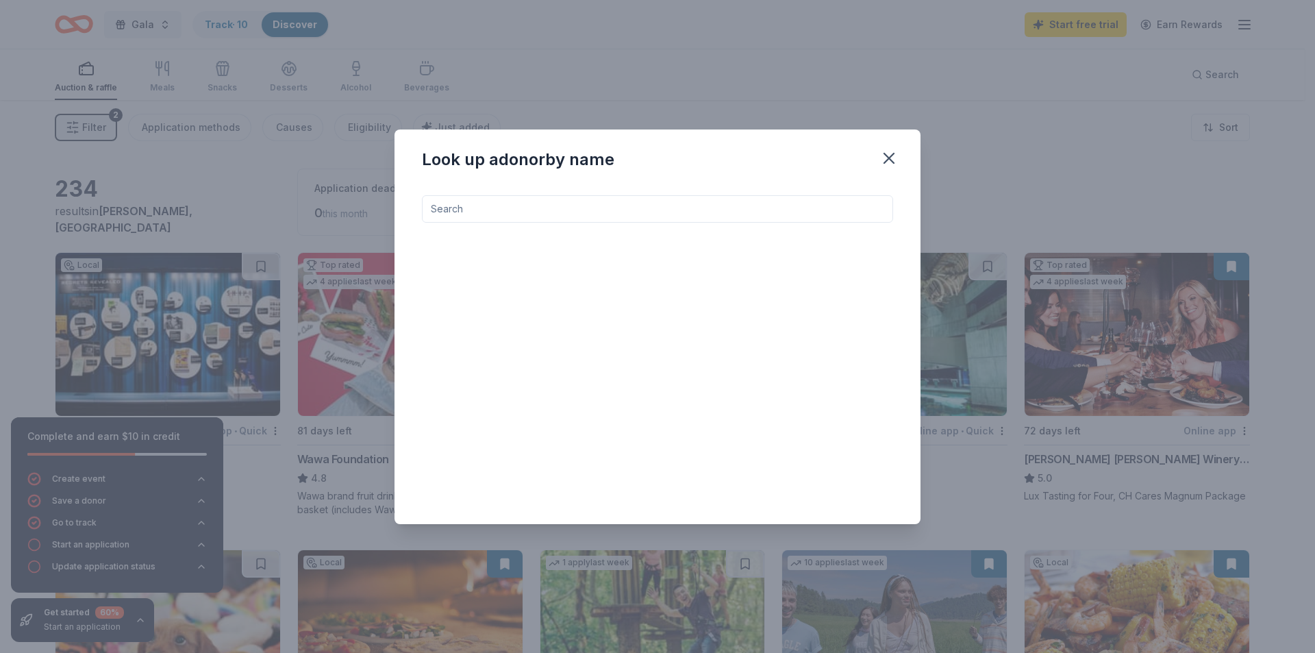
click at [856, 212] on input at bounding box center [657, 208] width 471 height 27
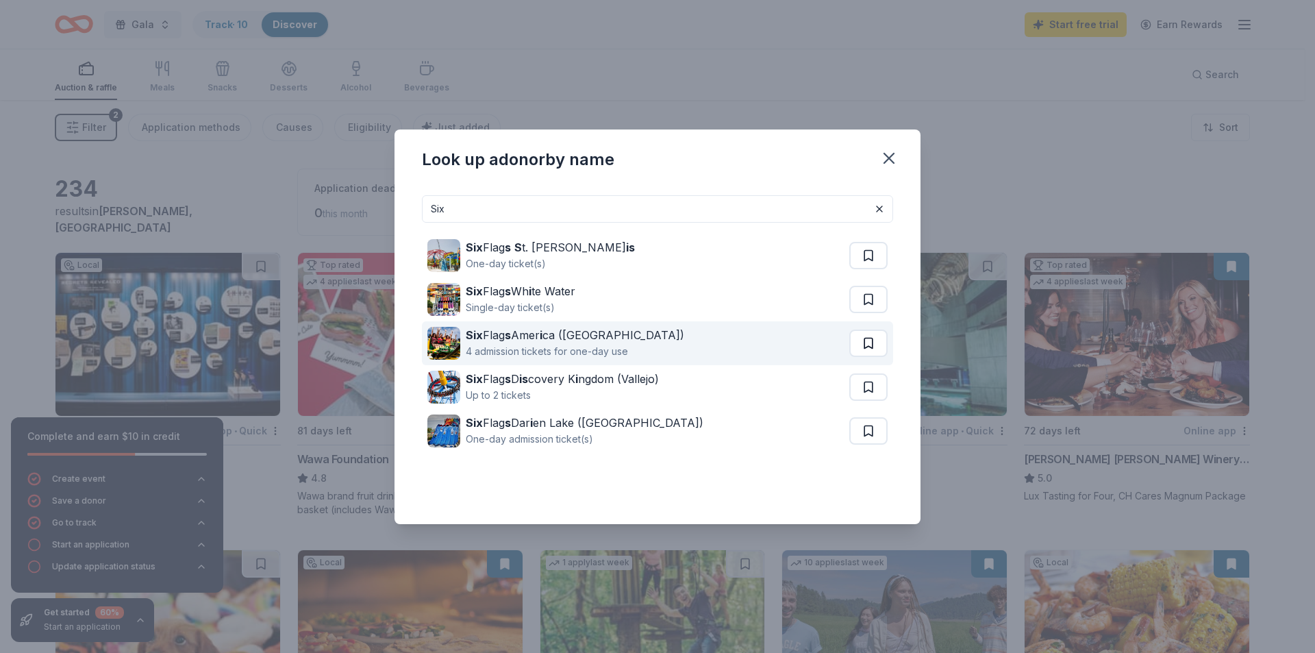
click at [871, 269] on button at bounding box center [868, 255] width 38 height 27
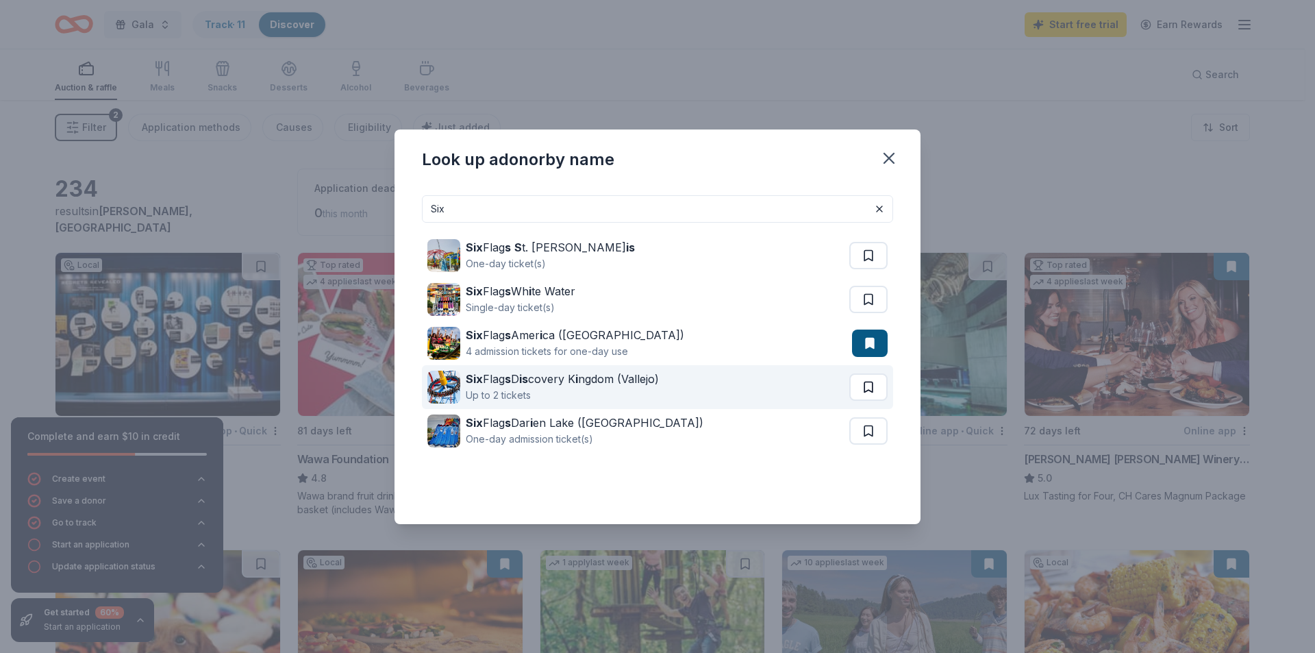
click at [880, 269] on button at bounding box center [868, 255] width 38 height 27
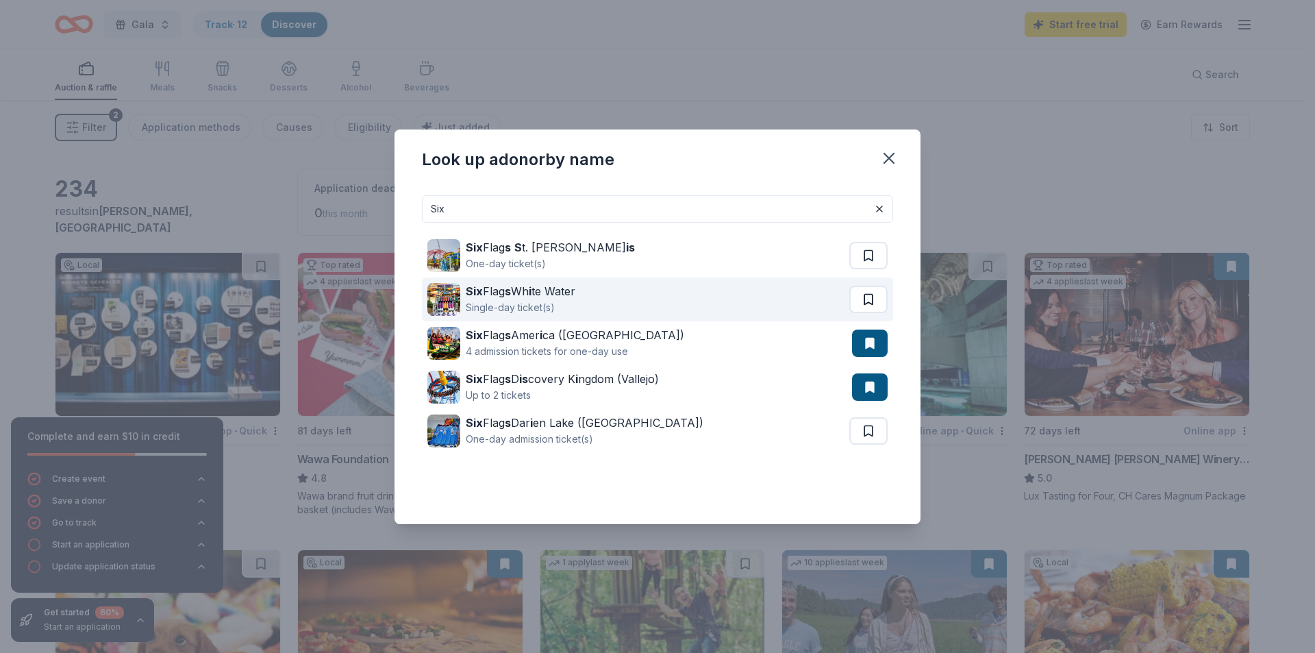
click at [879, 269] on button at bounding box center [868, 255] width 38 height 27
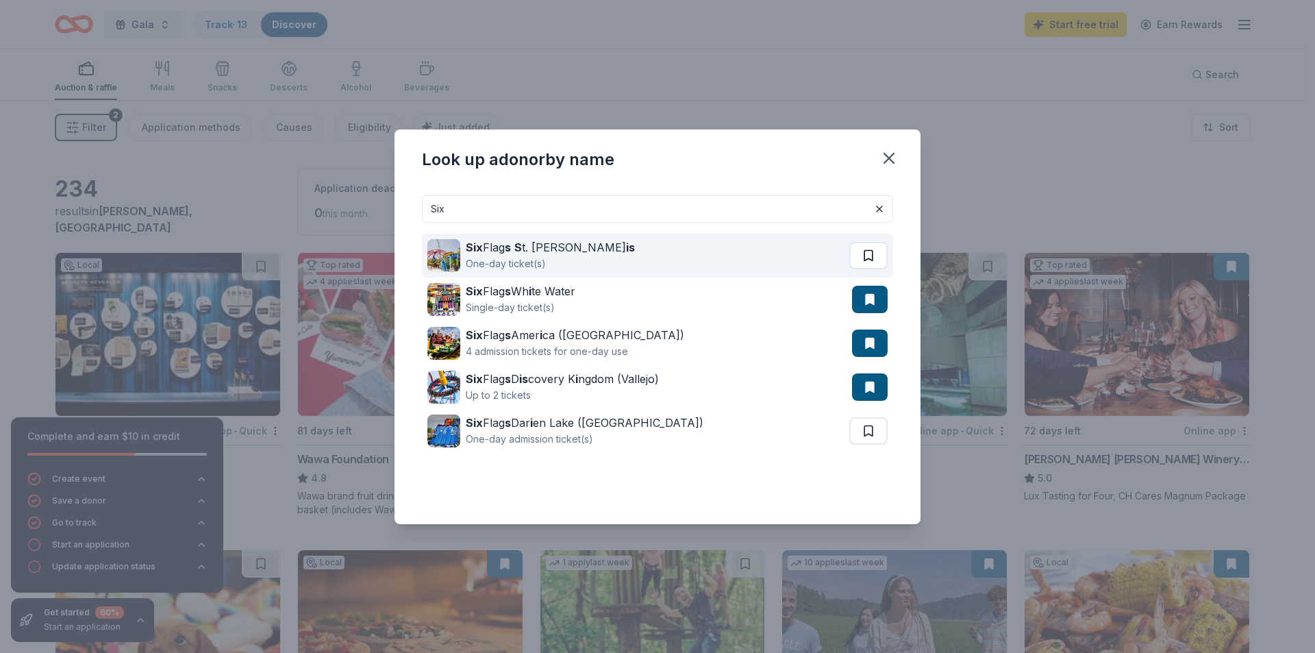
click at [882, 254] on button at bounding box center [868, 255] width 38 height 27
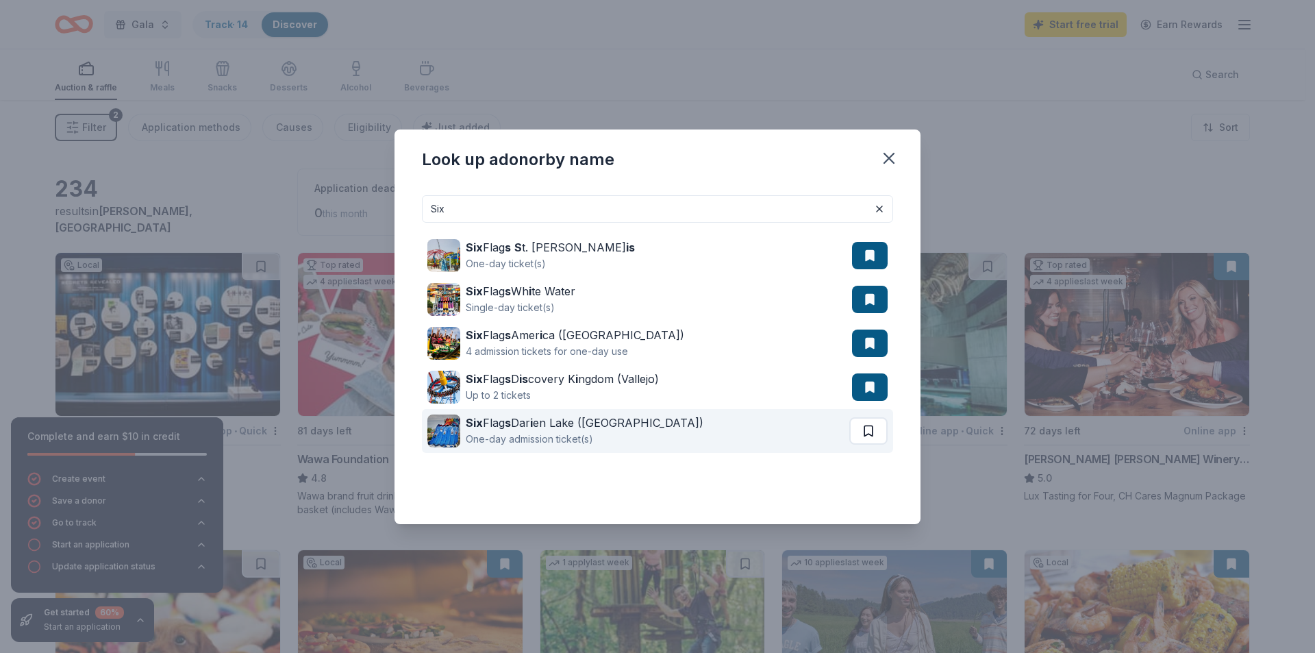
click at [873, 436] on button at bounding box center [868, 430] width 38 height 27
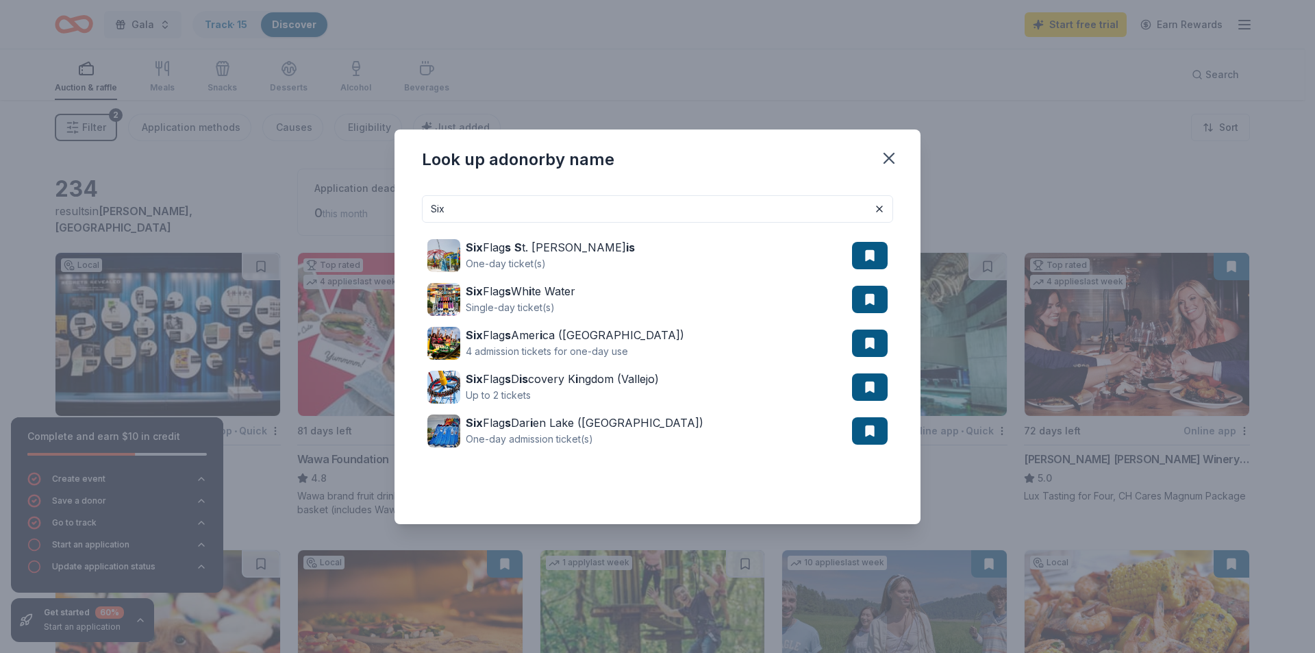
click at [819, 200] on input "Six" at bounding box center [657, 208] width 471 height 27
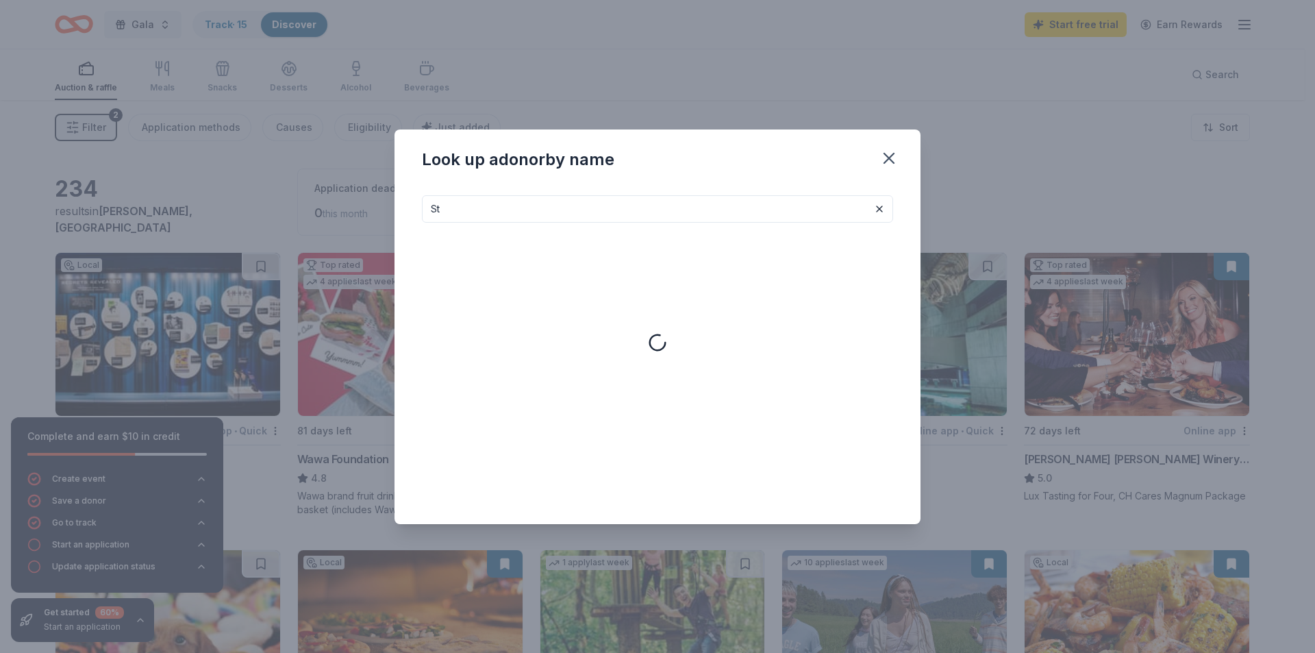
type input "S"
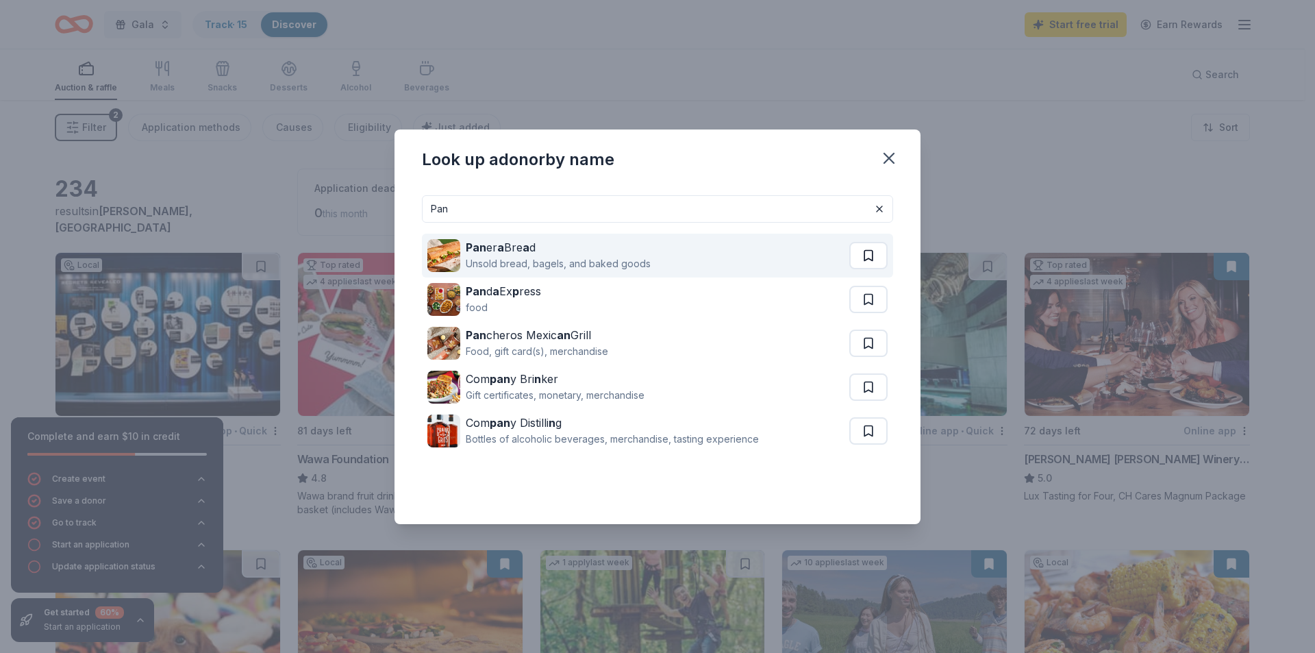
click at [872, 254] on button at bounding box center [868, 255] width 38 height 27
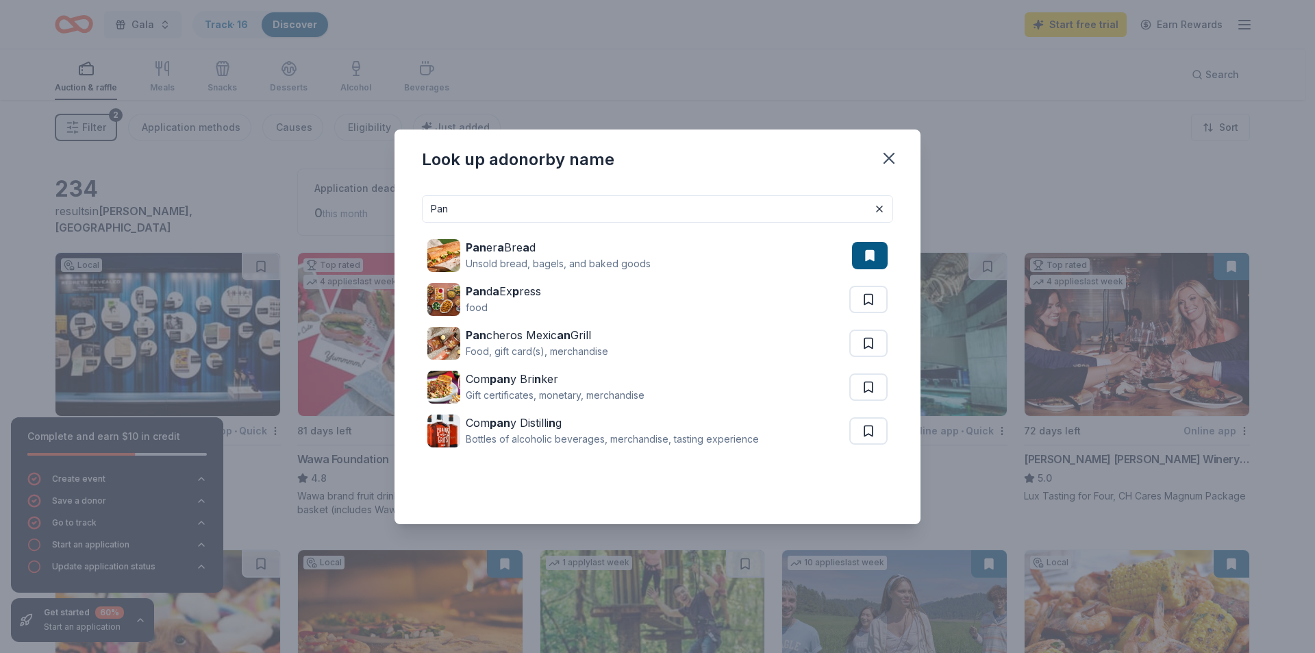
click at [829, 203] on input "Pan" at bounding box center [657, 208] width 471 height 27
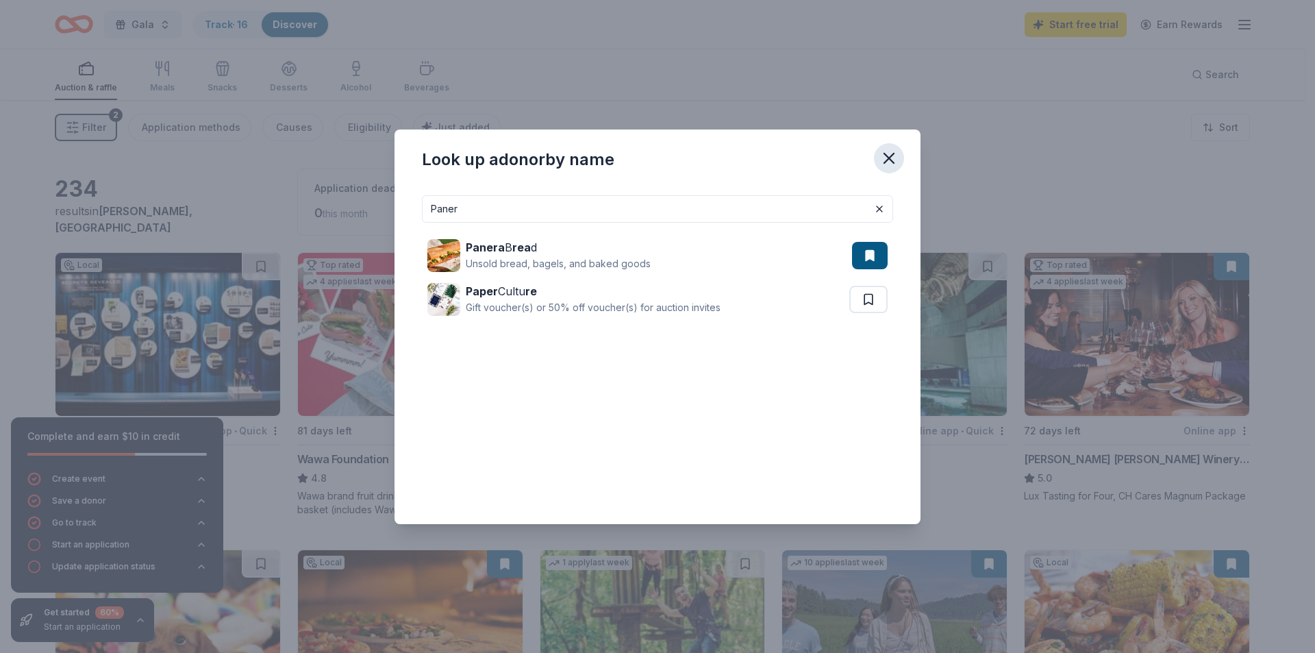
type input "Paner"
click at [892, 143] on button "button" at bounding box center [889, 158] width 30 height 30
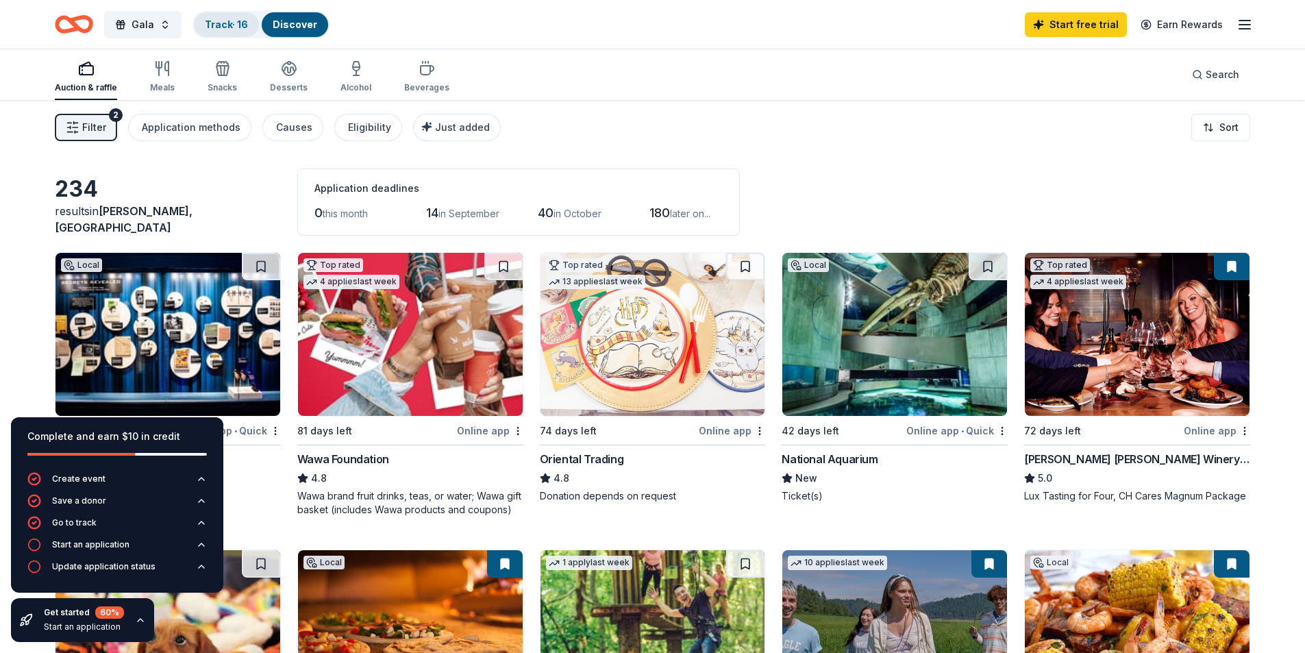
click at [234, 33] on div "Track · 16" at bounding box center [226, 24] width 65 height 25
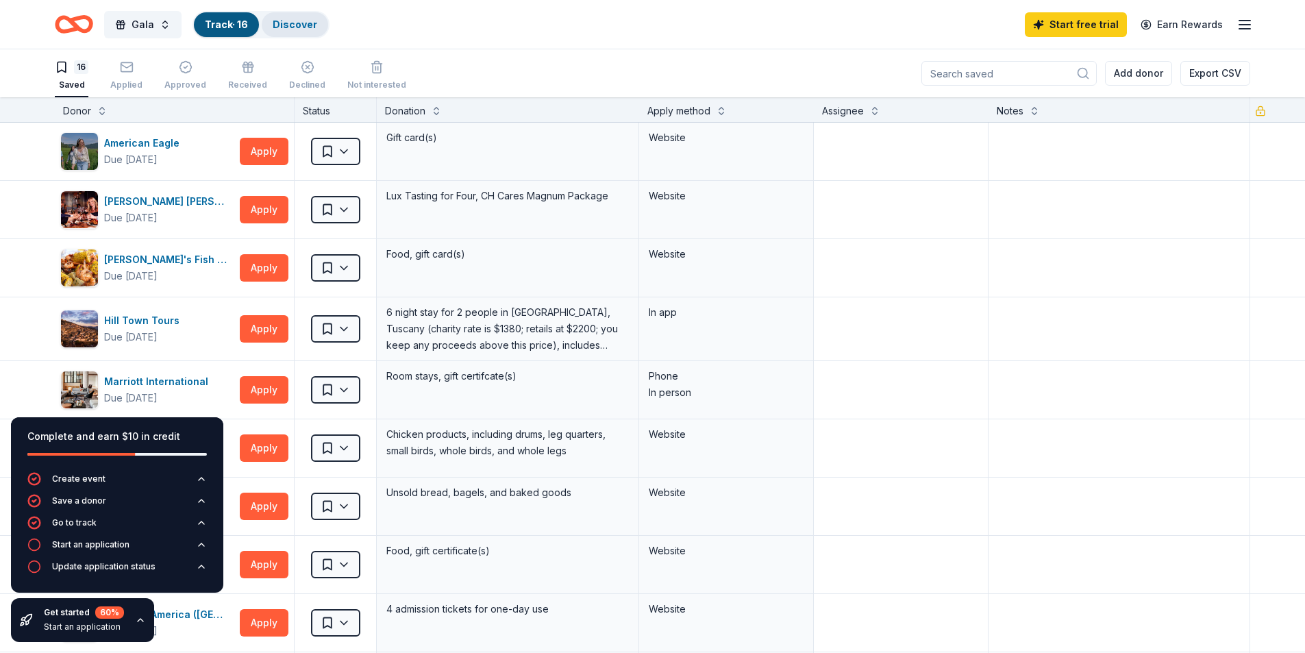
click at [310, 26] on link "Discover" at bounding box center [295, 24] width 45 height 12
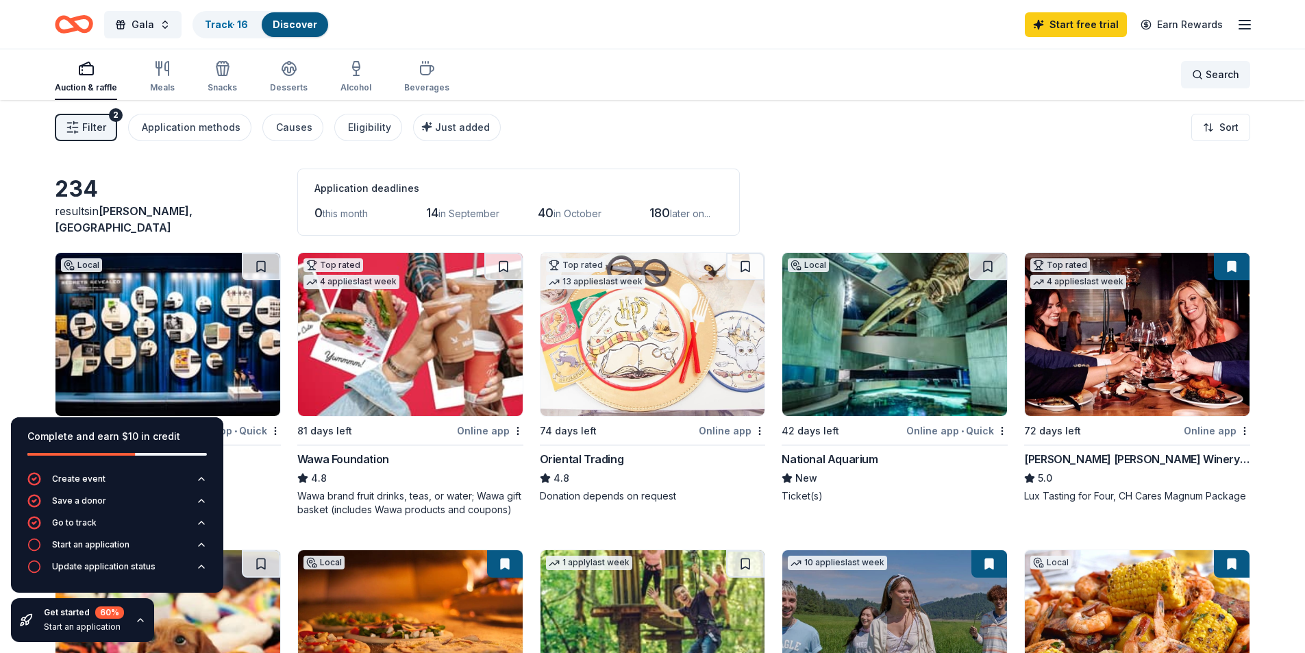
click at [1202, 69] on div "Search" at bounding box center [1215, 74] width 47 height 16
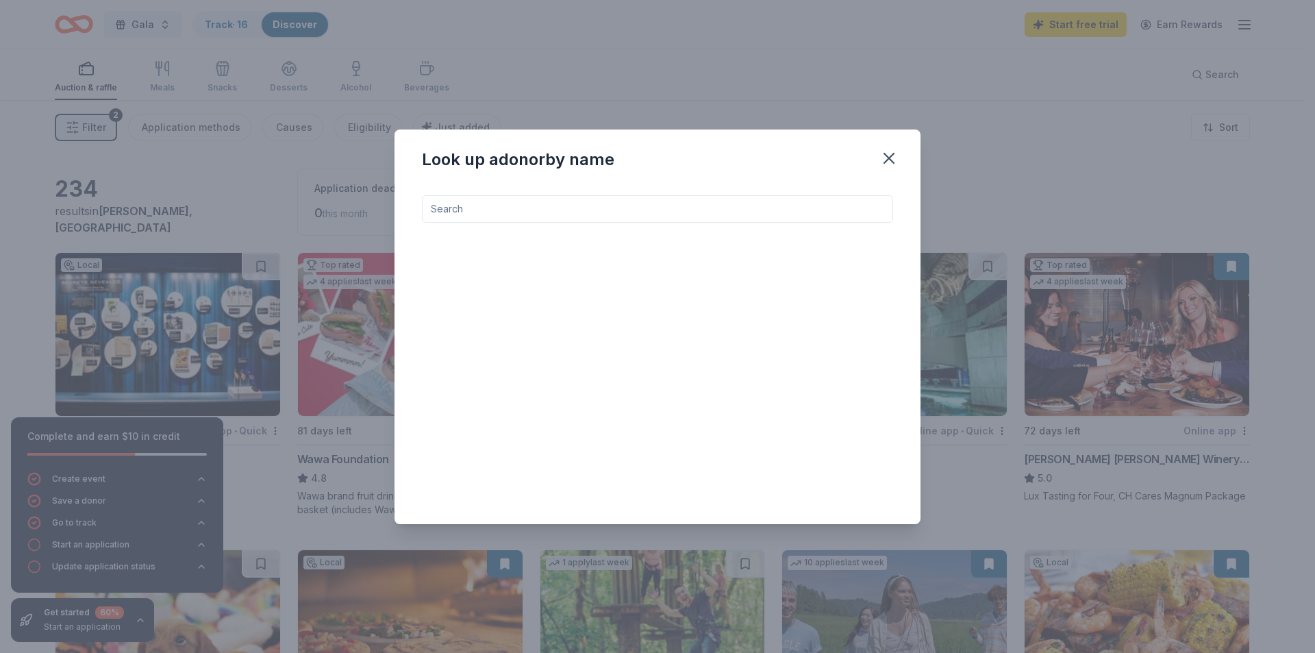
click at [705, 208] on input at bounding box center [657, 208] width 471 height 27
type input "H"
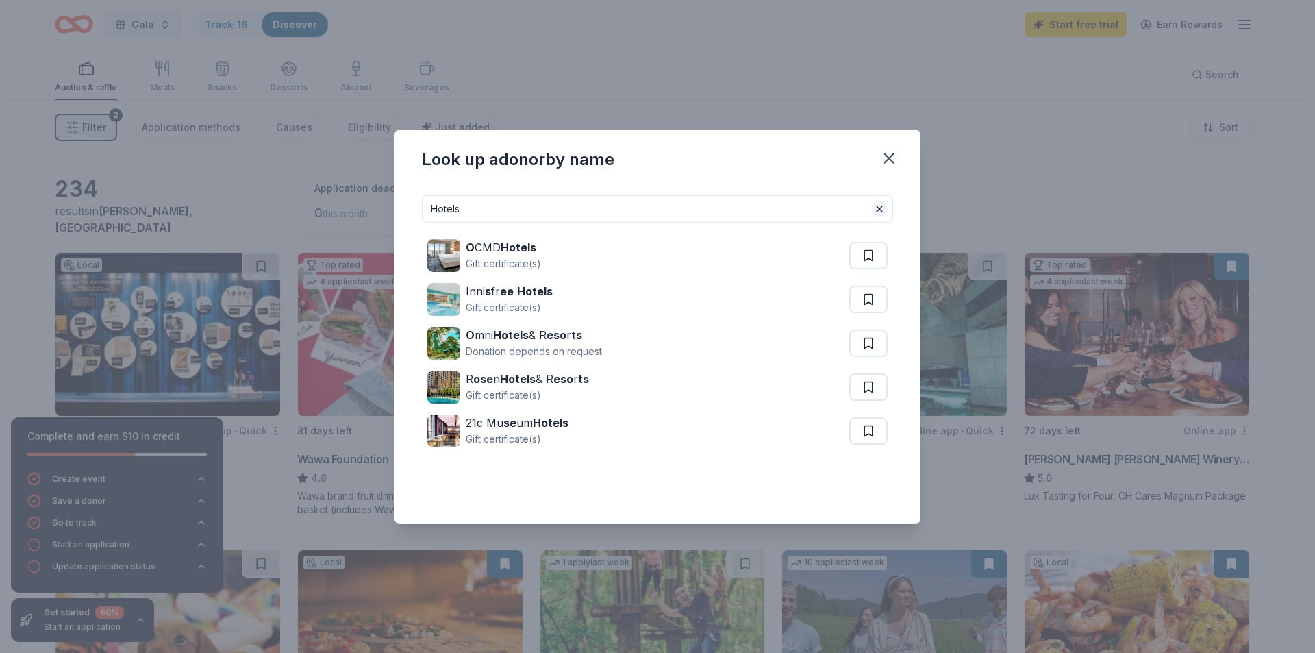
type input "Hotels"
click at [875, 212] on button at bounding box center [879, 209] width 16 height 16
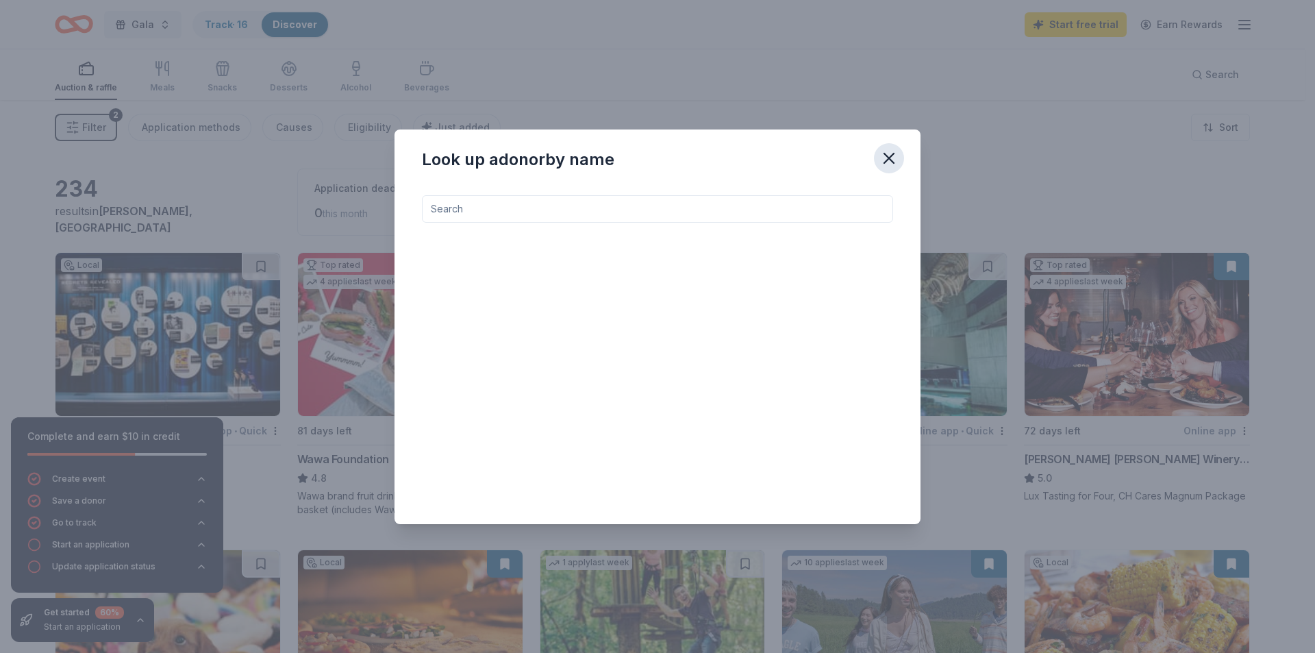
click at [886, 160] on icon "button" at bounding box center [889, 158] width 10 height 10
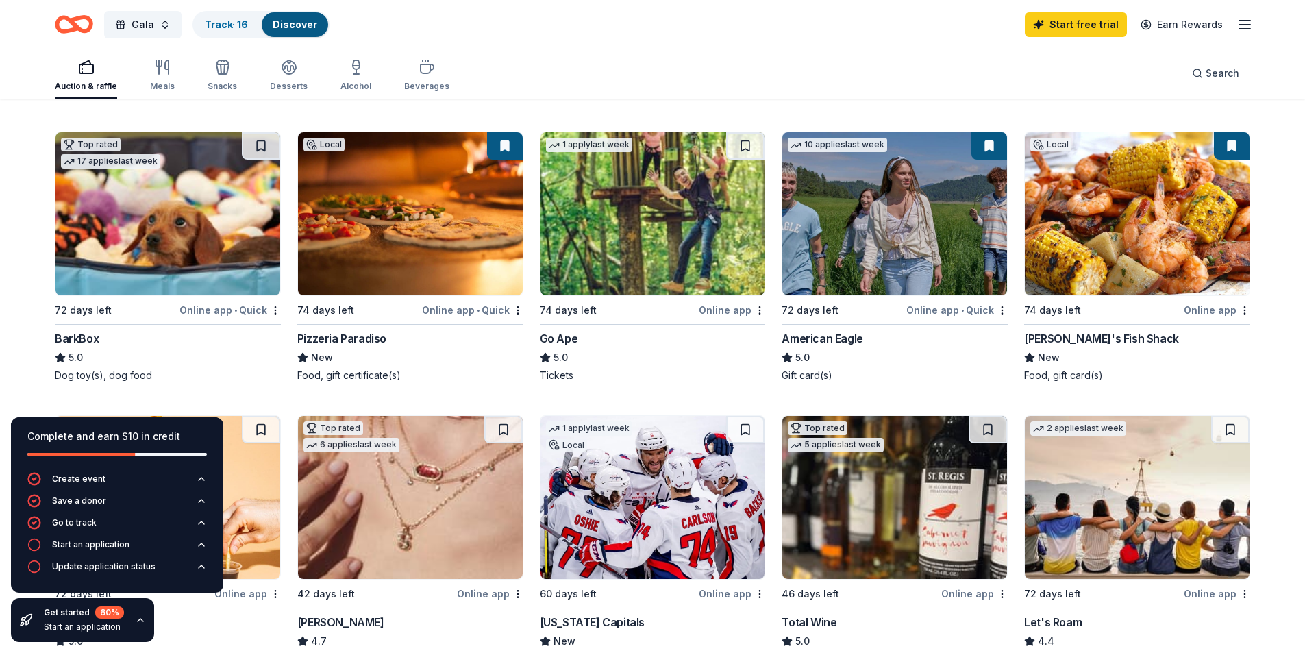
scroll to position [422, 0]
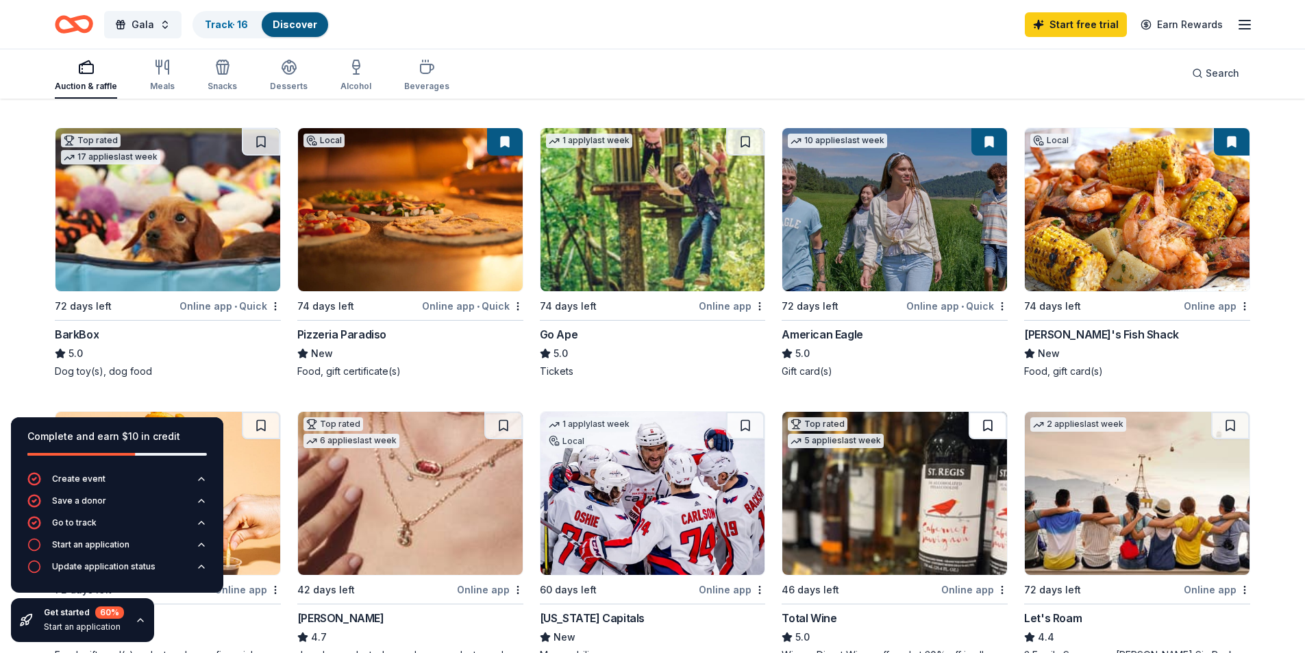
click at [985, 427] on button at bounding box center [988, 425] width 38 height 27
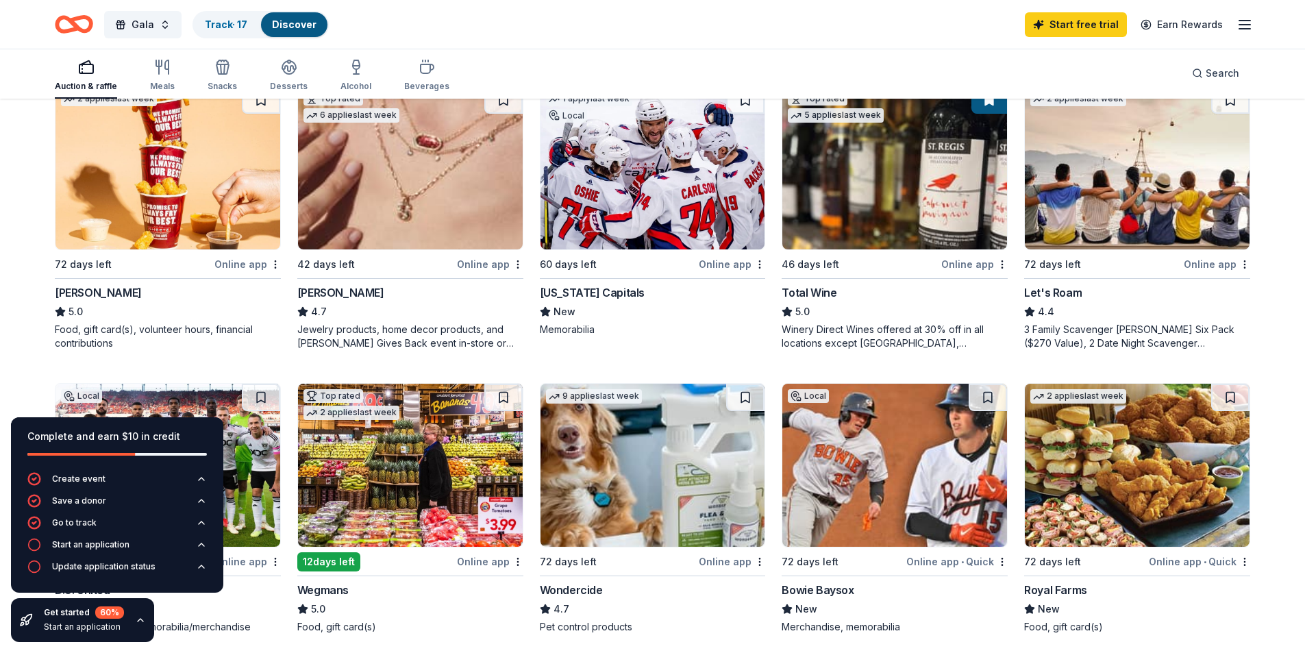
scroll to position [745, 0]
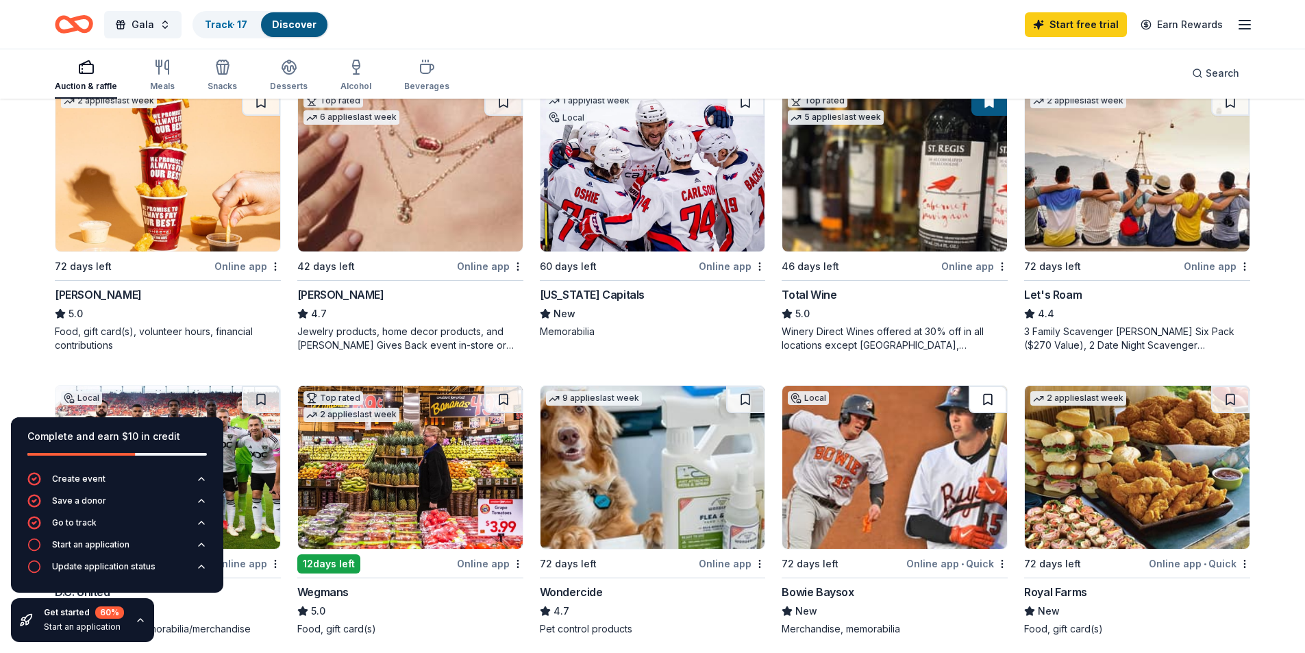
click at [989, 395] on button at bounding box center [988, 399] width 38 height 27
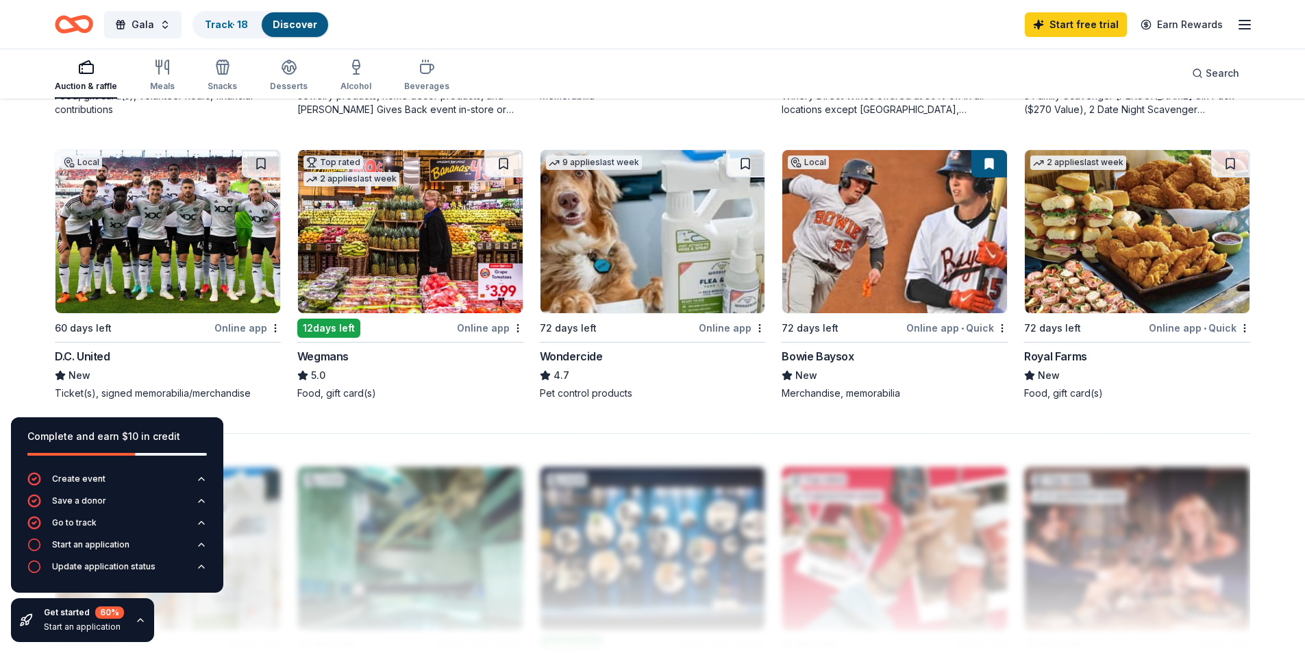
scroll to position [974, 0]
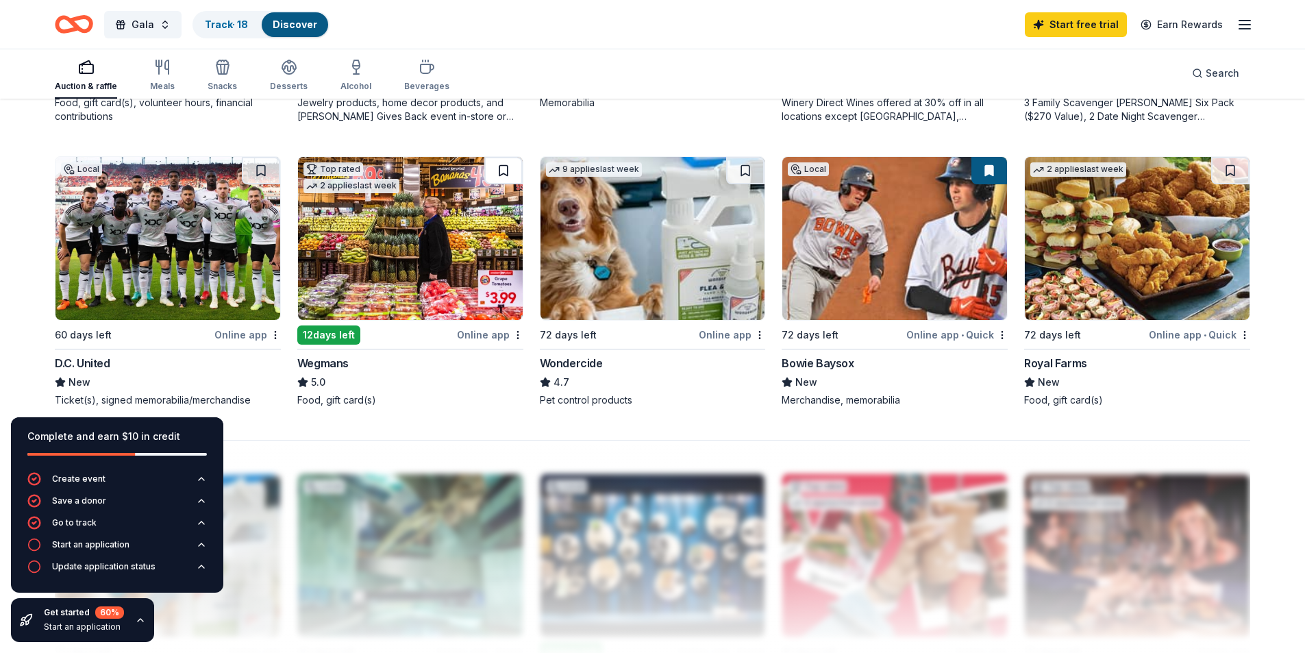
click at [499, 168] on button at bounding box center [503, 170] width 38 height 27
click at [264, 169] on button at bounding box center [261, 170] width 38 height 27
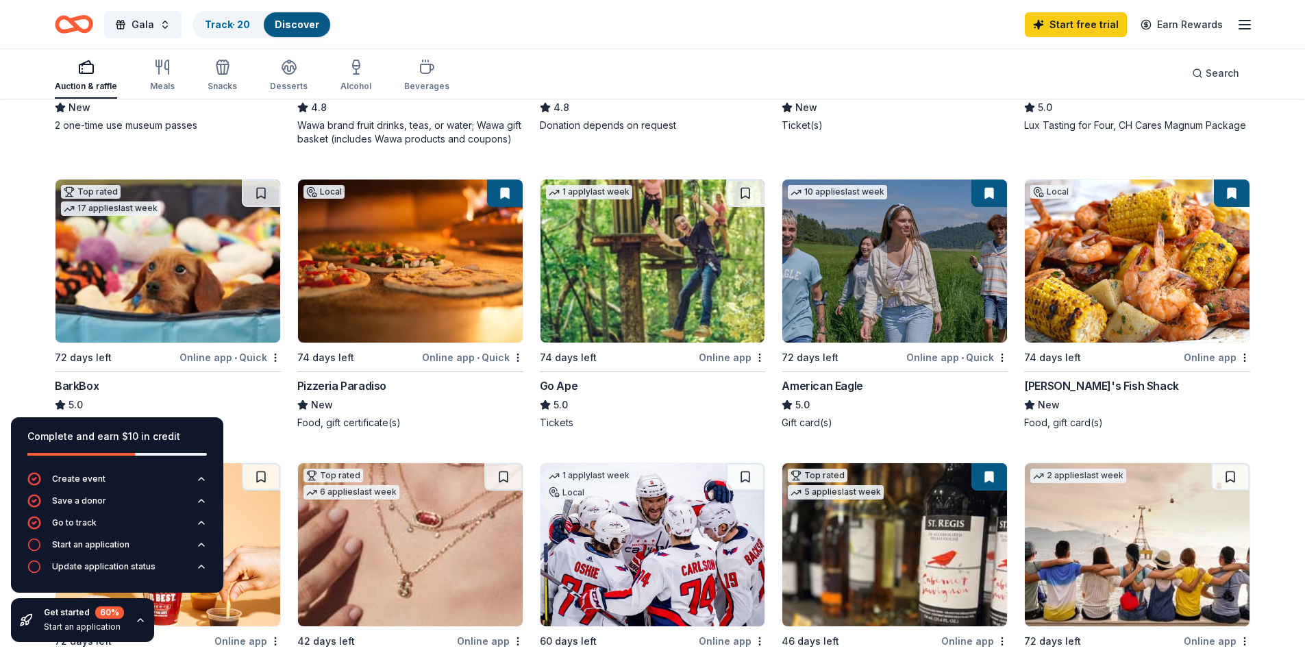
scroll to position [460, 0]
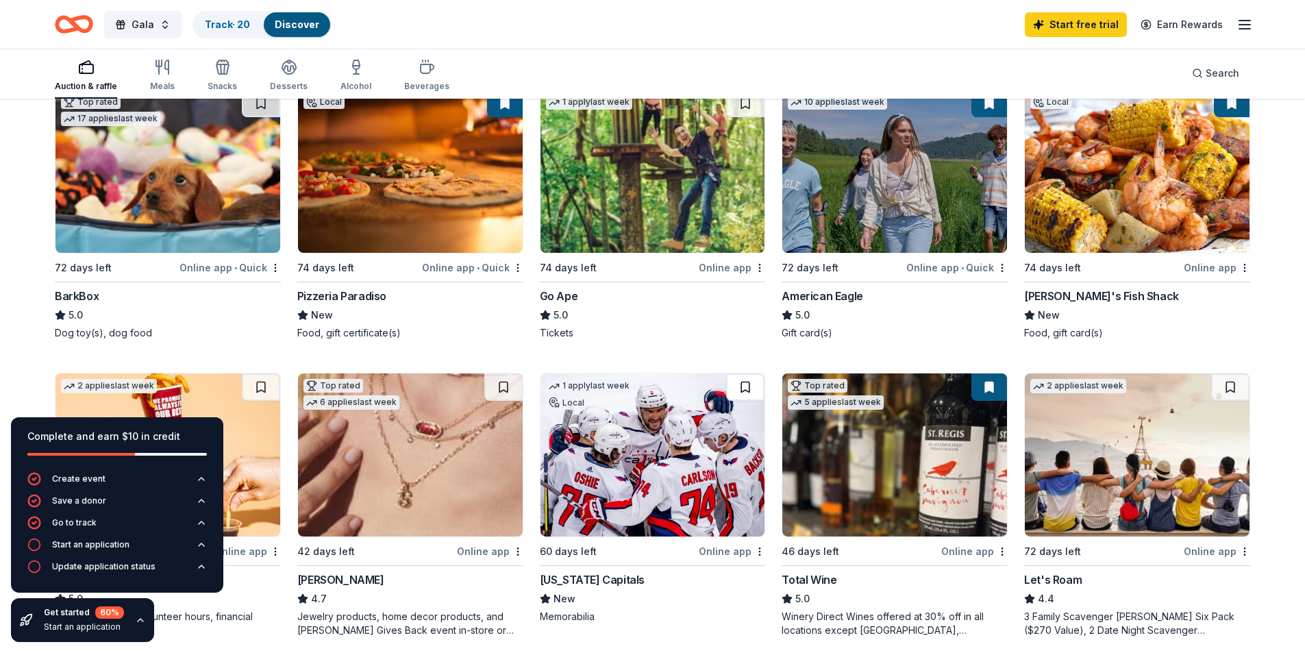
click at [749, 385] on button at bounding box center [745, 386] width 38 height 27
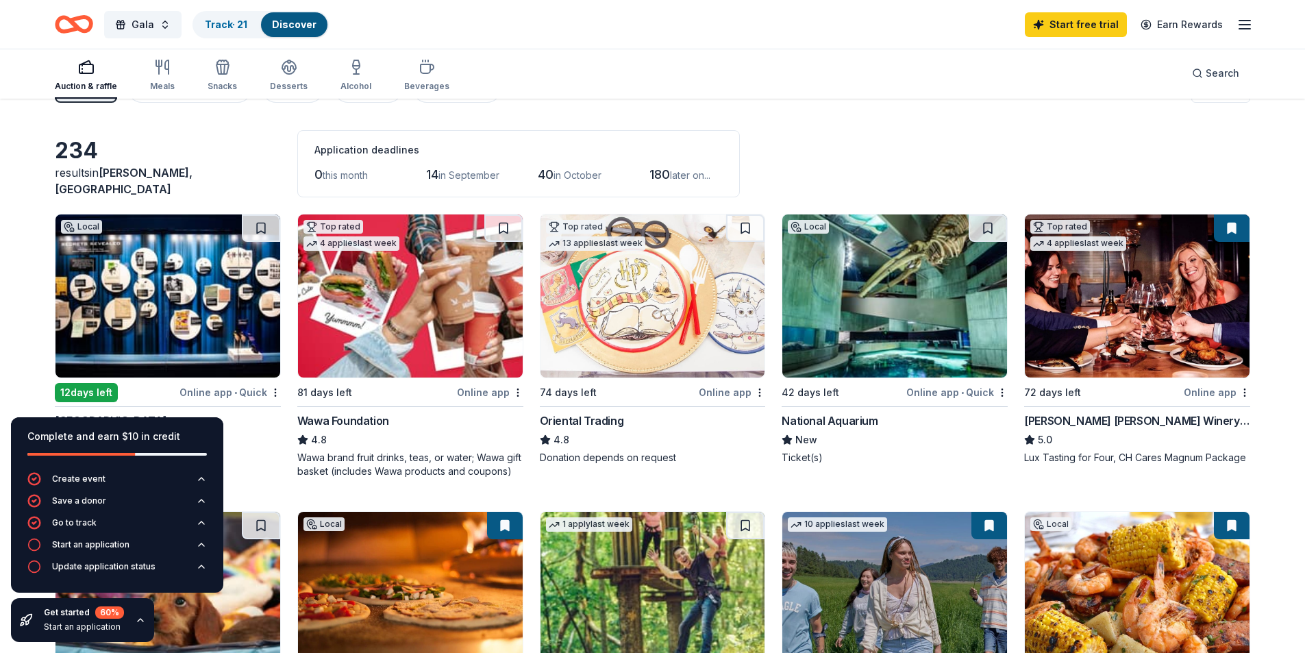
scroll to position [36, 0]
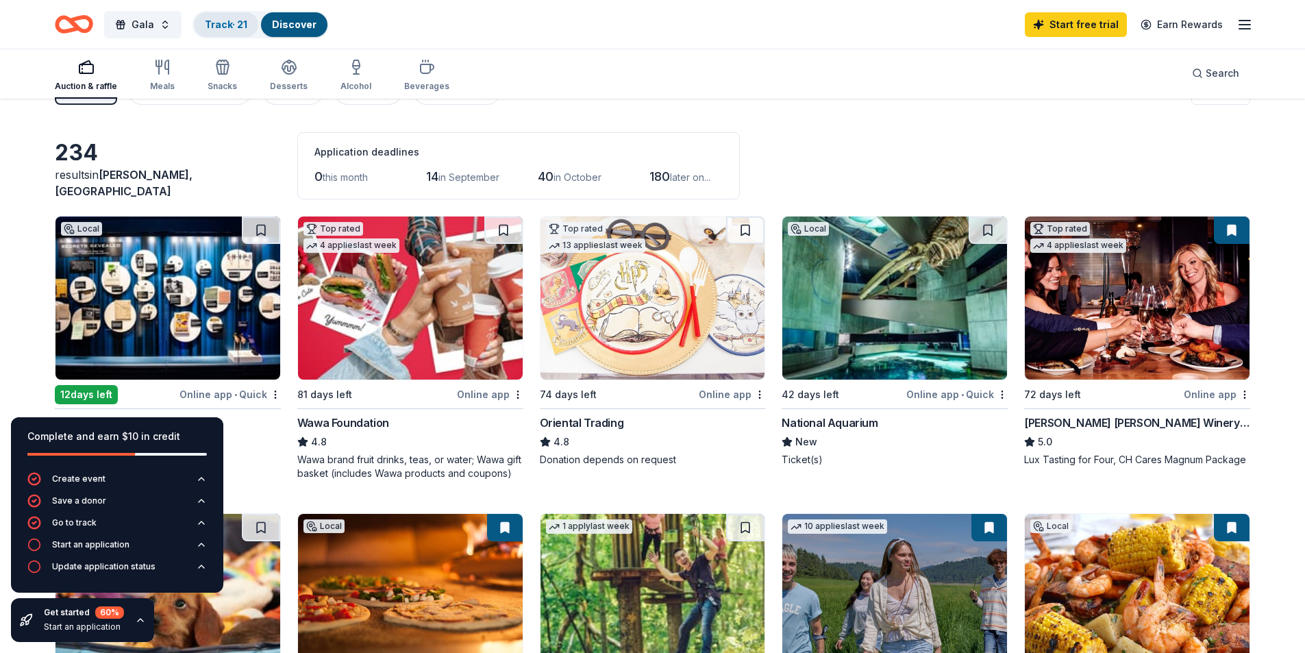
click at [246, 24] on link "Track · 21" at bounding box center [226, 24] width 42 height 12
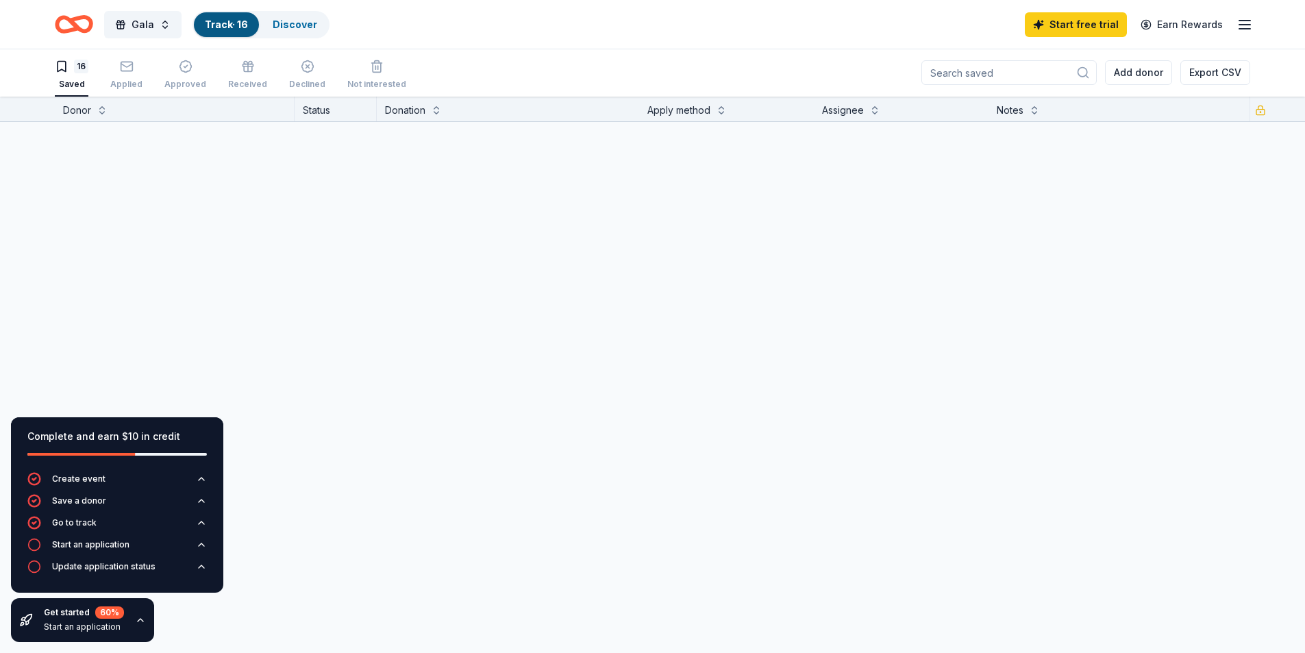
scroll to position [1, 0]
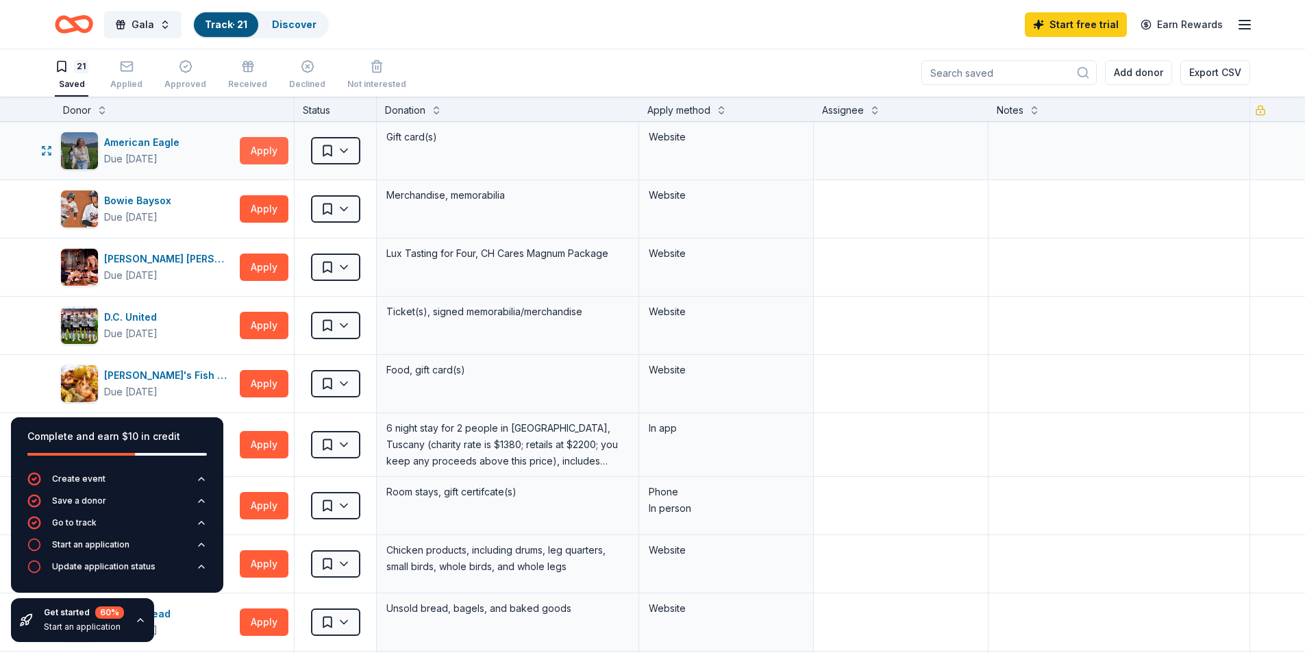
click at [265, 142] on button "Apply" at bounding box center [264, 150] width 49 height 27
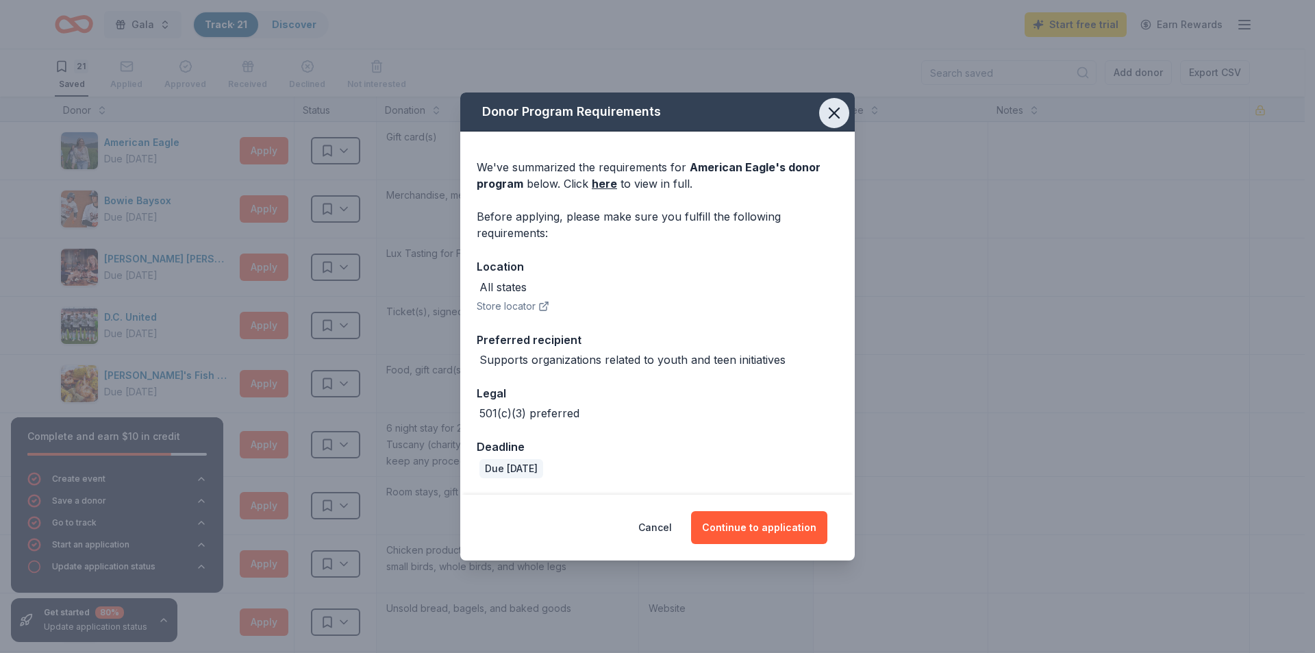
click at [836, 110] on icon "button" at bounding box center [834, 112] width 19 height 19
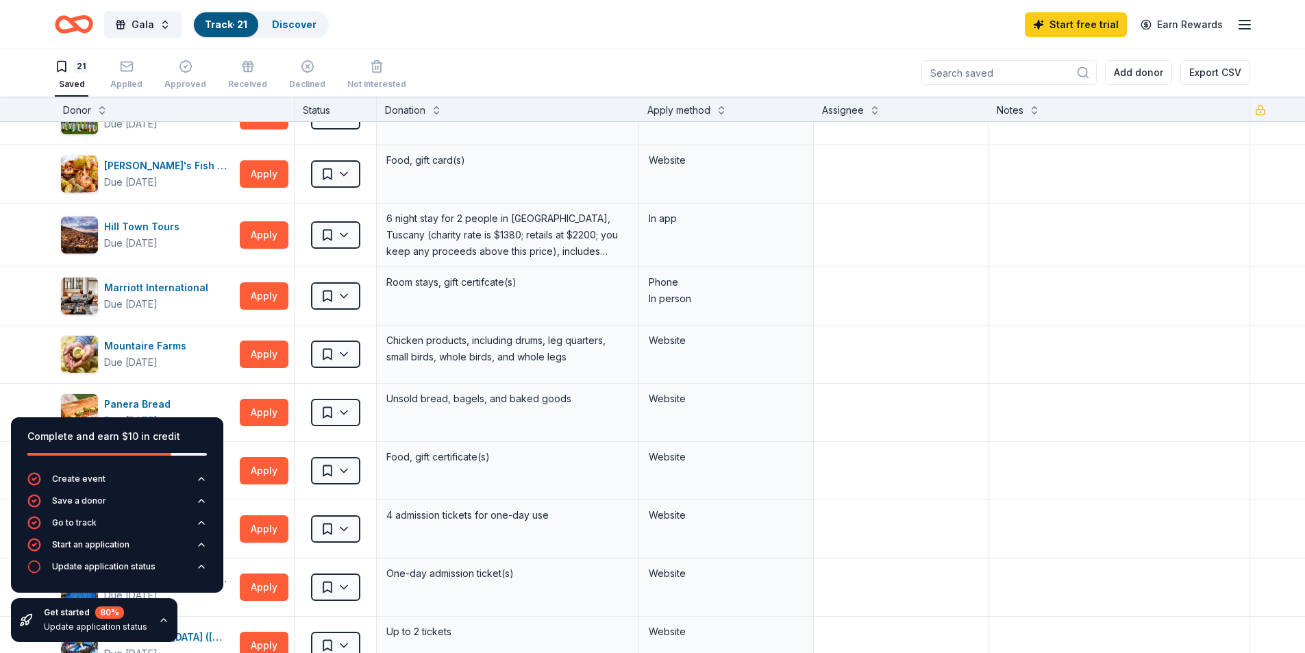
scroll to position [211, 0]
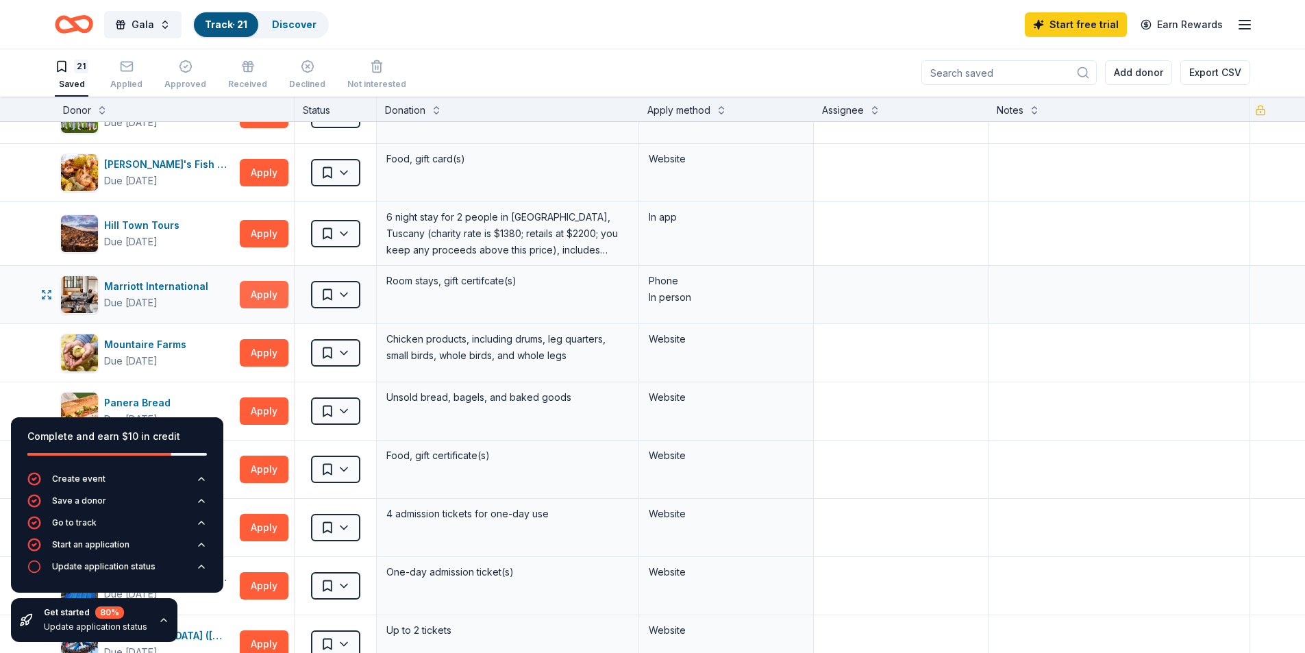
click at [265, 303] on button "Apply" at bounding box center [264, 294] width 49 height 27
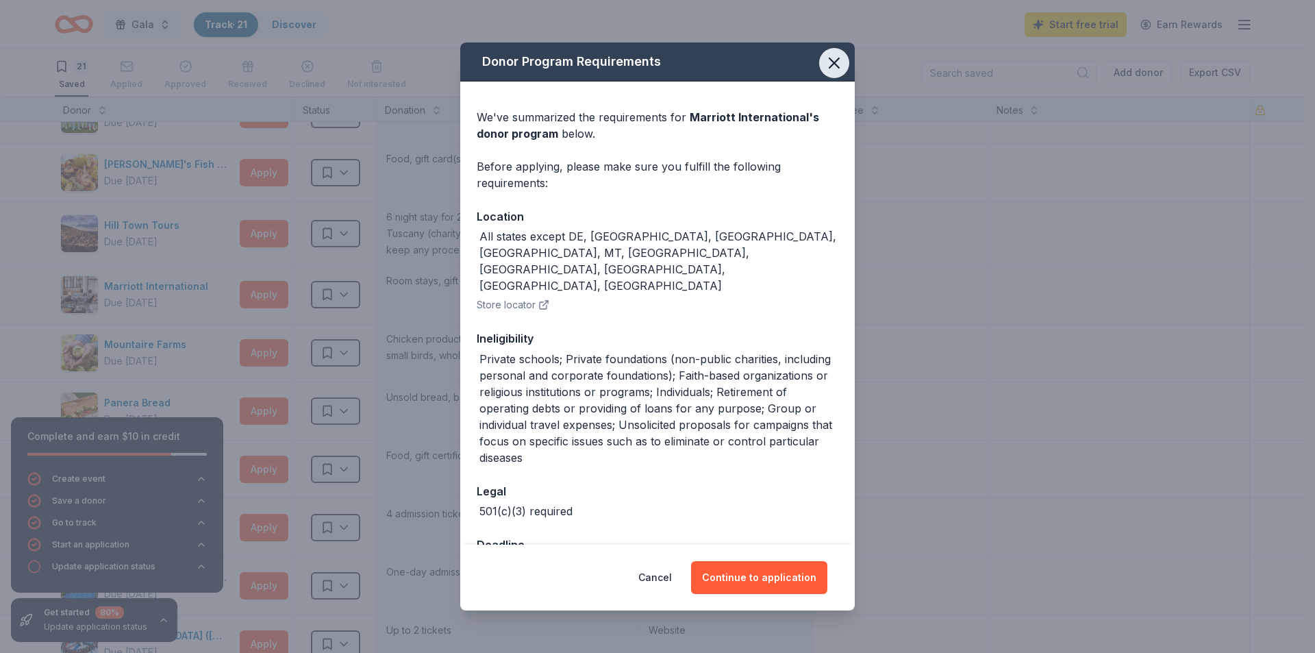
click at [833, 68] on icon "button" at bounding box center [834, 62] width 19 height 19
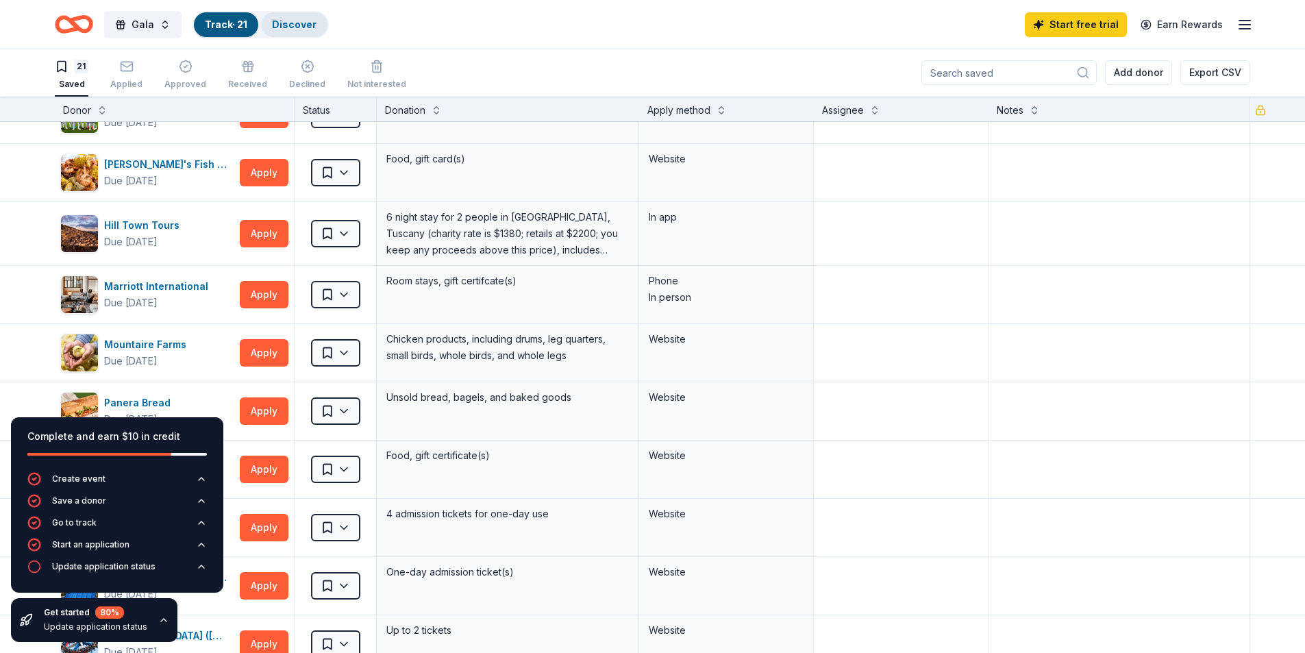
click at [309, 29] on link "Discover" at bounding box center [294, 24] width 45 height 12
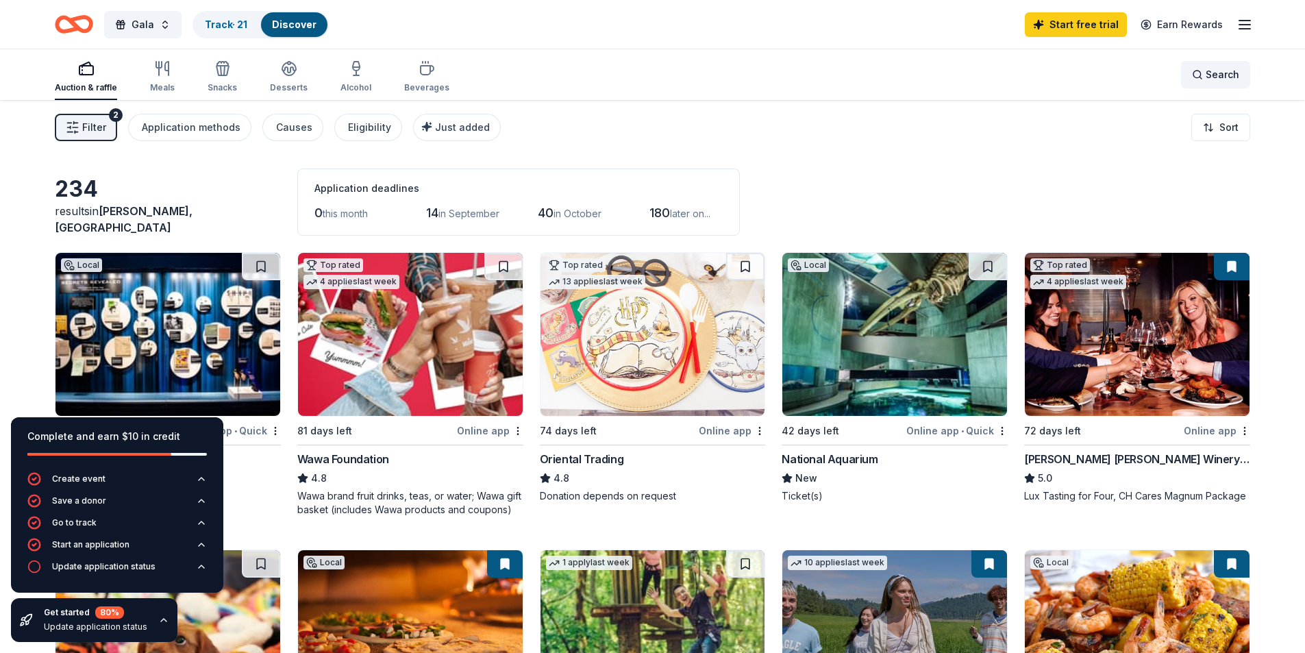
click at [1229, 81] on span "Search" at bounding box center [1223, 74] width 34 height 16
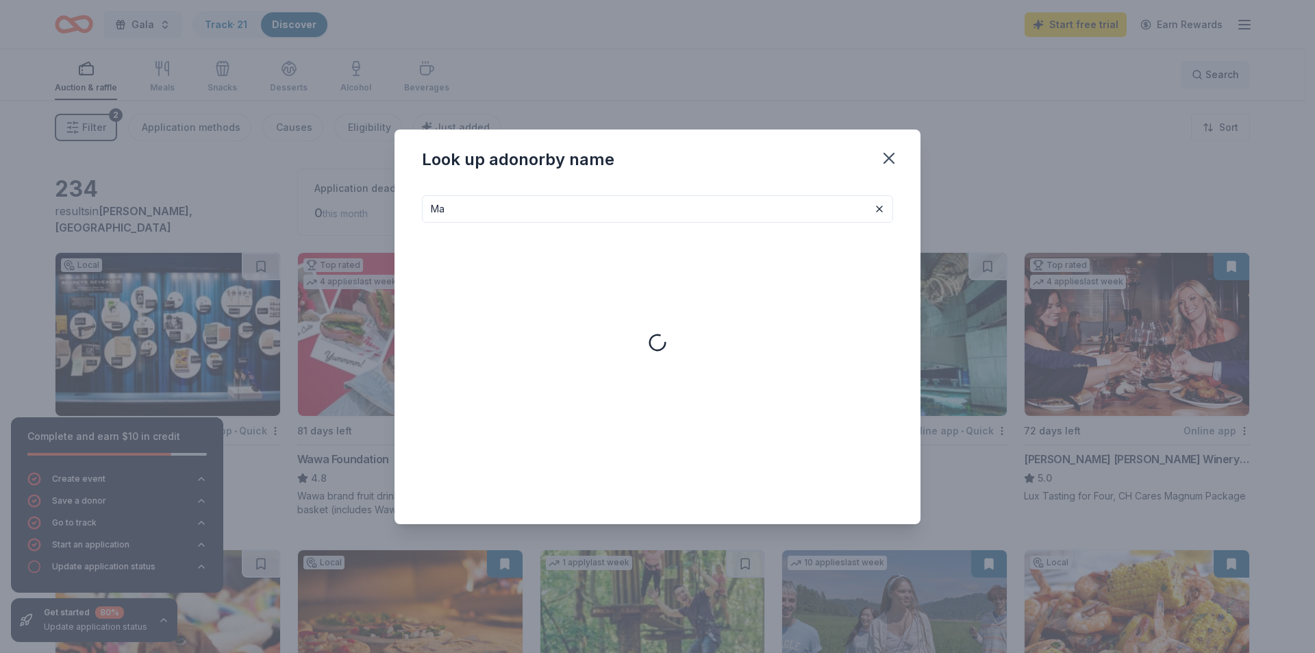
type input "M"
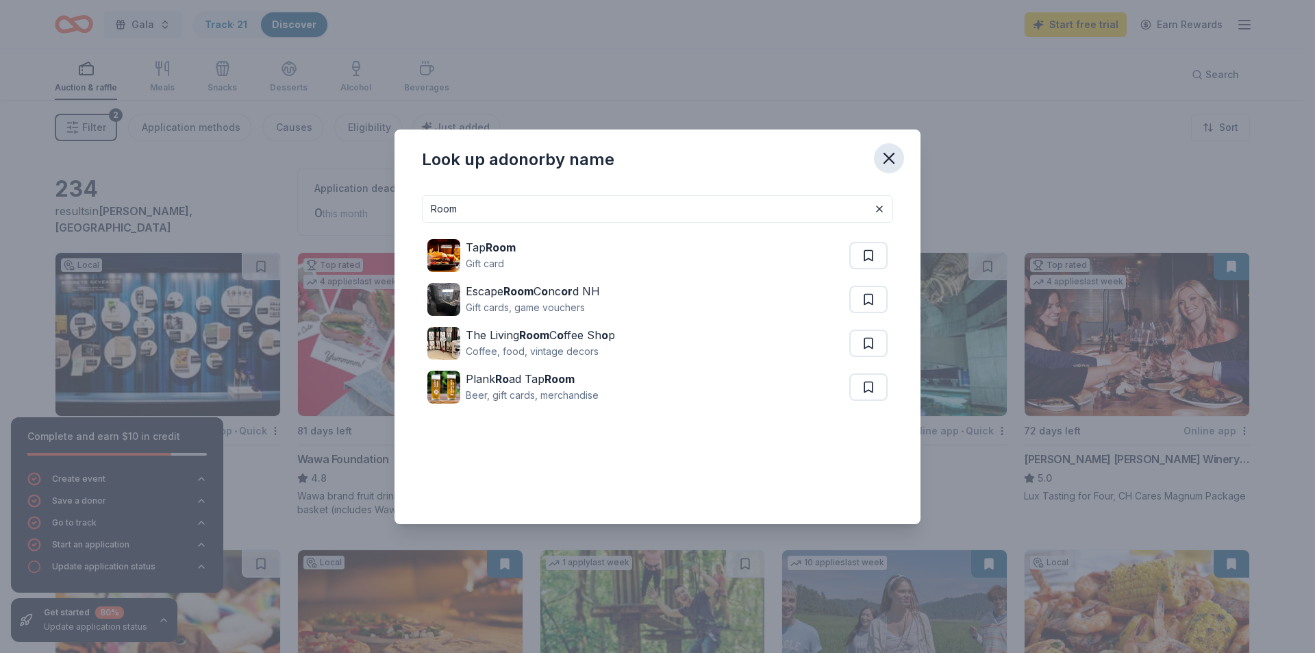
type input "Room"
click at [888, 159] on icon "button" at bounding box center [889, 158] width 10 height 10
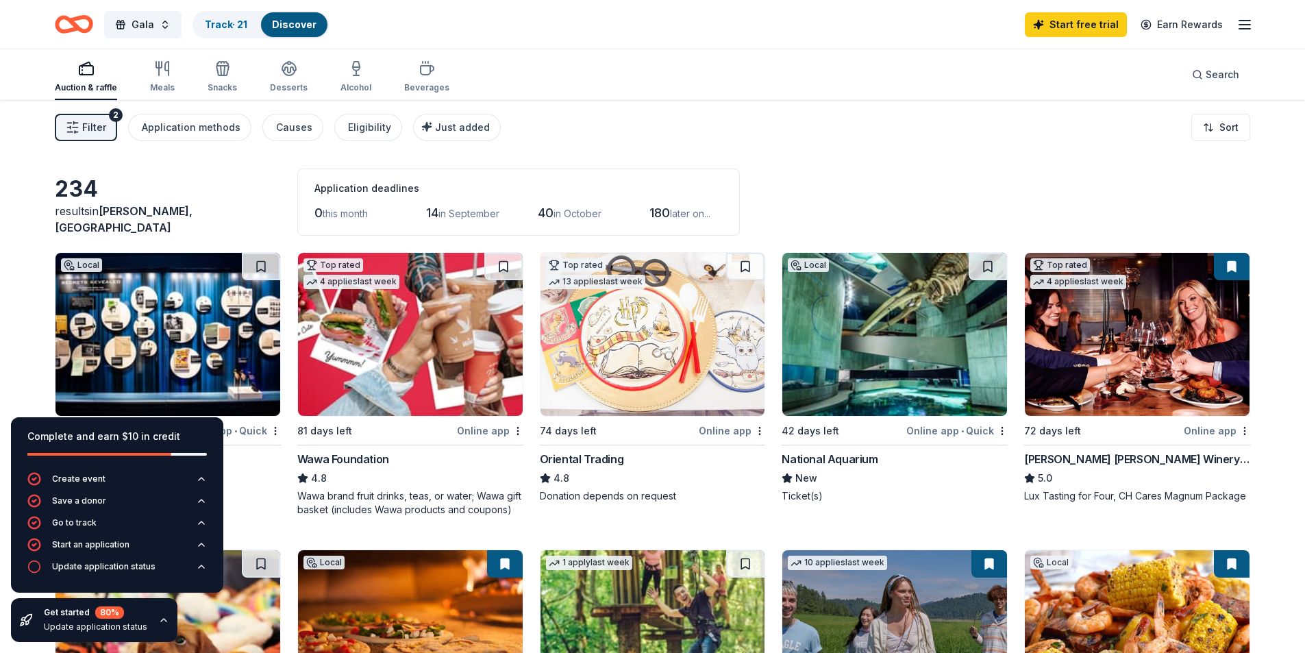
drag, startPoint x: 1295, startPoint y: 0, endPoint x: 988, endPoint y: 158, distance: 345.9
